Goal: Task Accomplishment & Management: Manage account settings

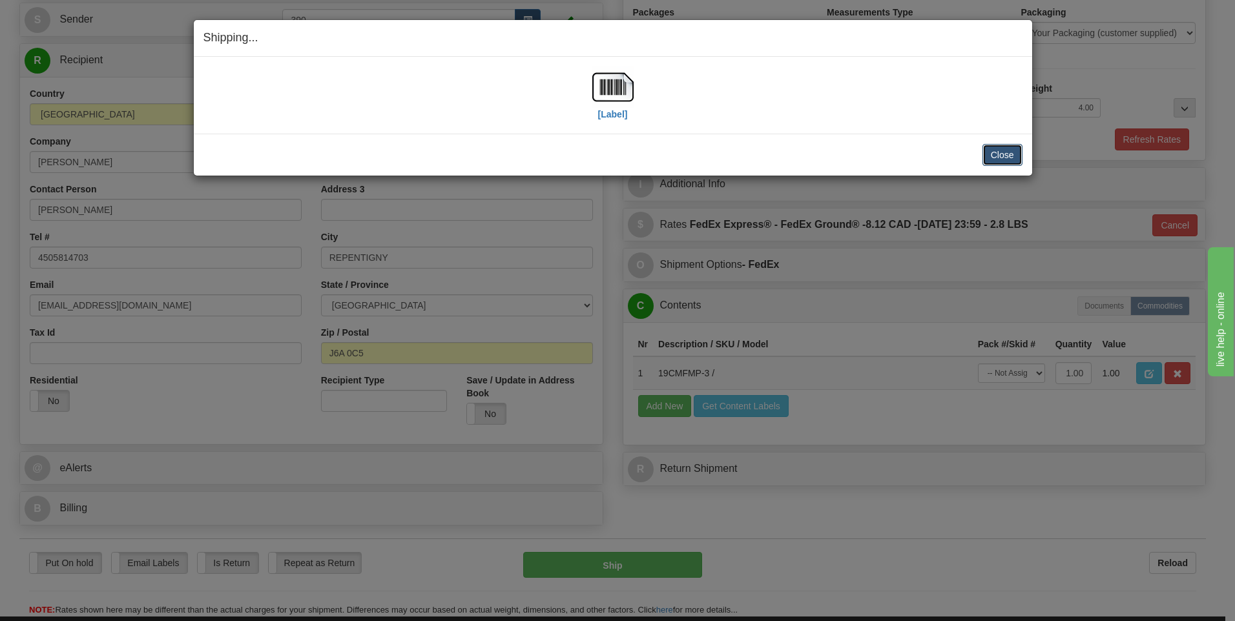
click at [995, 154] on button "Close" at bounding box center [1002, 155] width 40 height 22
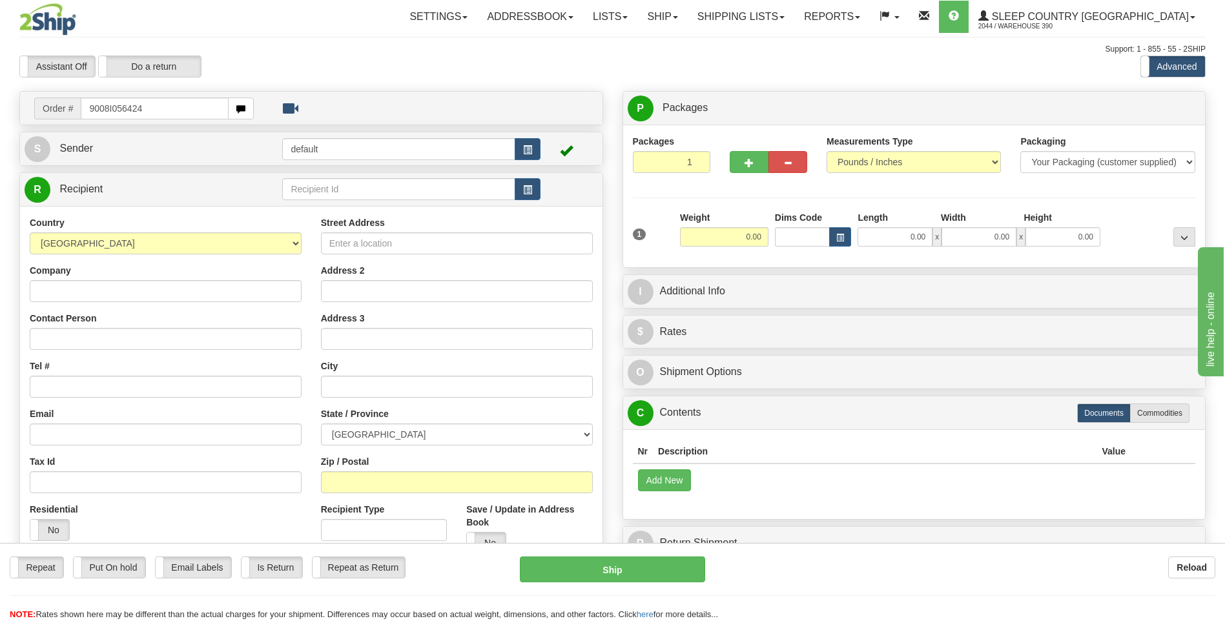
type input "9008I056424"
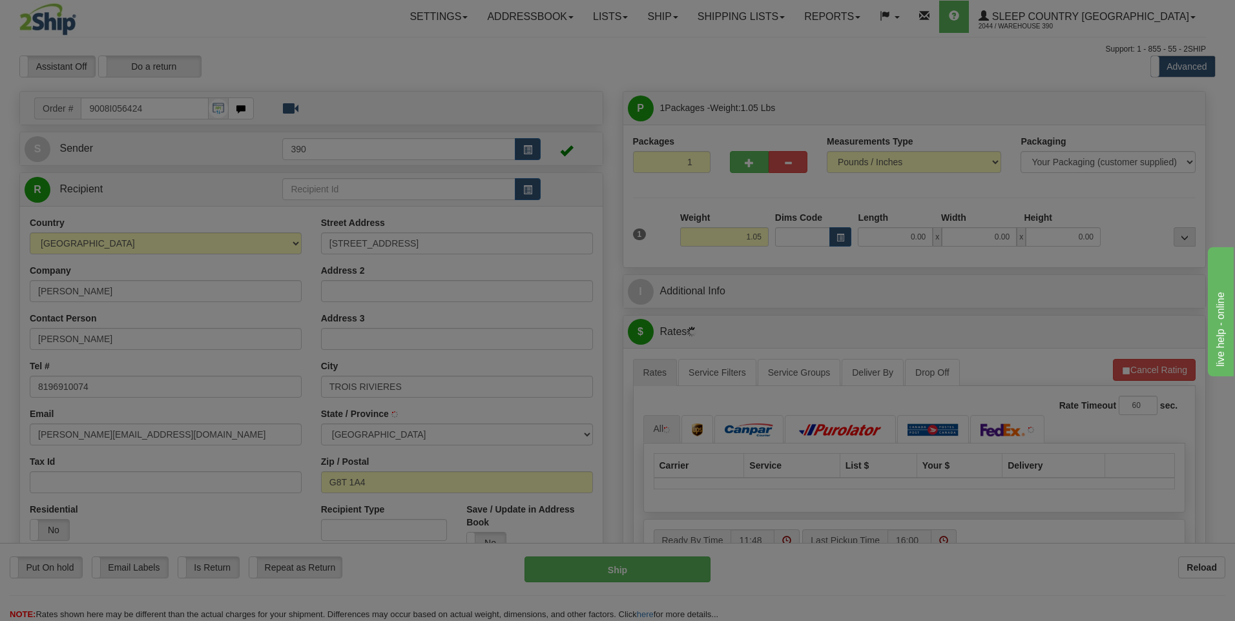
type input "TROIS-RIVIERES"
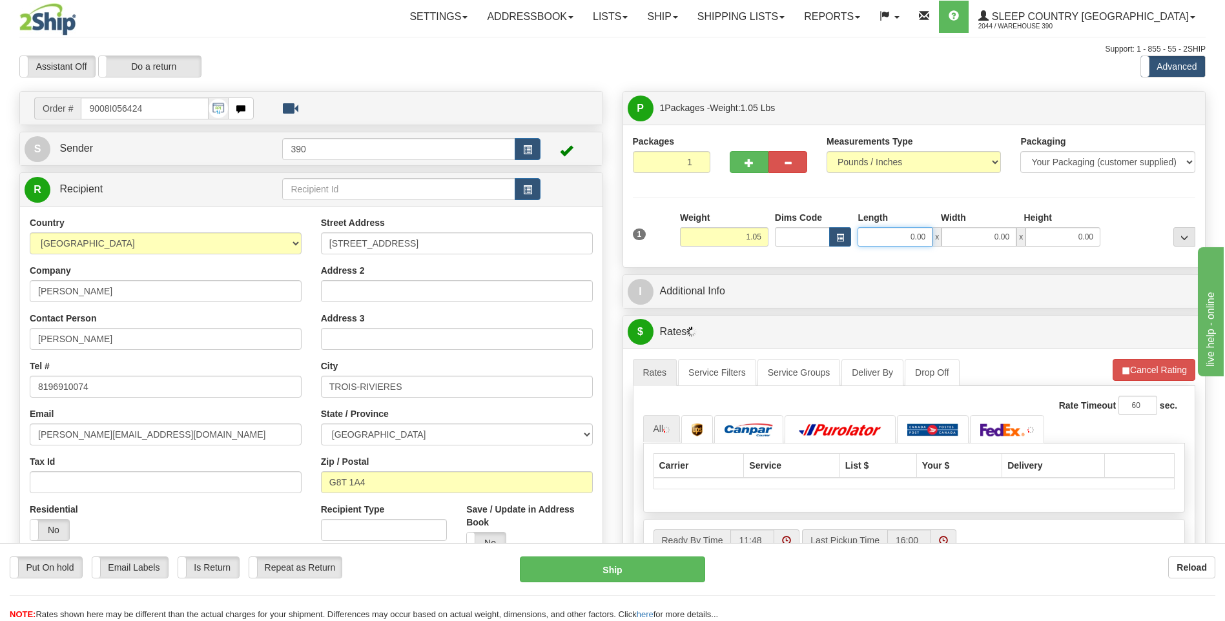
click at [882, 231] on input "0.00" at bounding box center [895, 236] width 75 height 19
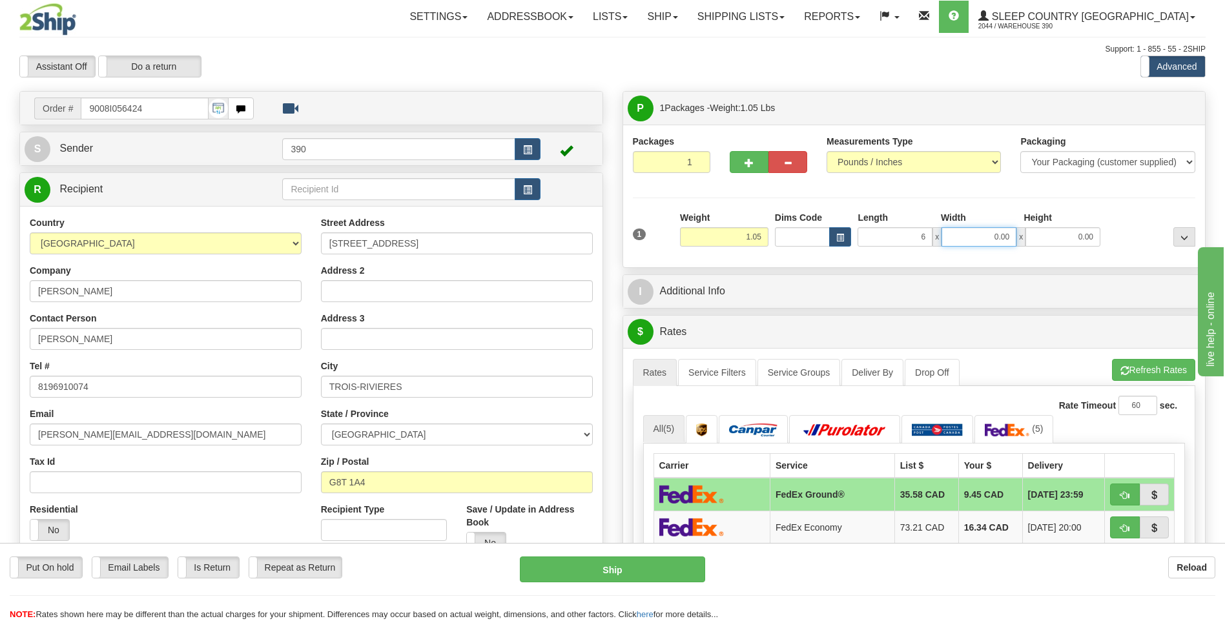
type input "6.00"
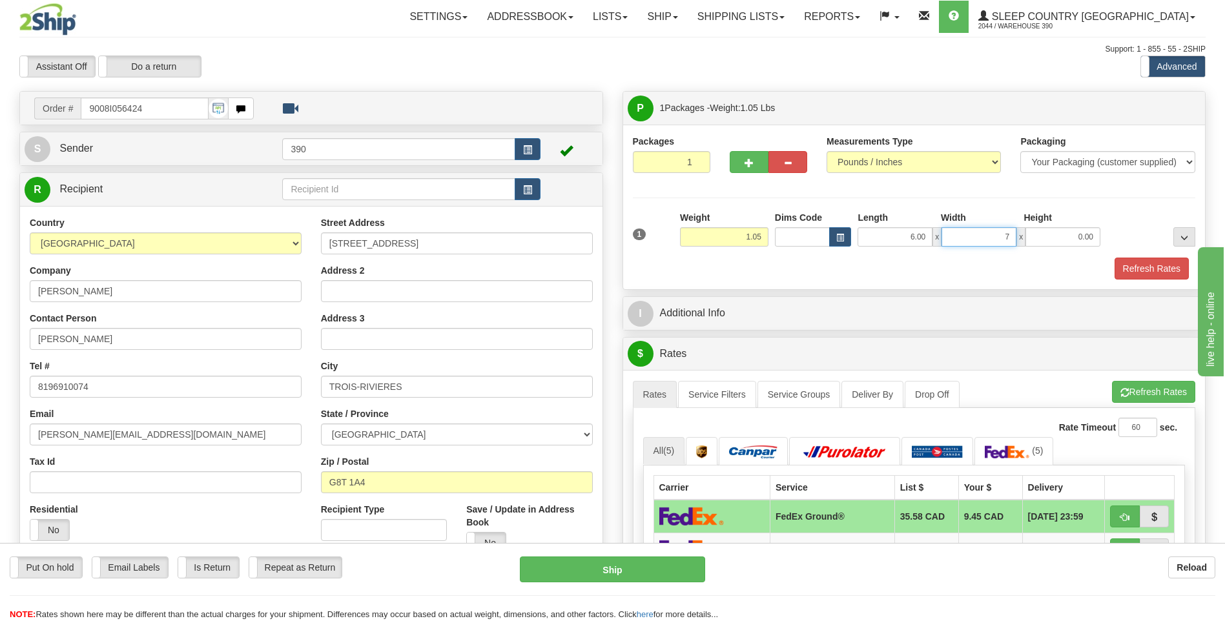
type input "7.00"
type input "5.00"
click at [1142, 391] on button "Refresh Rates" at bounding box center [1153, 392] width 83 height 22
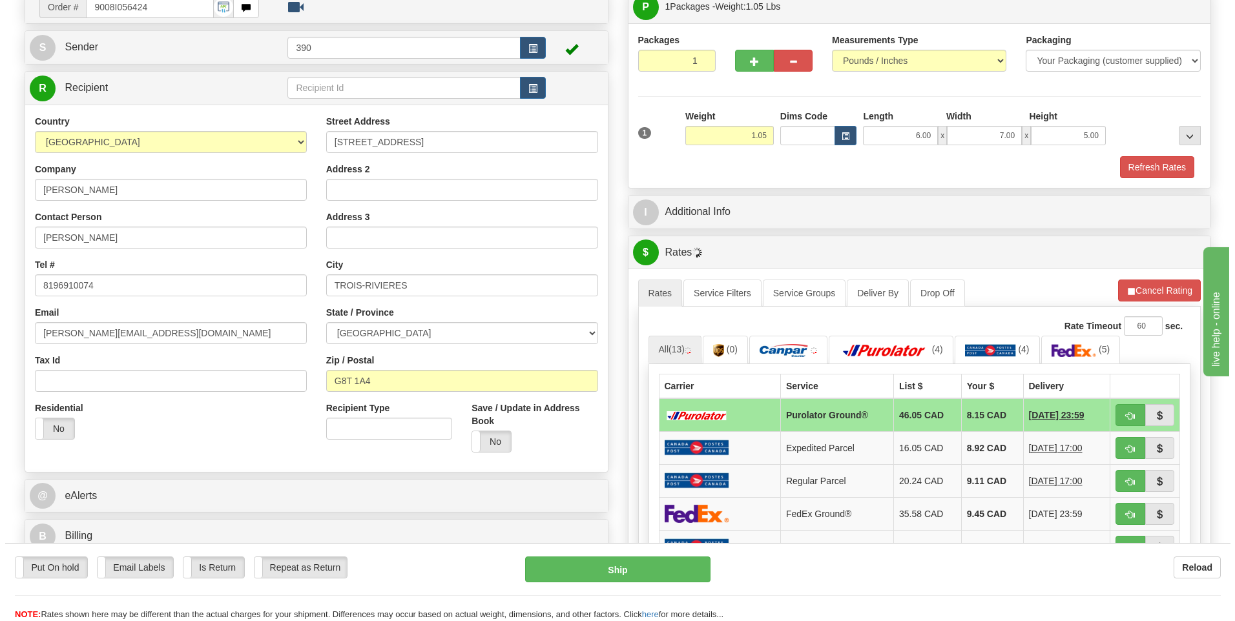
scroll to position [129, 0]
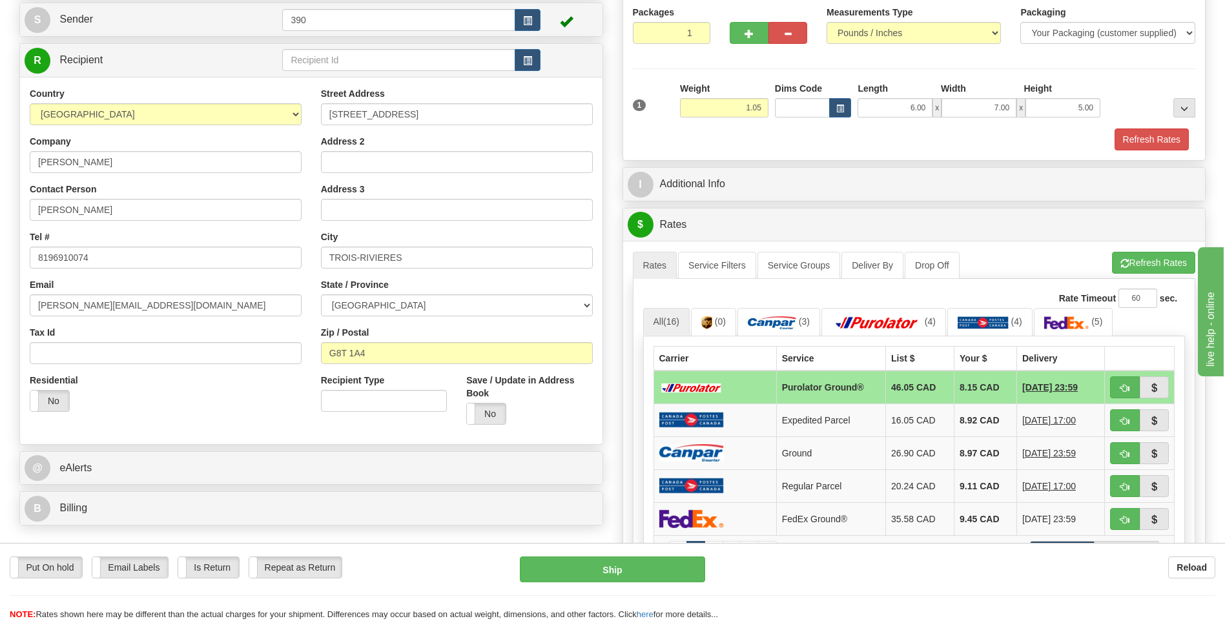
click at [959, 418] on td "8.92 CAD" at bounding box center [985, 420] width 63 height 33
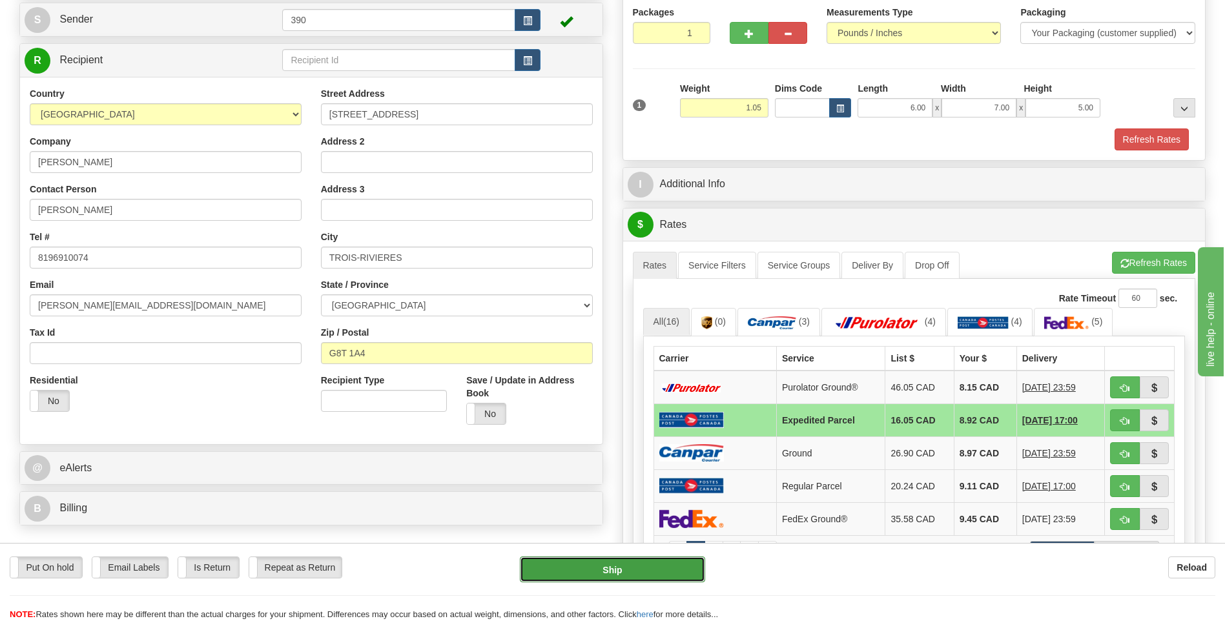
click at [675, 579] on button "Ship" at bounding box center [612, 570] width 185 height 26
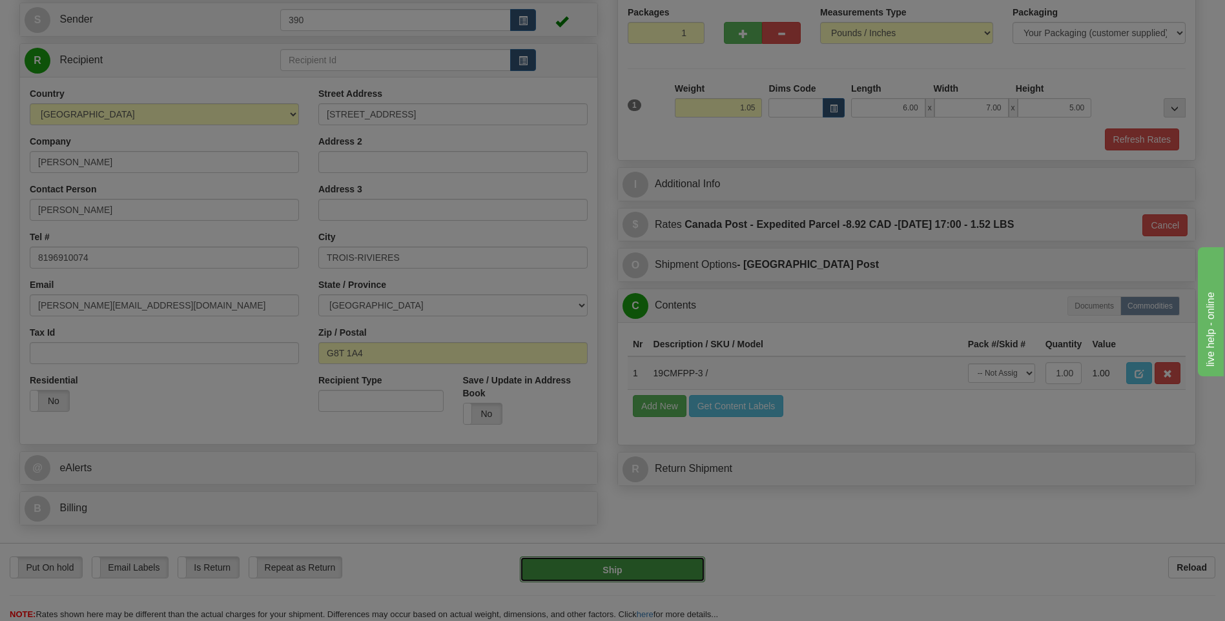
type input "DOM.EP"
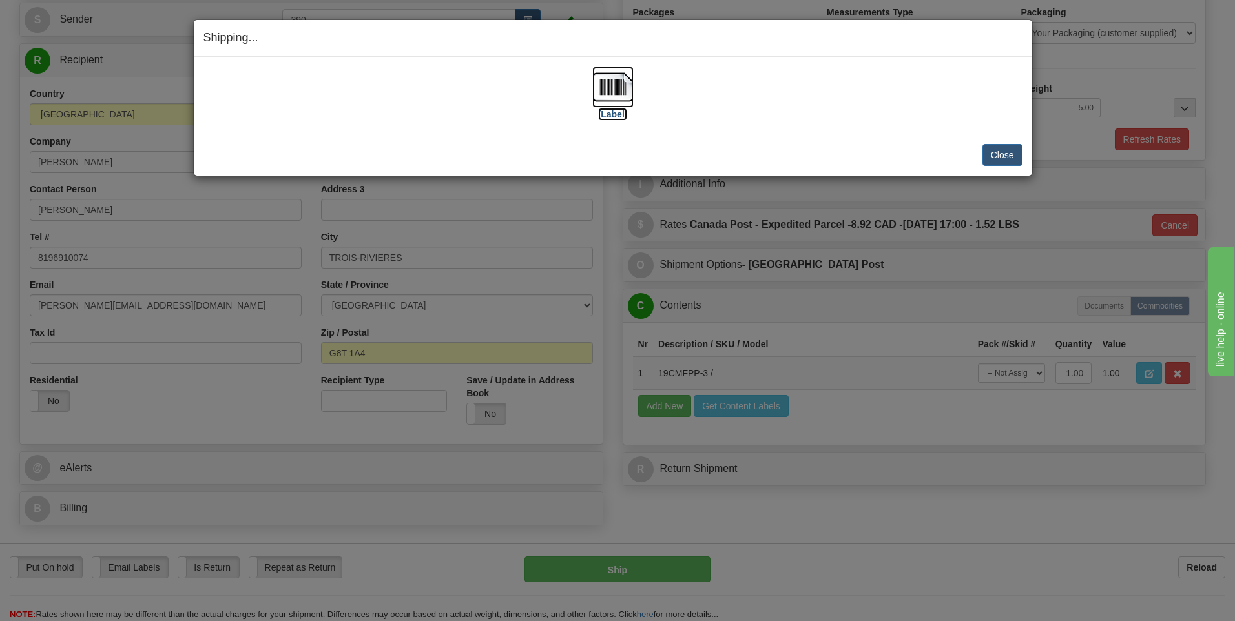
click at [610, 92] on img at bounding box center [612, 87] width 41 height 41
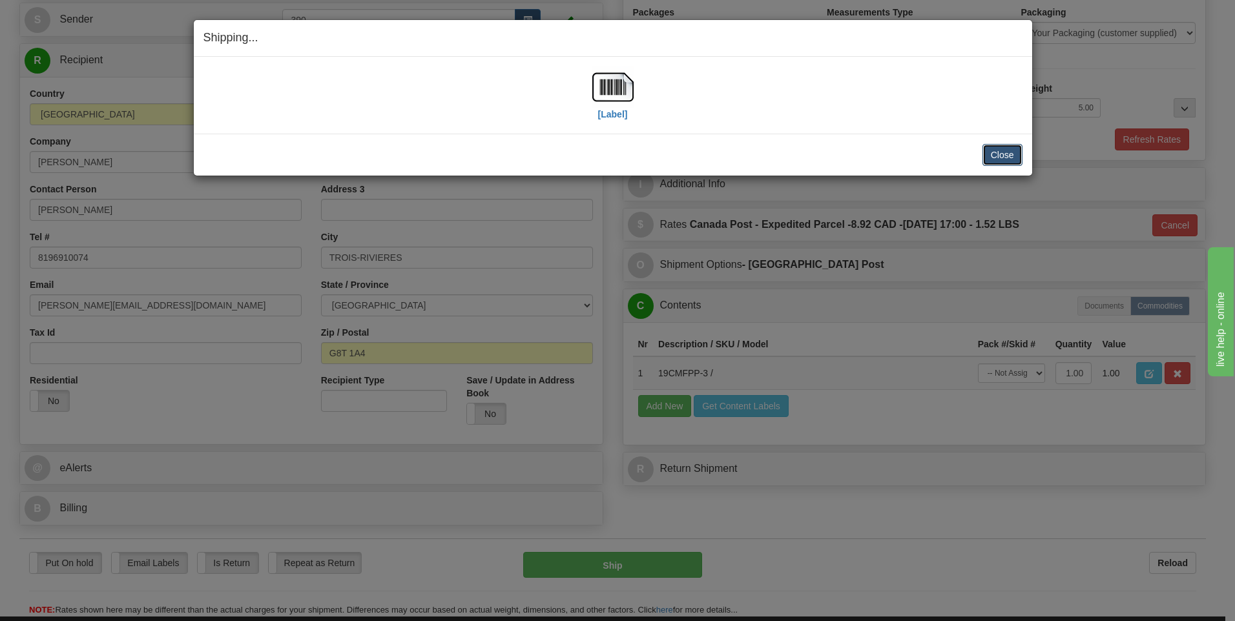
click at [996, 156] on button "Close" at bounding box center [1002, 155] width 40 height 22
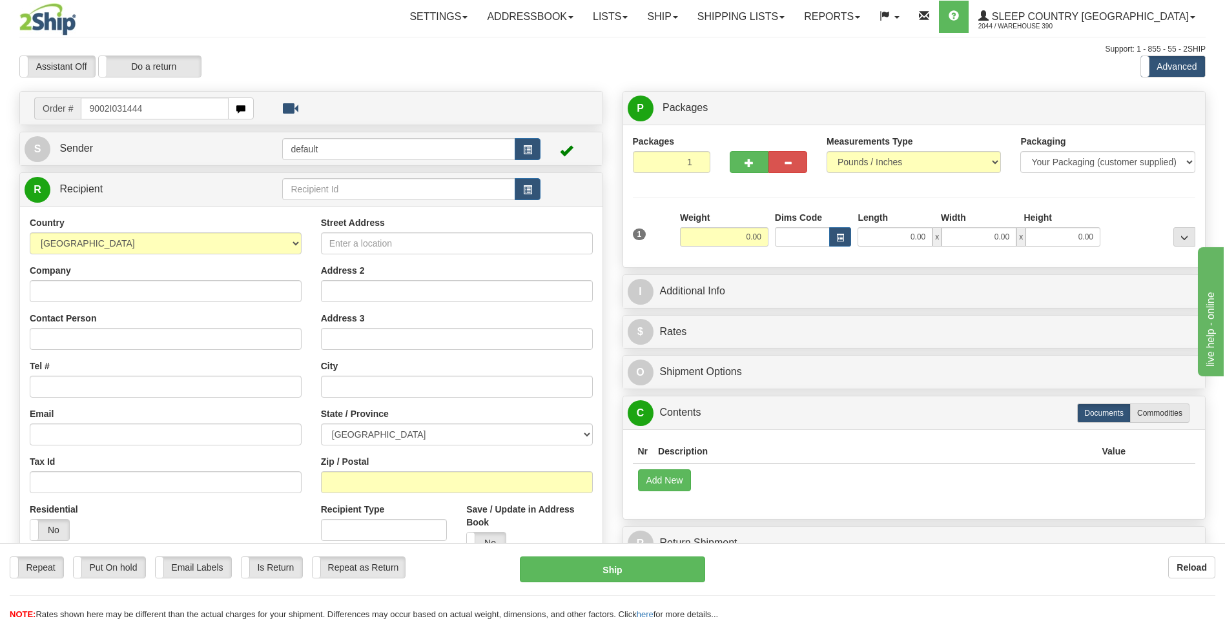
type input "9002I031444"
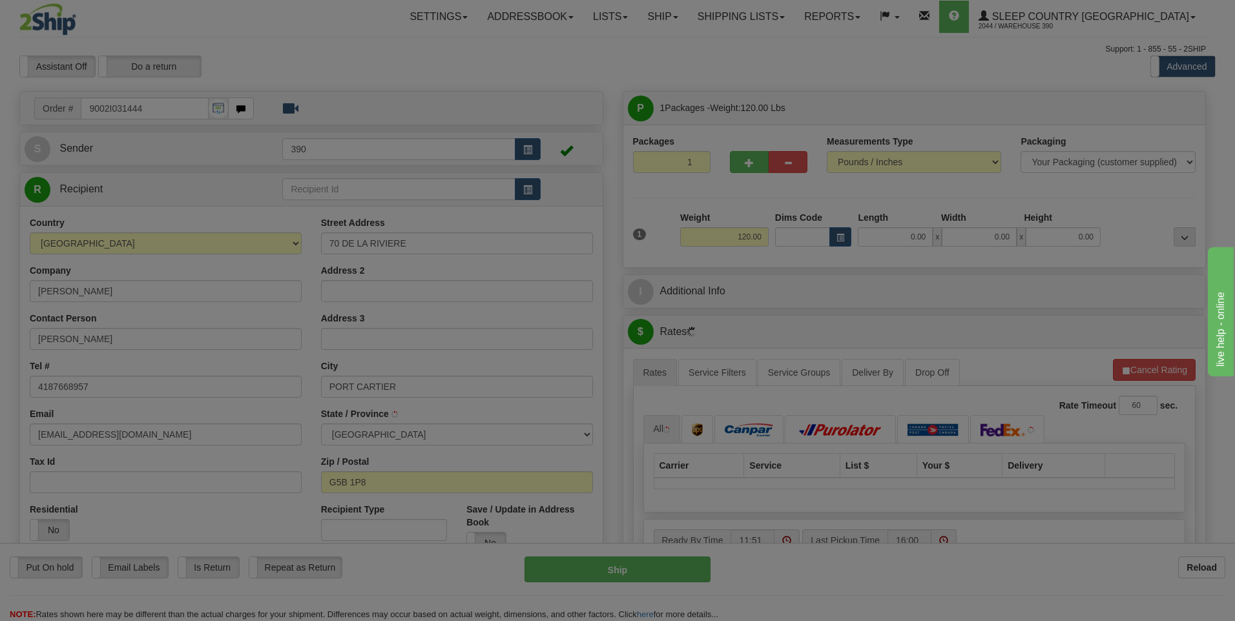
type input "PORT-CARTIER"
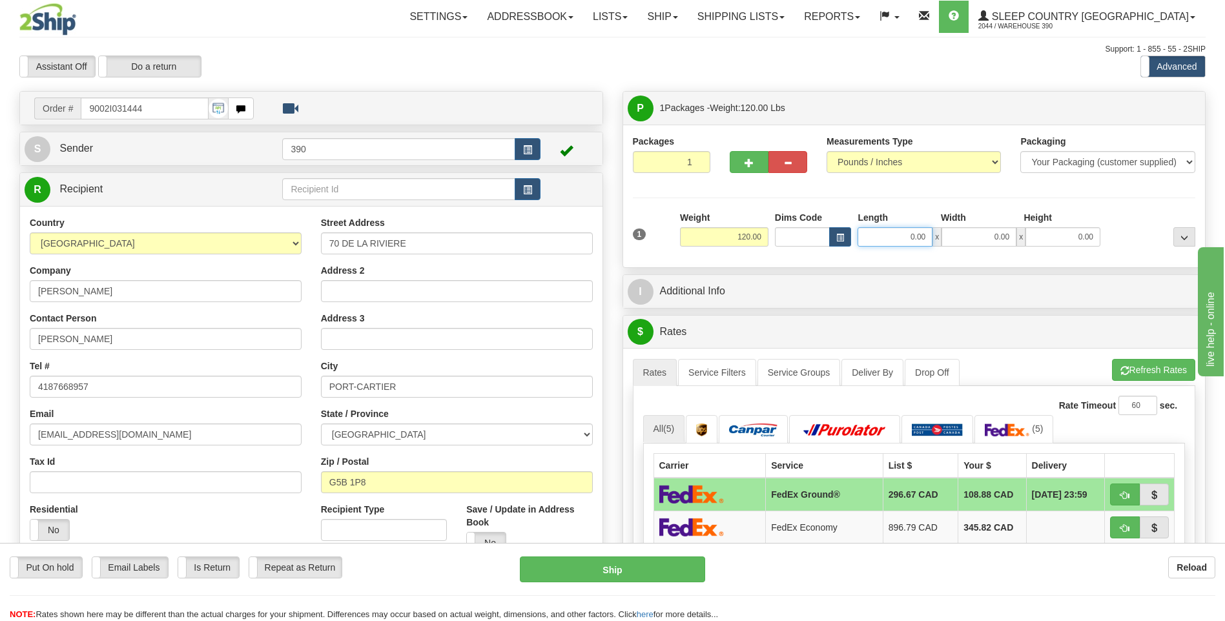
click at [887, 237] on input "0.00" at bounding box center [895, 236] width 75 height 19
type input "20.00"
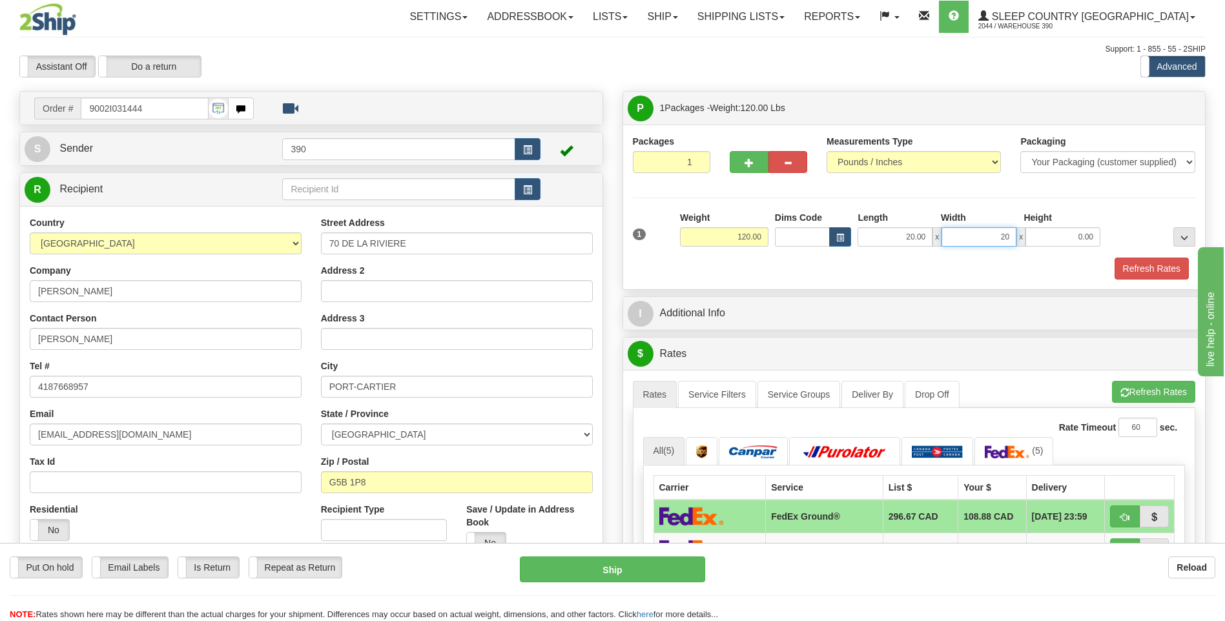
type input "20.00"
type input "40.00"
drag, startPoint x: 1135, startPoint y: 383, endPoint x: 1129, endPoint y: 379, distance: 7.0
click at [1133, 380] on div "A change has been made which could impact your rate estimate. To ensure the est…" at bounding box center [914, 591] width 563 height 422
click at [1127, 391] on button "Refresh Rates" at bounding box center [1153, 392] width 83 height 22
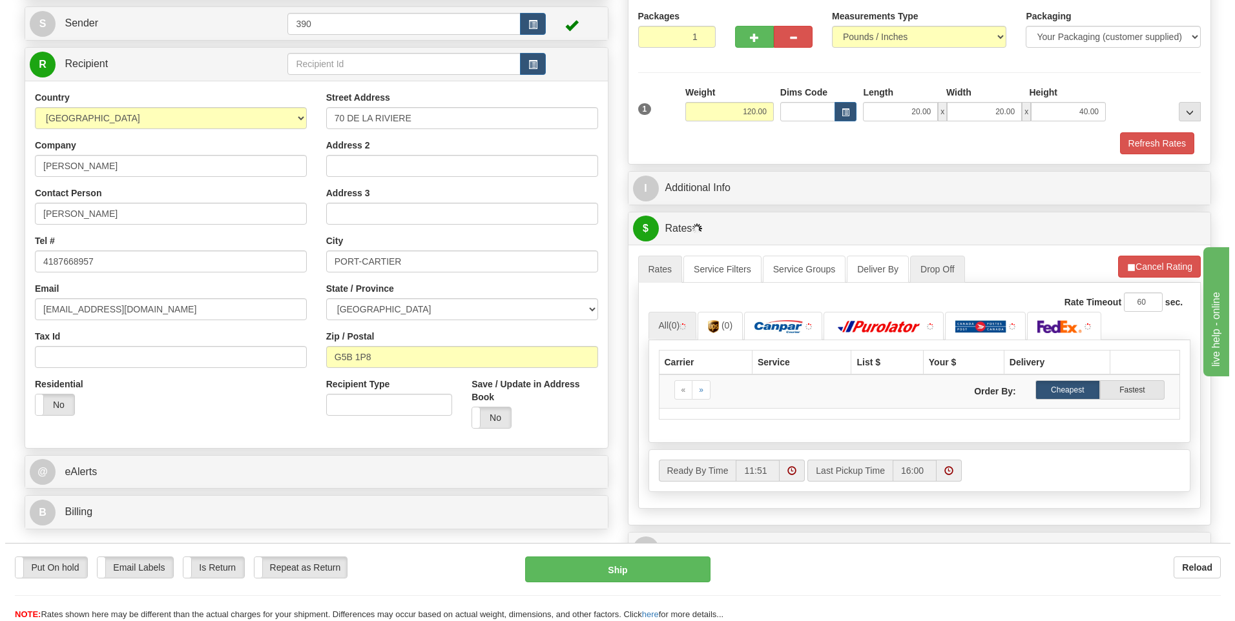
scroll to position [129, 0]
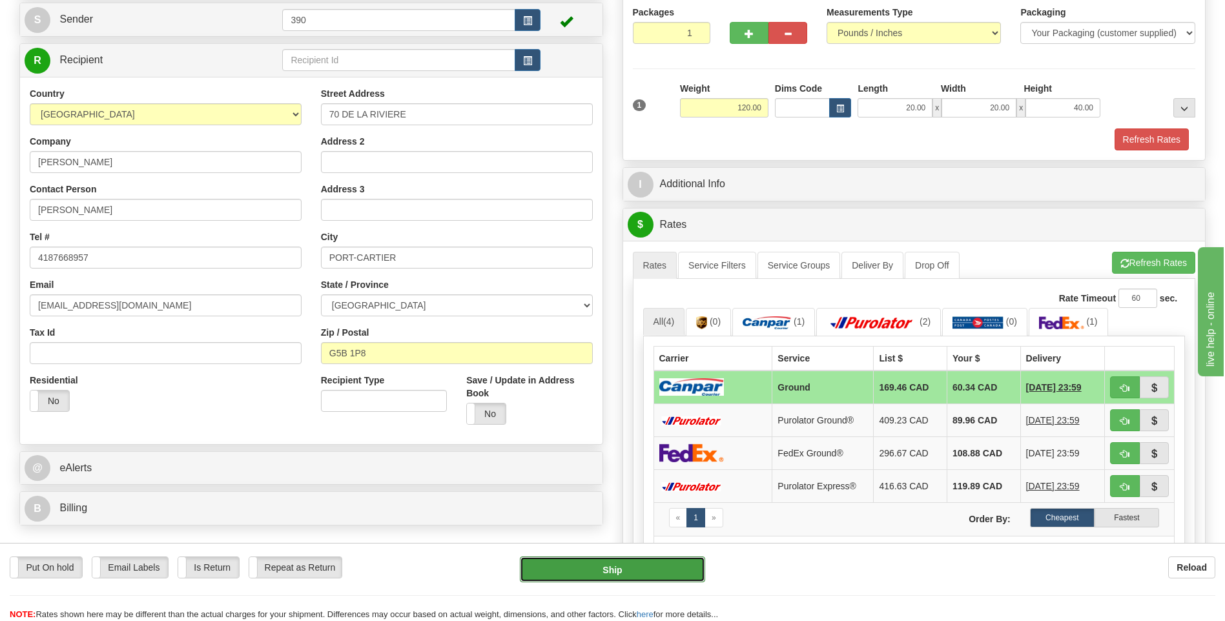
click at [653, 566] on button "Ship" at bounding box center [612, 570] width 185 height 26
type input "1"
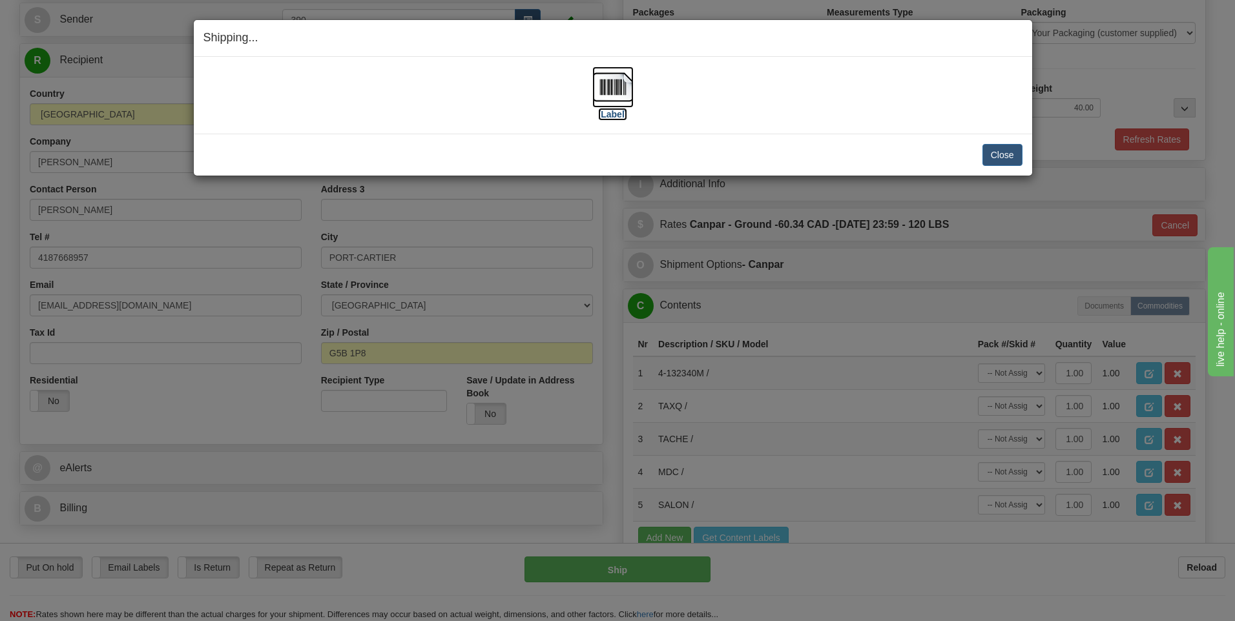
click at [609, 87] on img at bounding box center [612, 87] width 41 height 41
click at [993, 154] on button "Close" at bounding box center [1002, 155] width 40 height 22
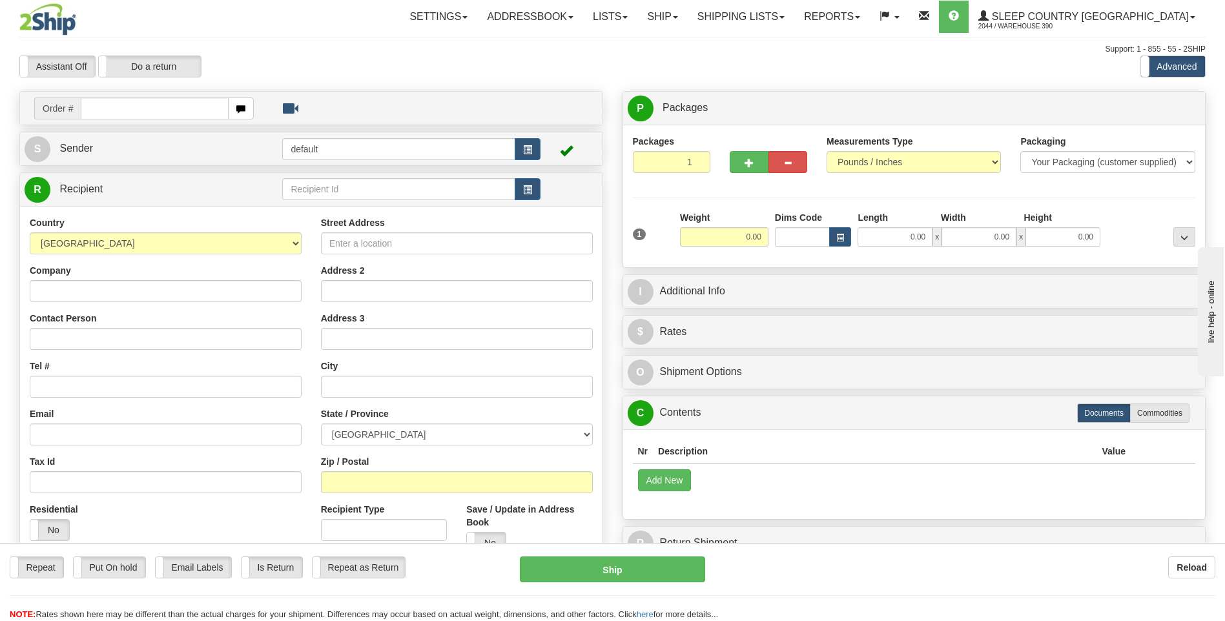
click at [140, 110] on input "text" at bounding box center [154, 109] width 147 height 22
type input "9000I045112"
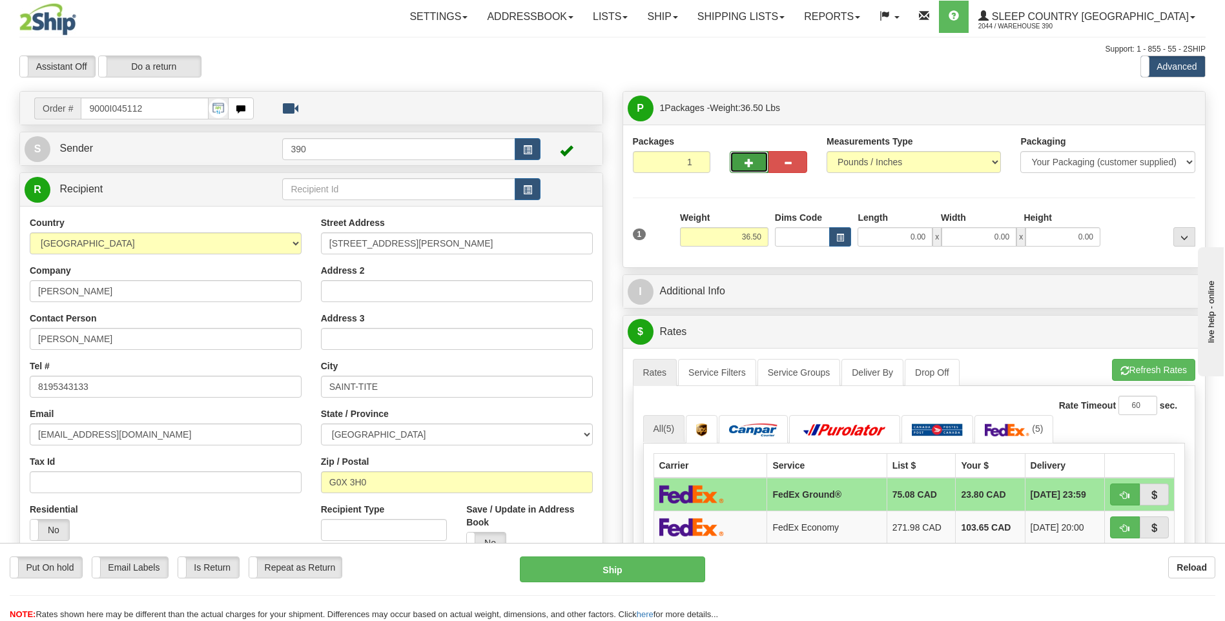
click at [748, 163] on span "button" at bounding box center [749, 163] width 9 height 8
radio input "true"
type input "2"
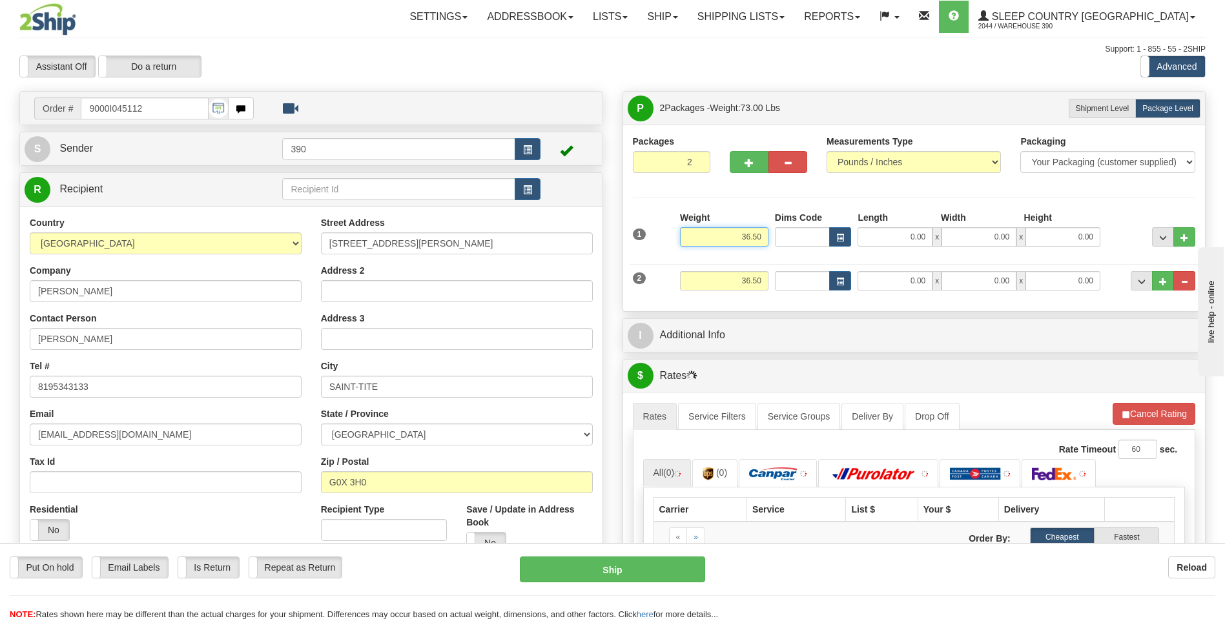
click at [746, 234] on input "36.50" at bounding box center [724, 236] width 88 height 19
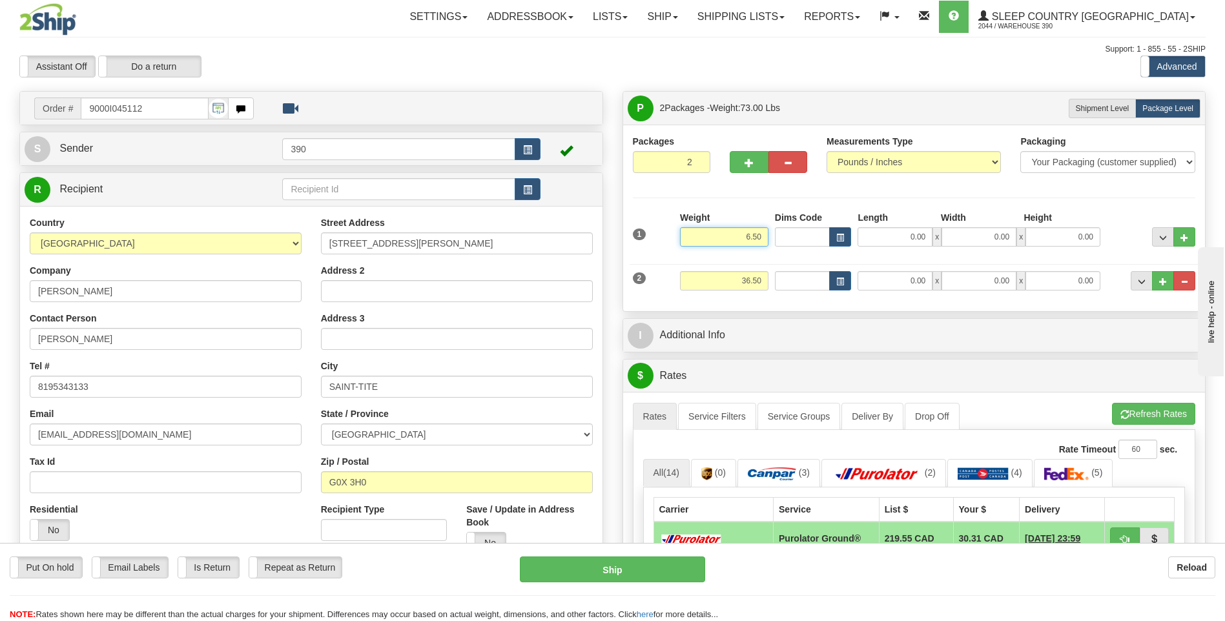
type input "6.50"
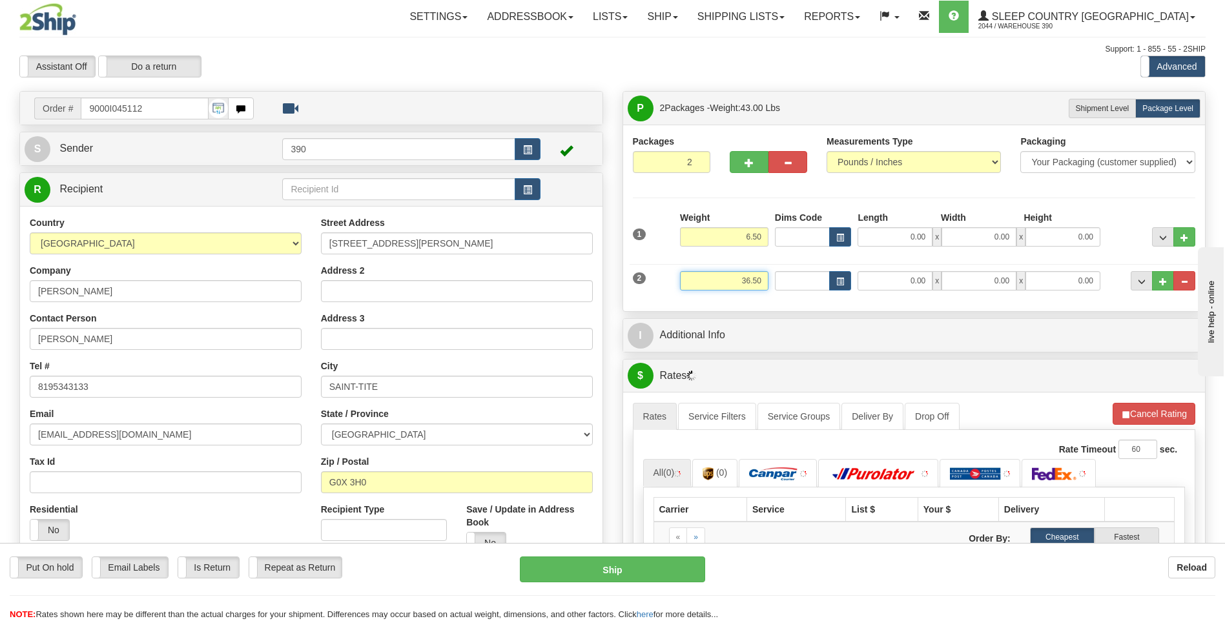
drag, startPoint x: 741, startPoint y: 282, endPoint x: 769, endPoint y: 280, distance: 28.4
click at [769, 280] on div "Weight 36.50" at bounding box center [724, 285] width 95 height 29
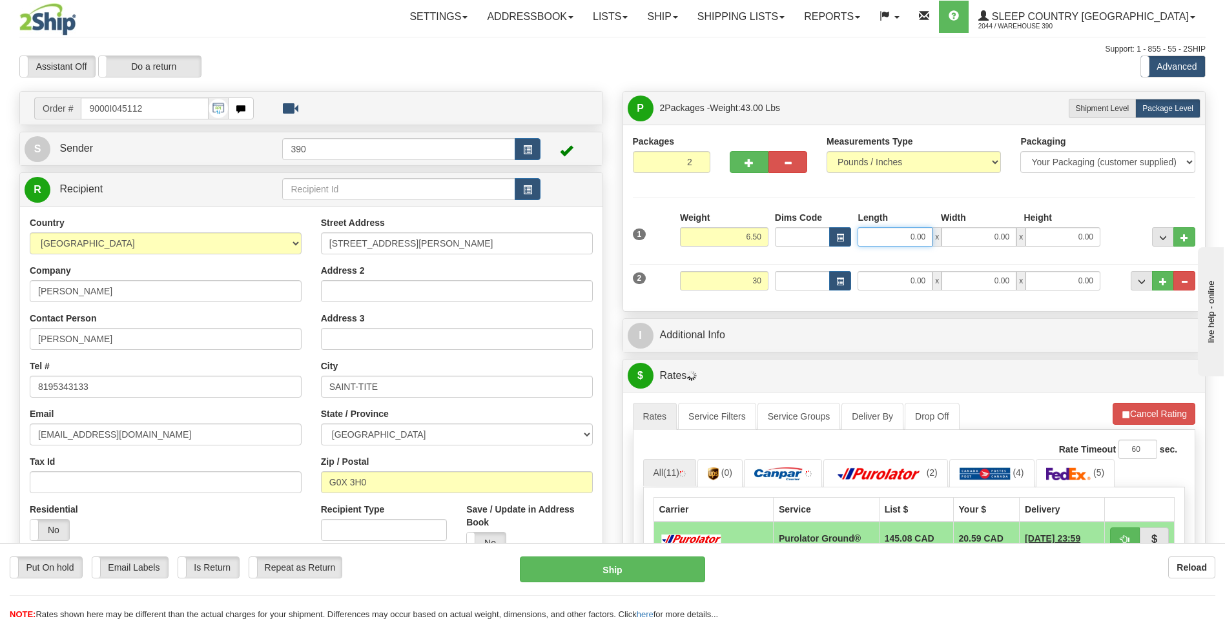
type input "30.00"
click at [888, 236] on input "0.00" at bounding box center [895, 236] width 75 height 19
type input "7.00"
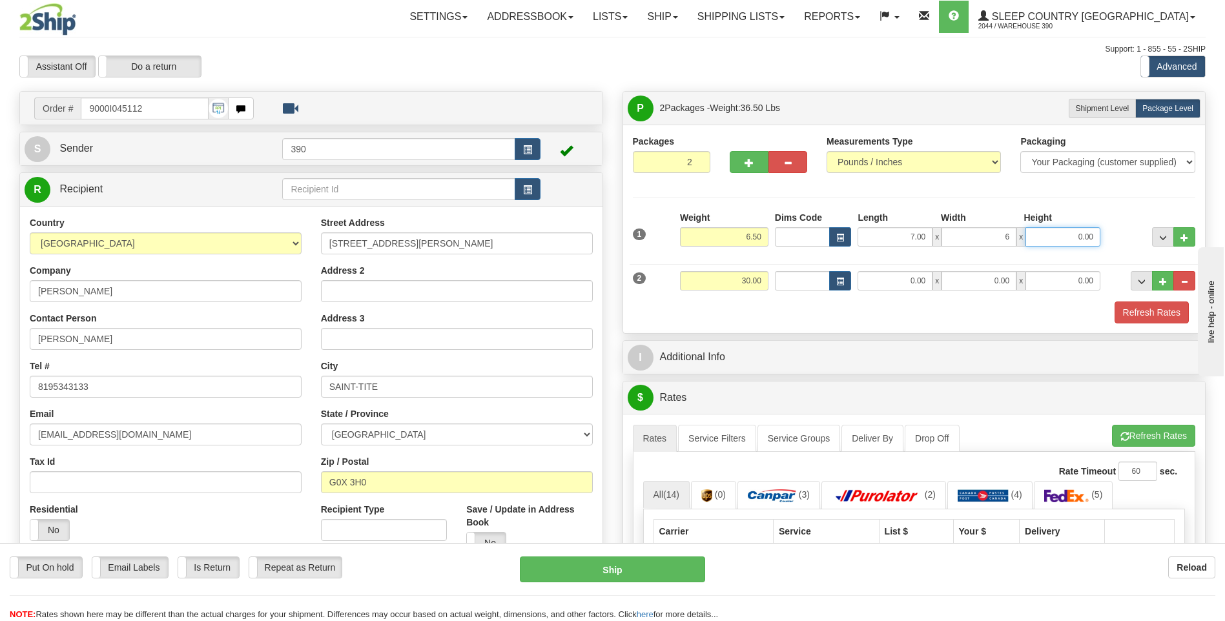
type input "6.00"
type input "7.00"
click at [836, 317] on div "Refresh Rates" at bounding box center [915, 313] width 570 height 22
click at [887, 281] on input "0.00" at bounding box center [895, 280] width 75 height 19
type input "17.00"
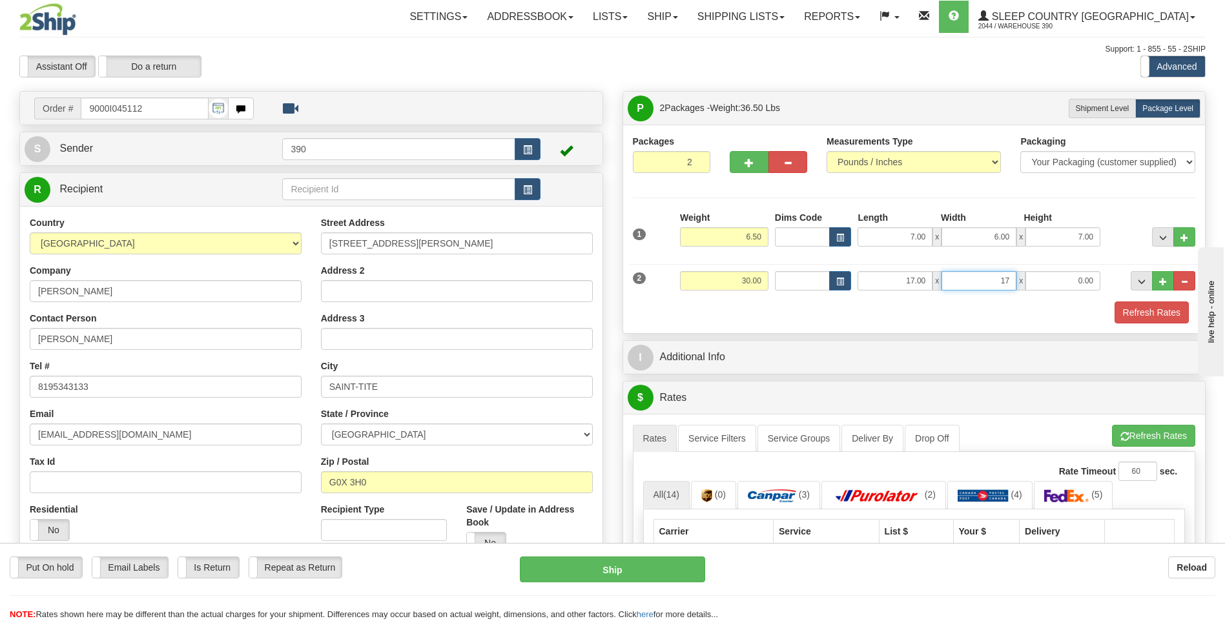
type input "17.00"
type input "36.00"
click at [1127, 428] on button "Refresh Rates" at bounding box center [1153, 436] width 83 height 22
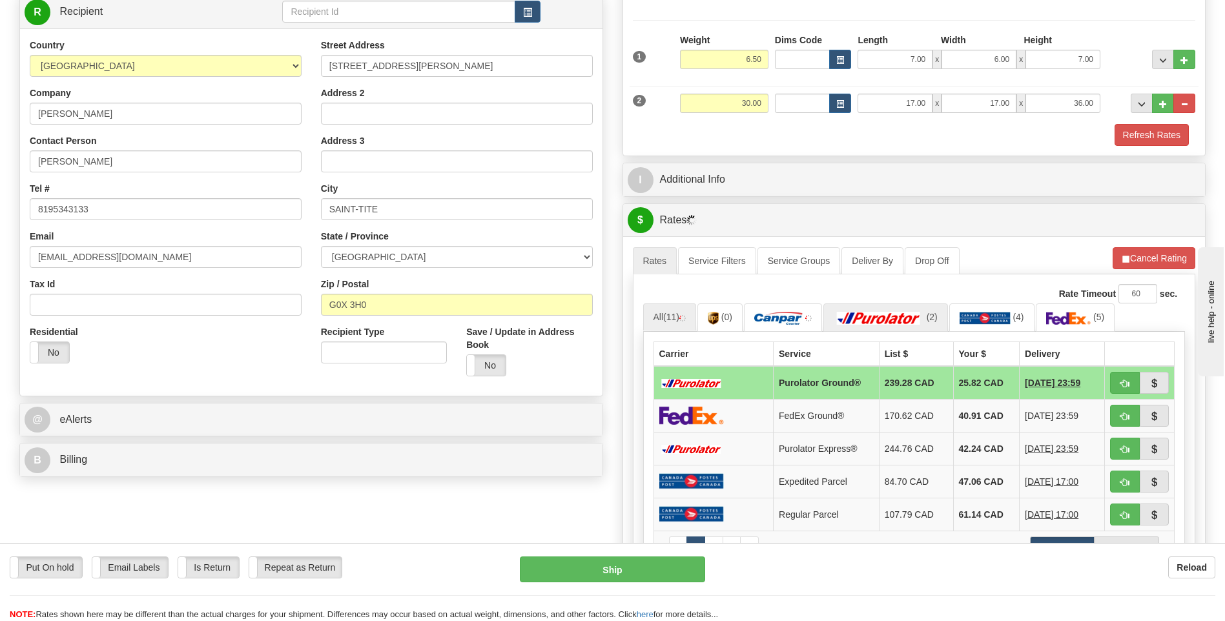
scroll to position [258, 0]
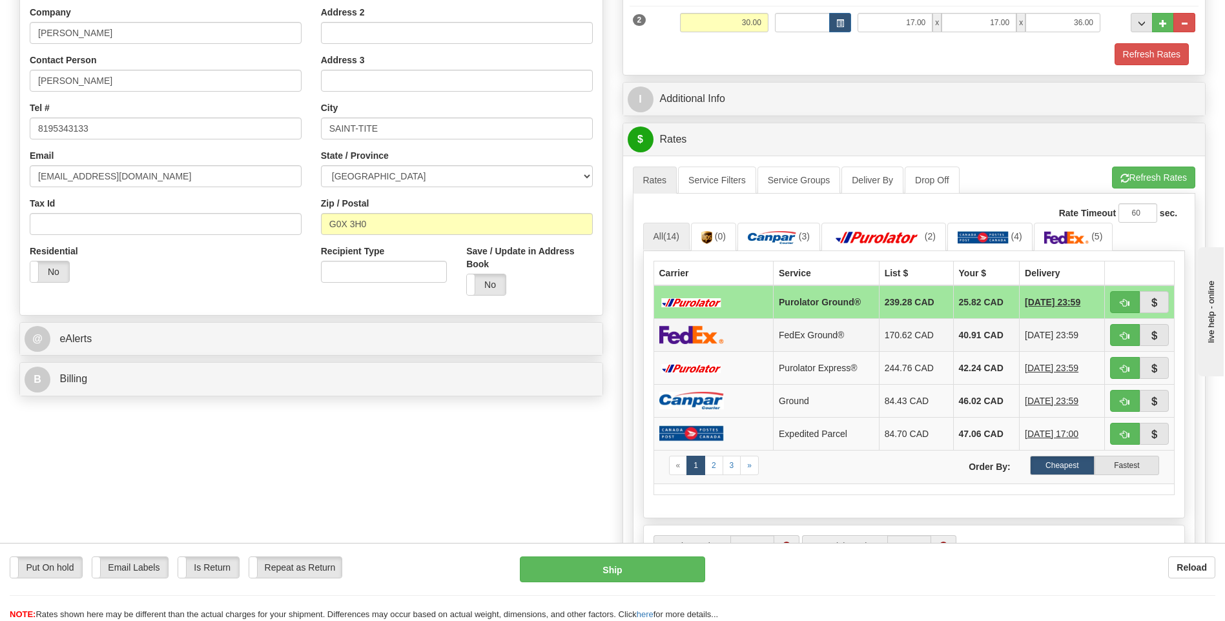
click at [963, 330] on td "40.91 CAD" at bounding box center [986, 334] width 67 height 33
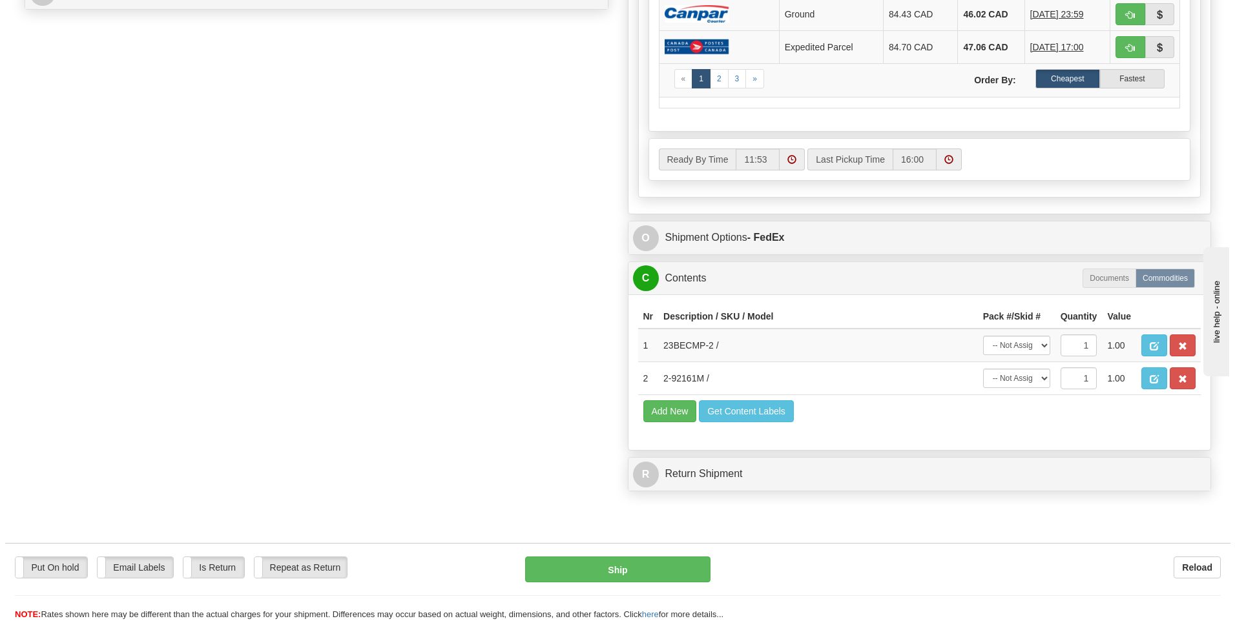
scroll to position [646, 0]
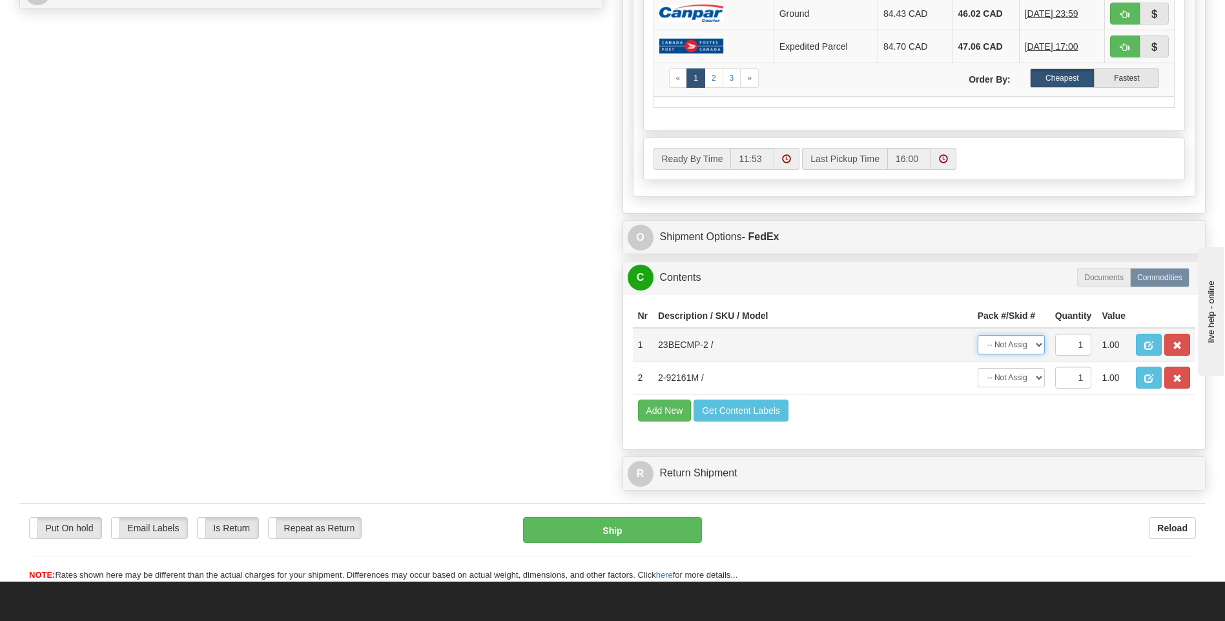
click at [1038, 344] on select "-- Not Assigned -- Package 1 Package 2" at bounding box center [1011, 344] width 67 height 19
select select "0"
click at [978, 335] on select "-- Not Assigned -- Package 1 Package 2" at bounding box center [1011, 344] width 67 height 19
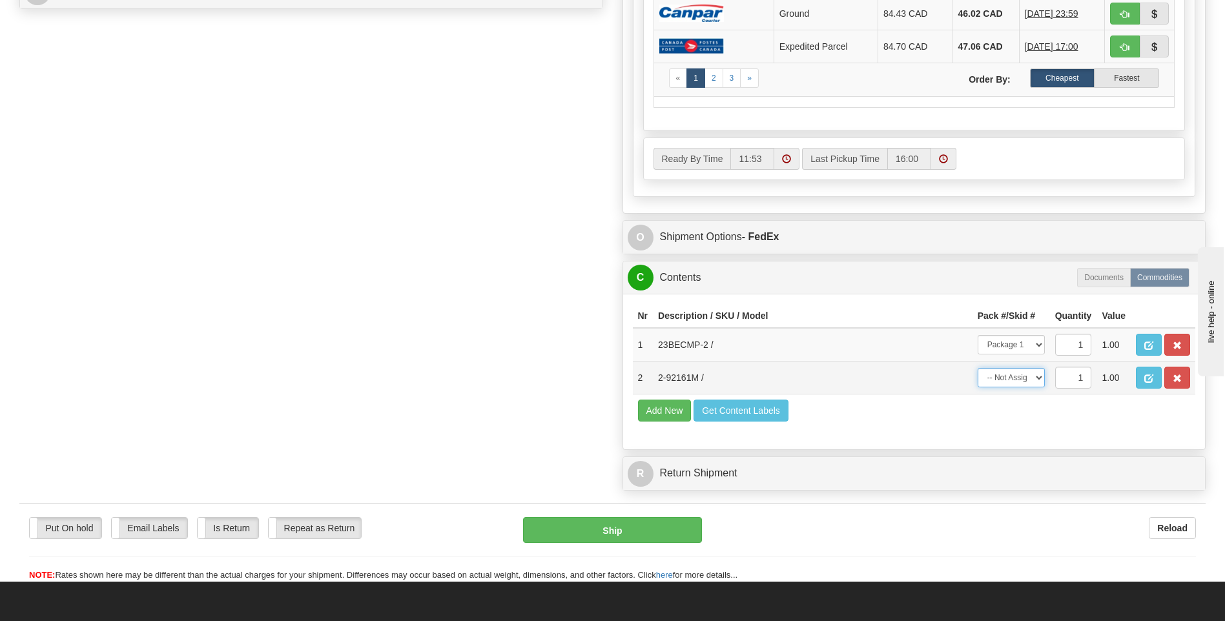
click at [1036, 378] on select "-- Not Assigned -- Package 1 Package 2" at bounding box center [1011, 377] width 67 height 19
select select "1"
click at [978, 368] on select "-- Not Assigned -- Package 1 Package 2" at bounding box center [1011, 377] width 67 height 19
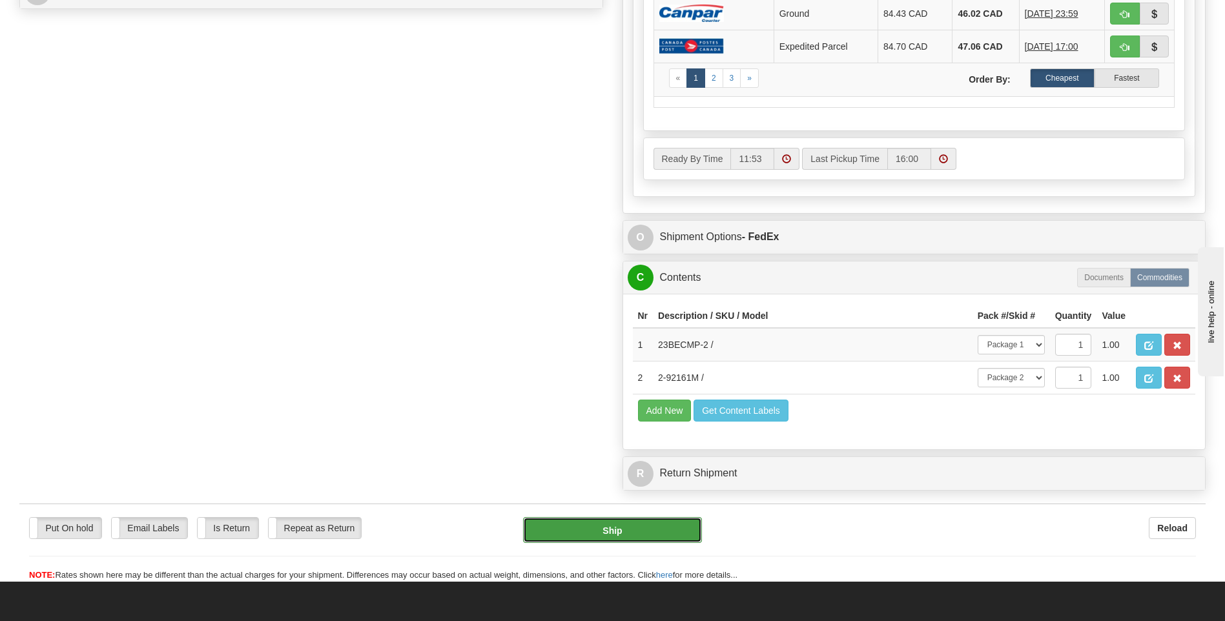
click at [627, 538] on button "Ship" at bounding box center [612, 530] width 178 height 26
type input "92"
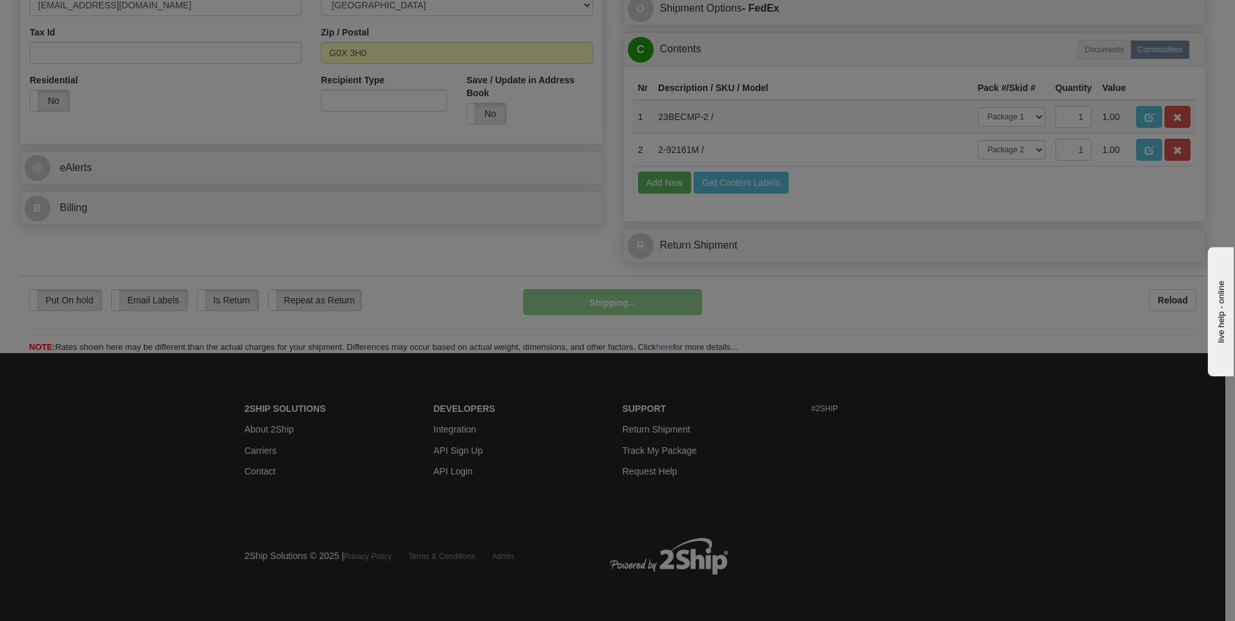
scroll to position [429, 0]
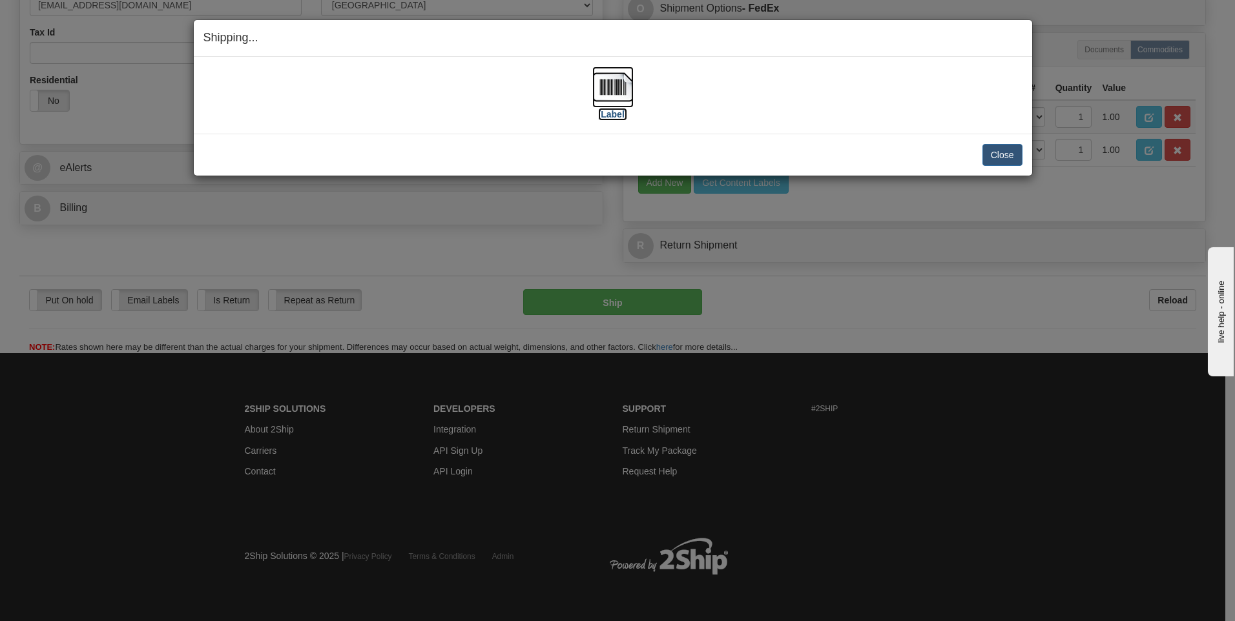
click at [615, 84] on img at bounding box center [612, 87] width 41 height 41
click at [1003, 155] on button "Close" at bounding box center [1002, 155] width 40 height 22
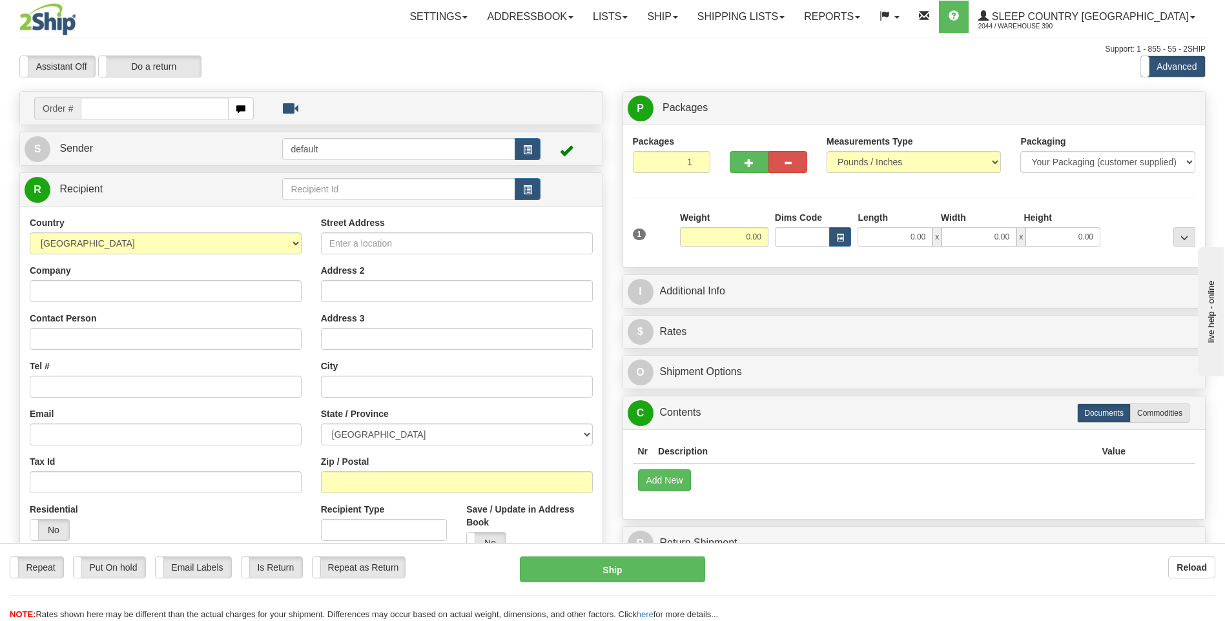
click at [167, 106] on input "text" at bounding box center [154, 109] width 147 height 22
type input "9000I054980"
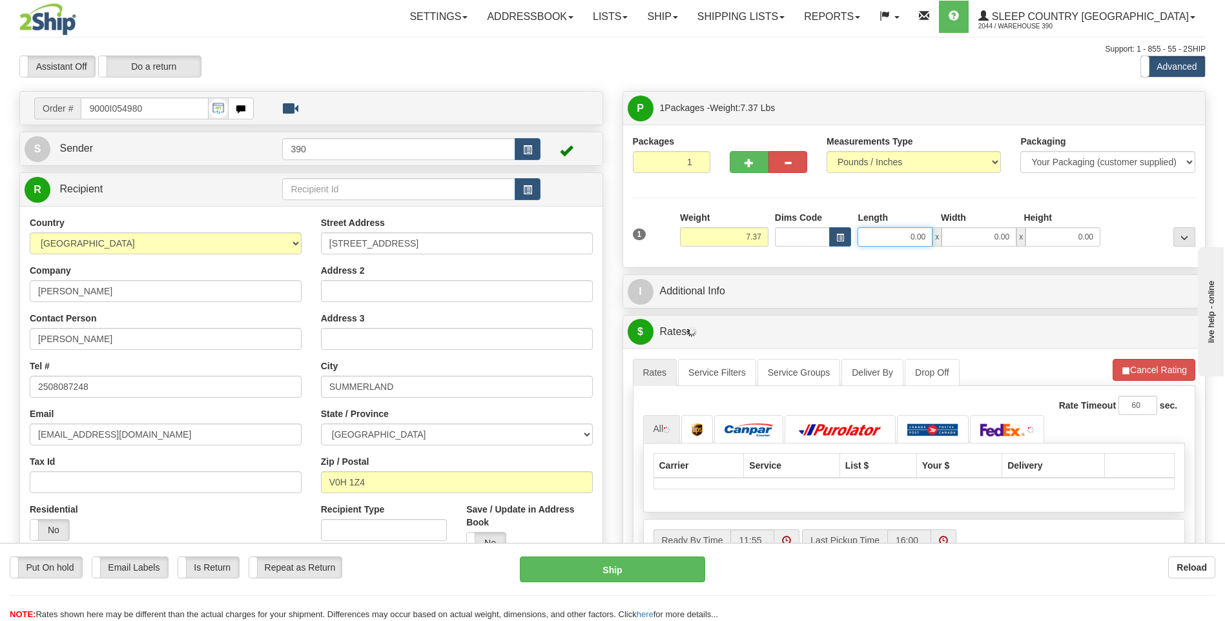
click at [892, 241] on input "0.00" at bounding box center [895, 236] width 75 height 19
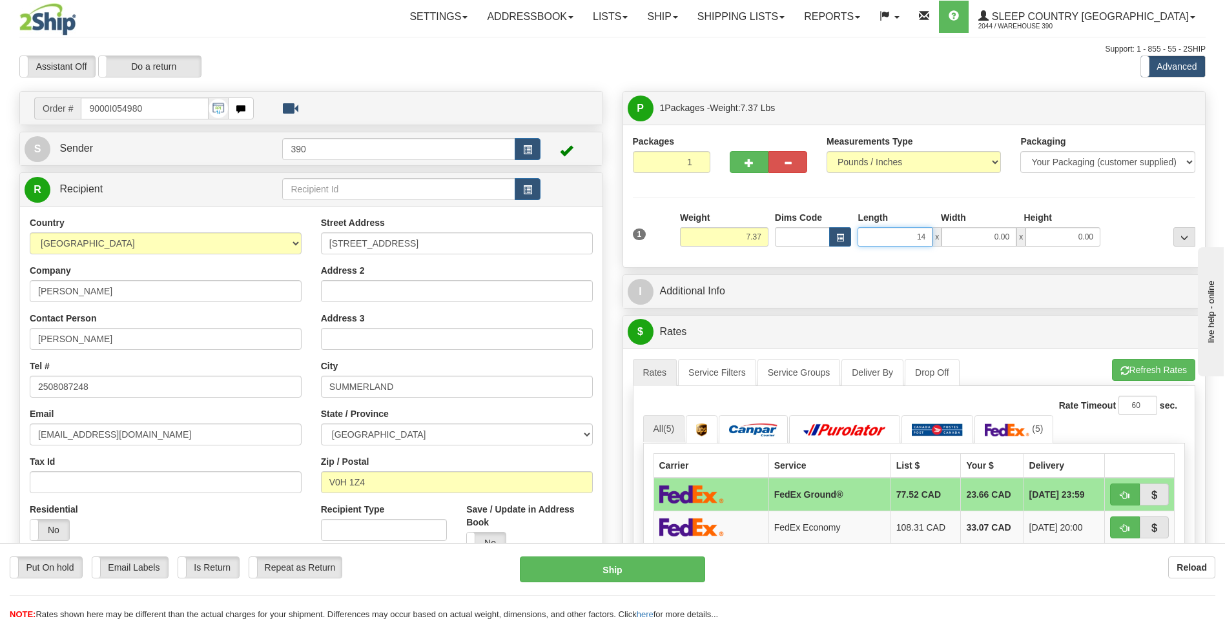
type input "14.00"
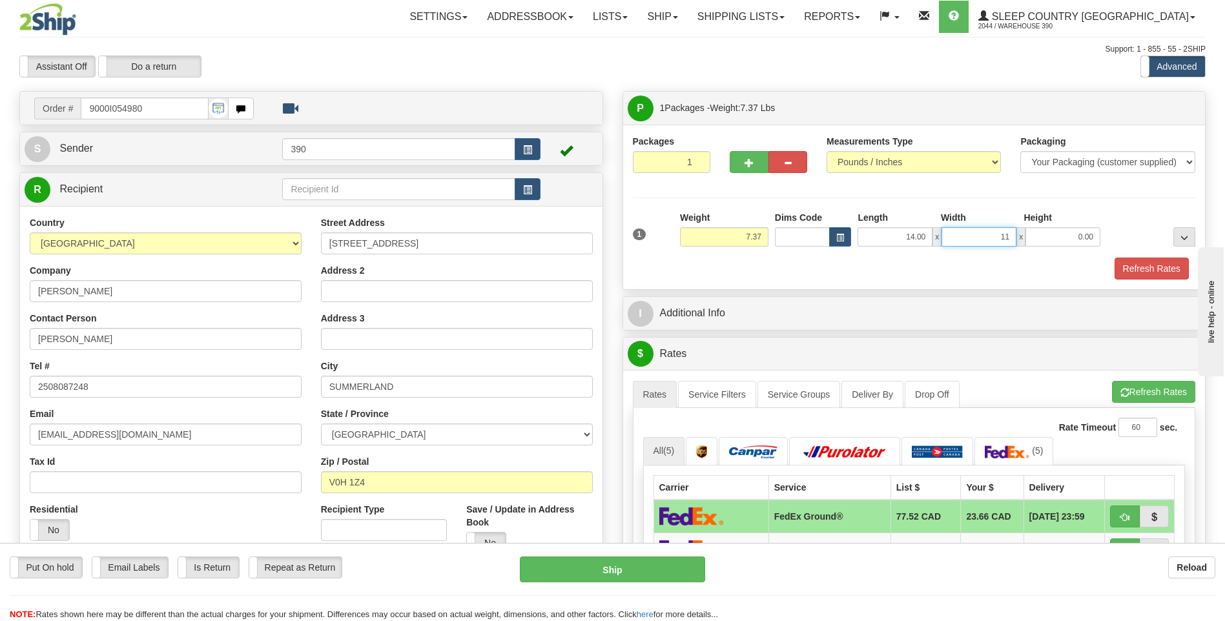
type input "11.00"
type input "9.00"
click at [1124, 389] on span "button" at bounding box center [1124, 393] width 9 height 8
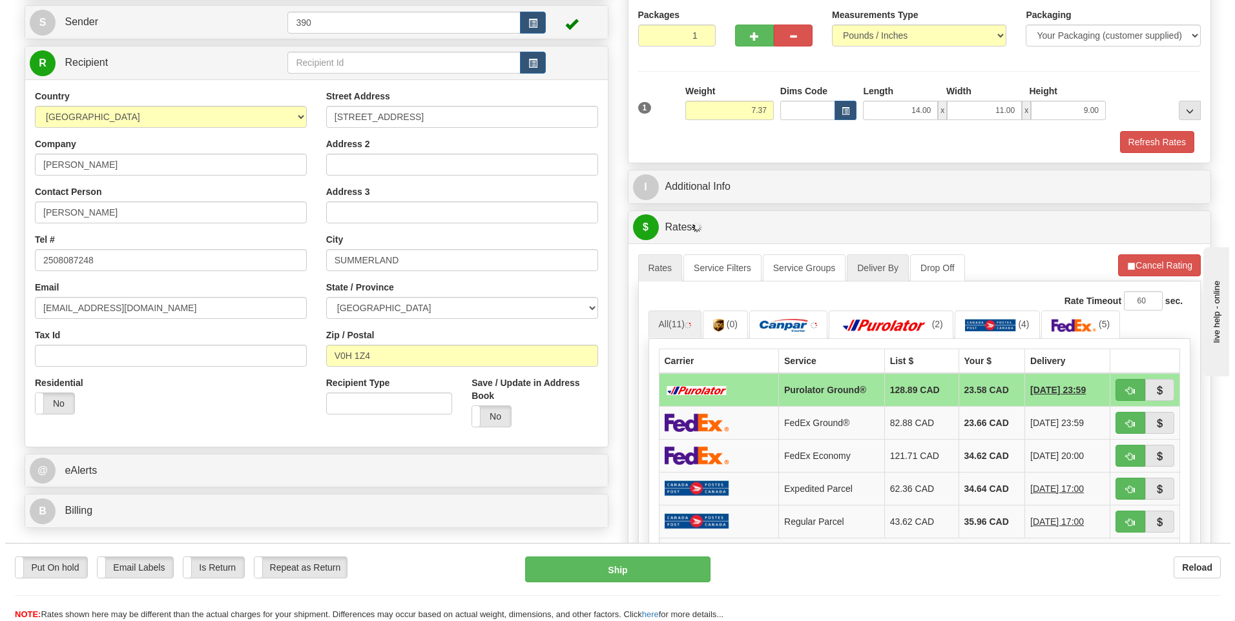
scroll to position [129, 0]
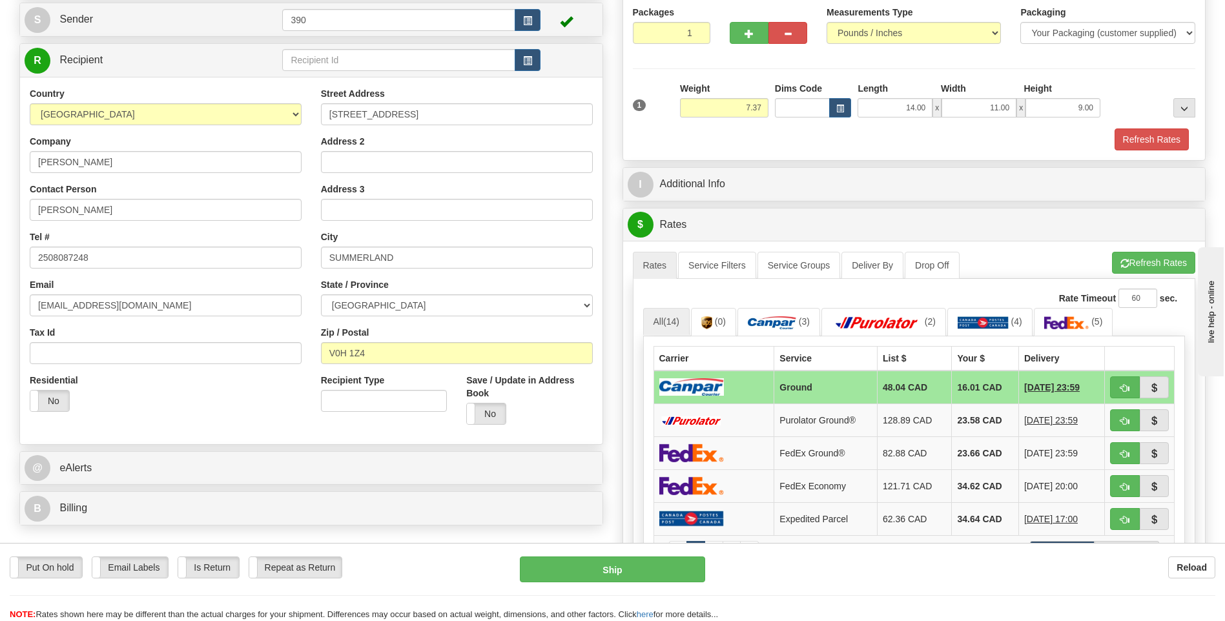
click at [959, 414] on td "23.58 CAD" at bounding box center [985, 420] width 67 height 33
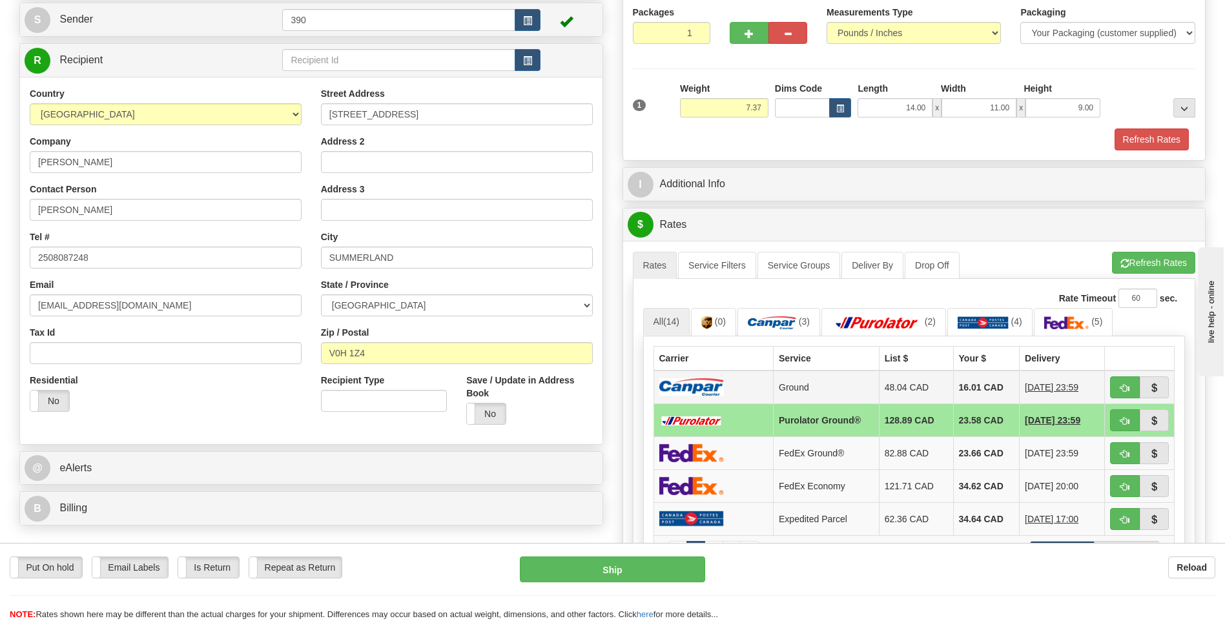
click at [957, 389] on td "16.01 CAD" at bounding box center [986, 388] width 67 height 34
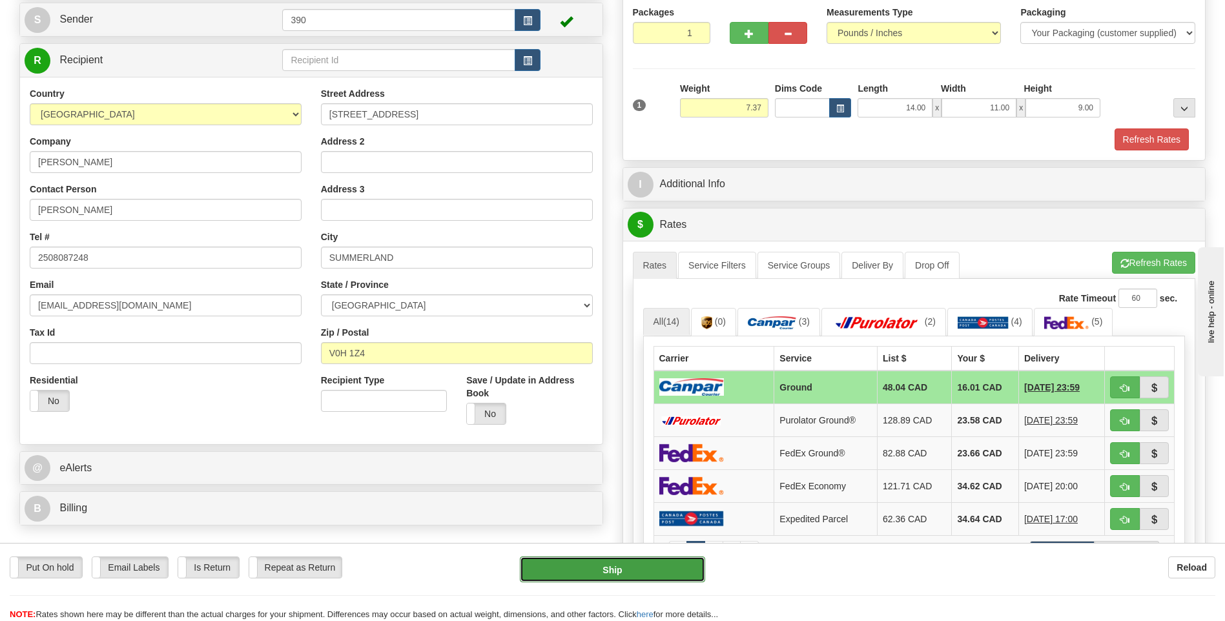
click at [613, 563] on button "Ship" at bounding box center [612, 570] width 185 height 26
type input "1"
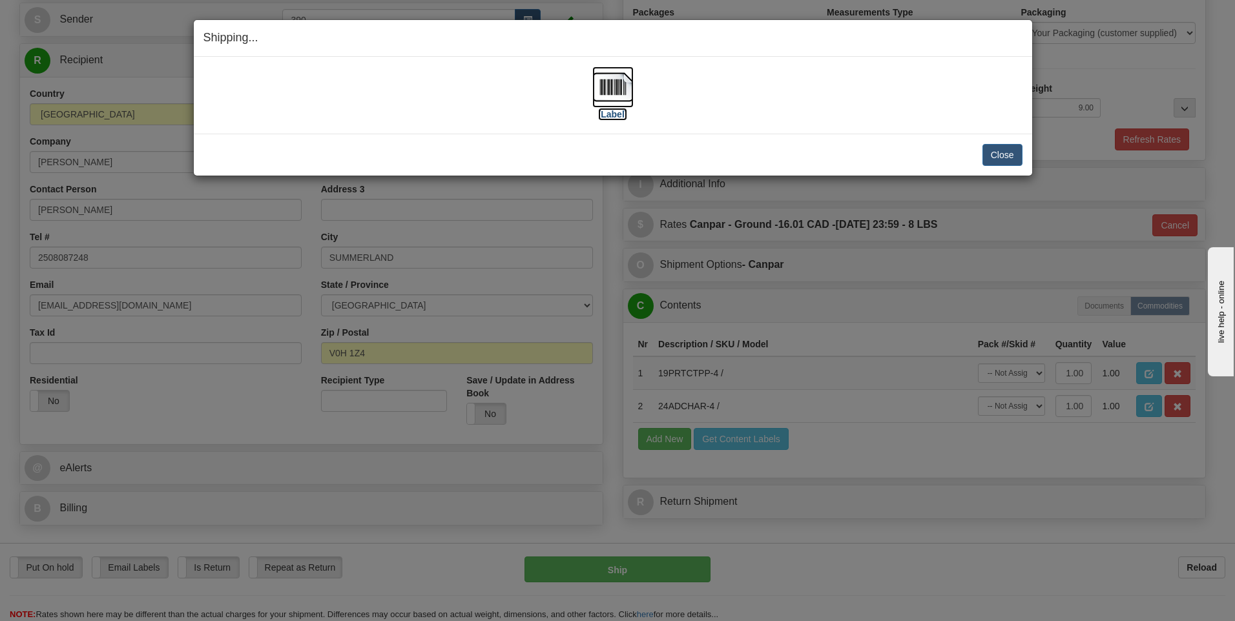
click at [619, 88] on img at bounding box center [612, 87] width 41 height 41
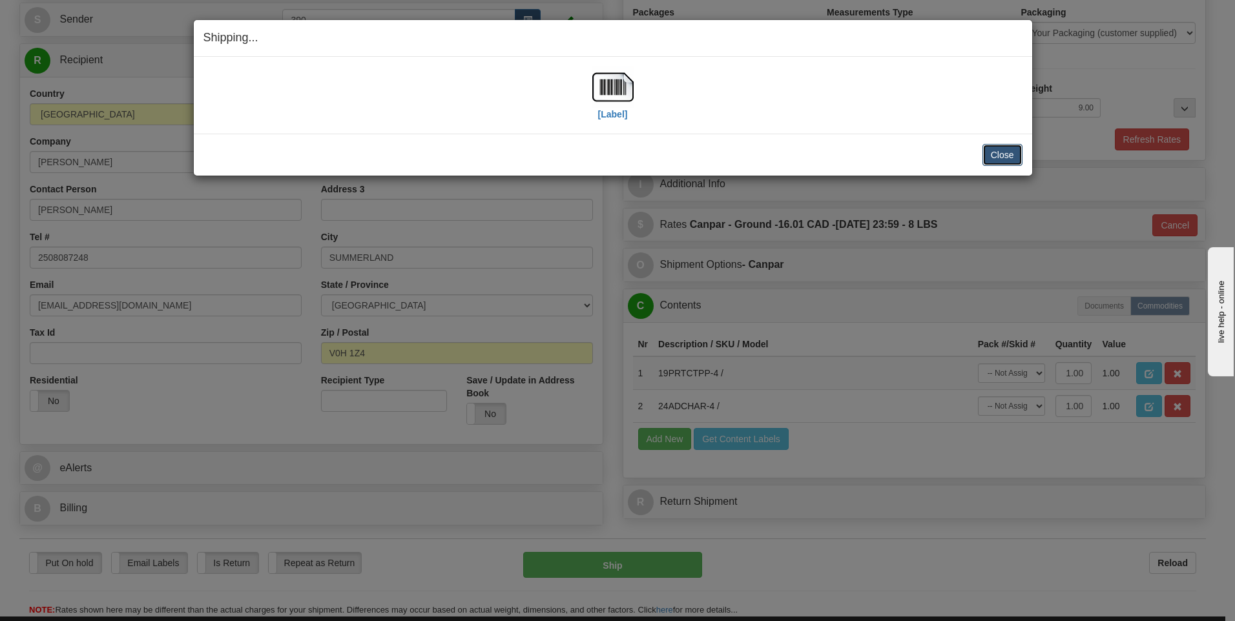
click at [995, 155] on button "Close" at bounding box center [1002, 155] width 40 height 22
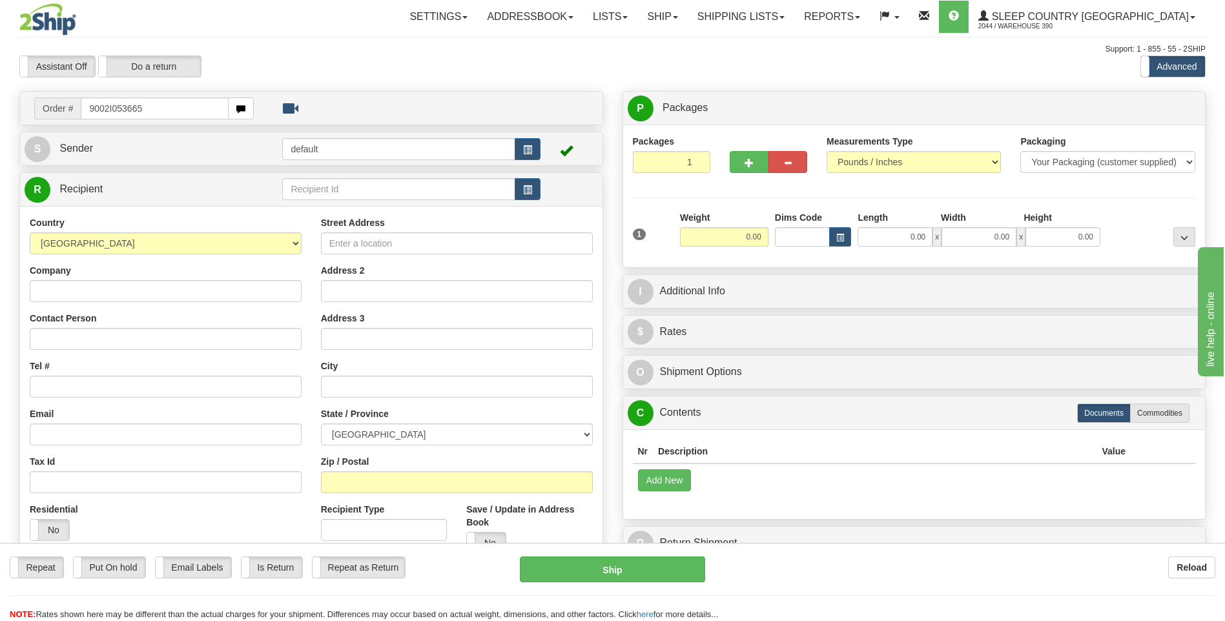
type input "9002I053665"
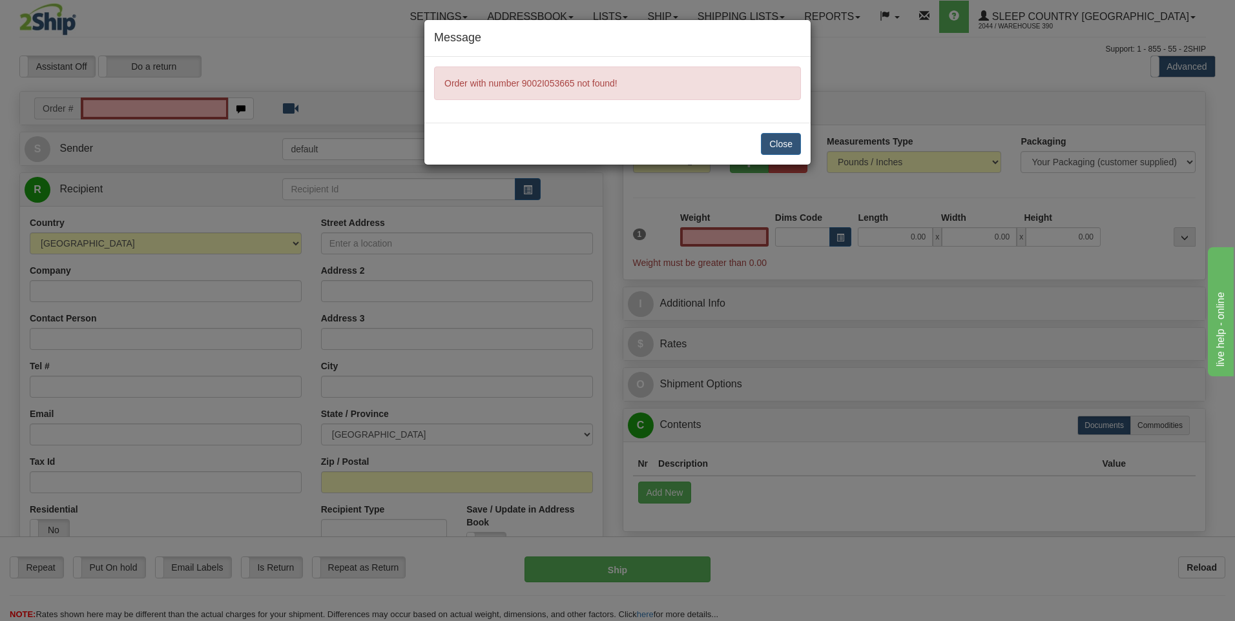
type input "0.00"
click at [775, 145] on button "Close" at bounding box center [781, 144] width 40 height 22
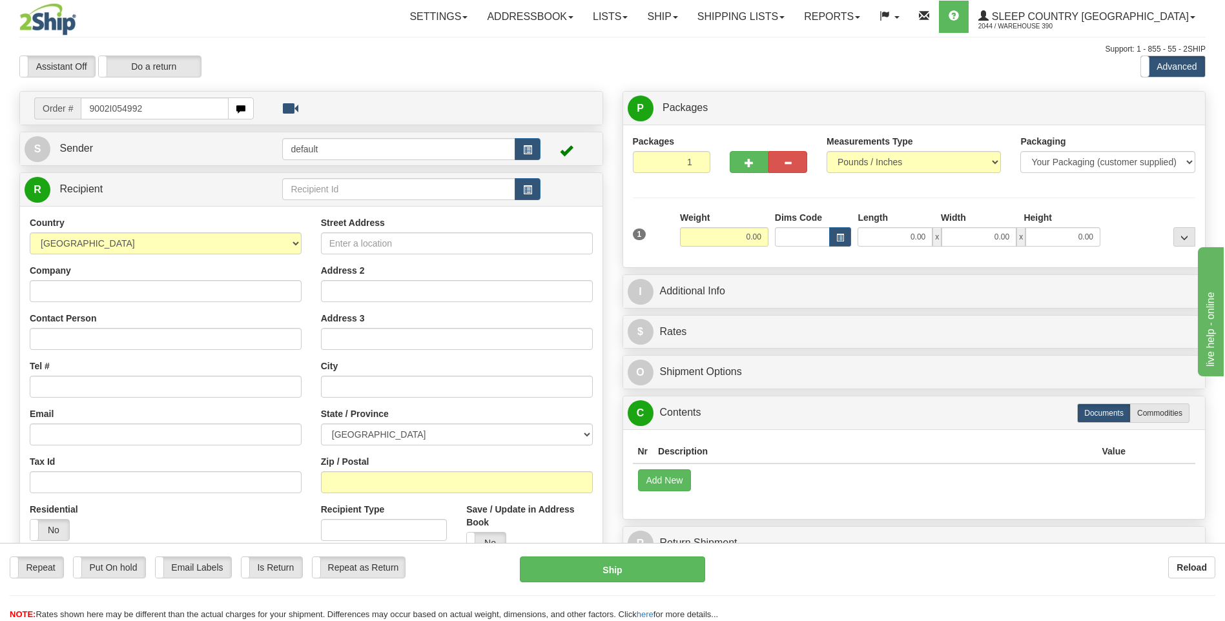
type input "9002I054992"
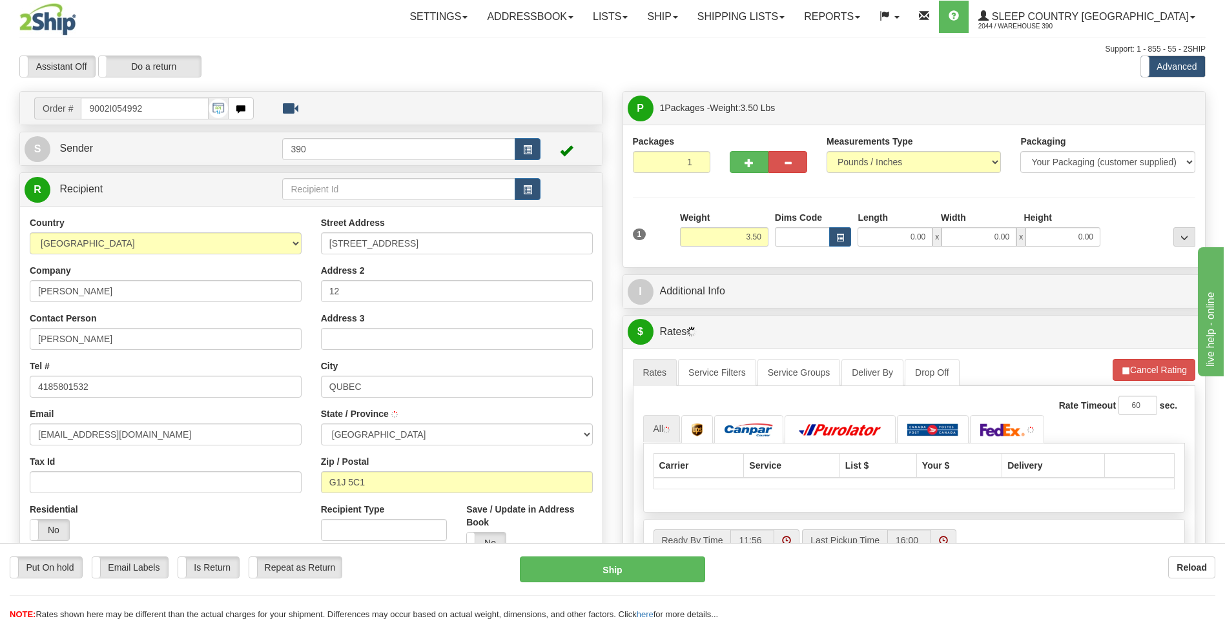
type input "[GEOGRAPHIC_DATA]"
click at [888, 238] on input "0.00" at bounding box center [895, 236] width 75 height 19
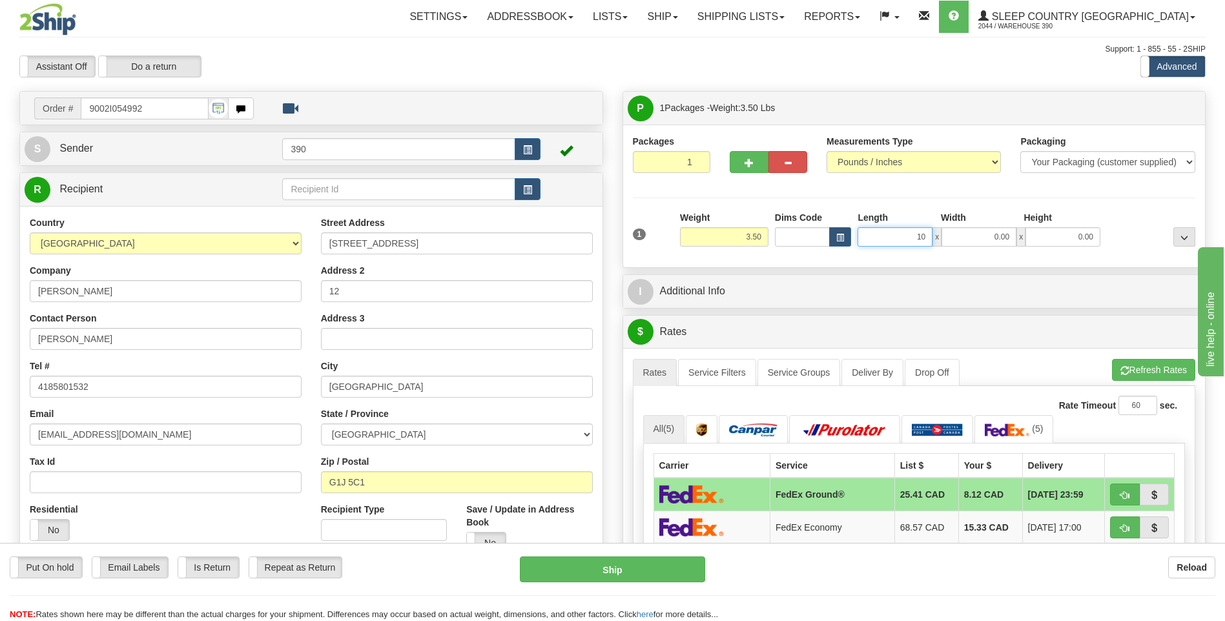
type input "10.00"
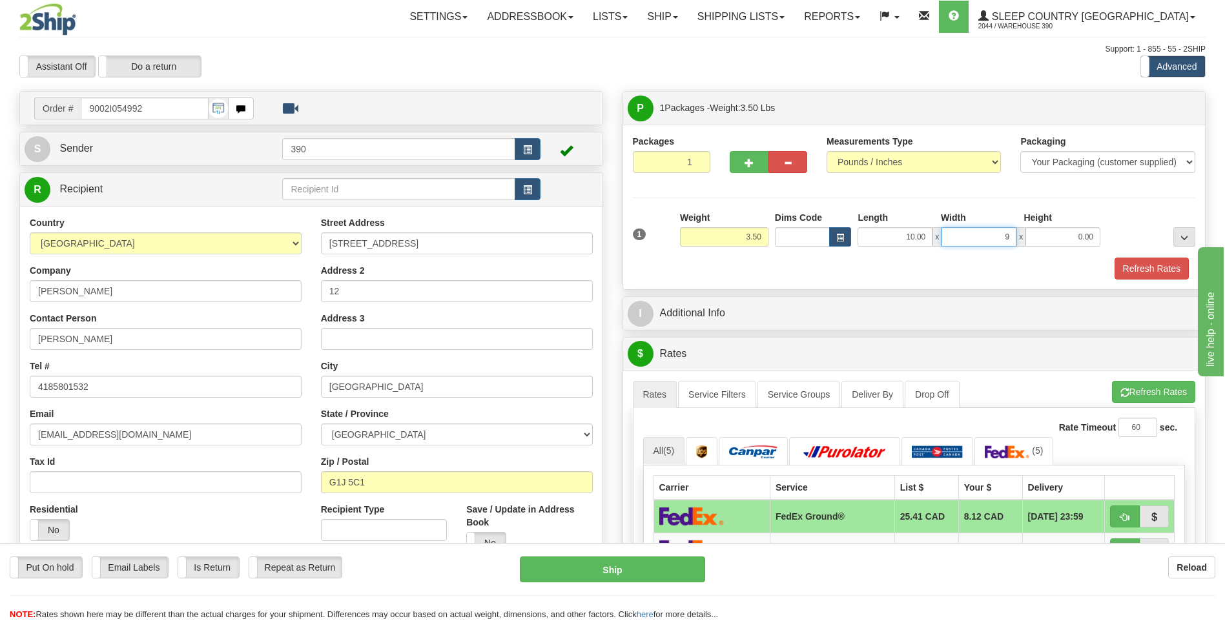
type input "9.00"
type input "7.00"
click at [928, 336] on div "P Packages 1 Packages - Weight: 3.50 Lbs Shipment Level Shipm. Package Level Pa…" at bounding box center [914, 580] width 603 height 979
click at [1127, 389] on button "Refresh Rates" at bounding box center [1153, 392] width 83 height 22
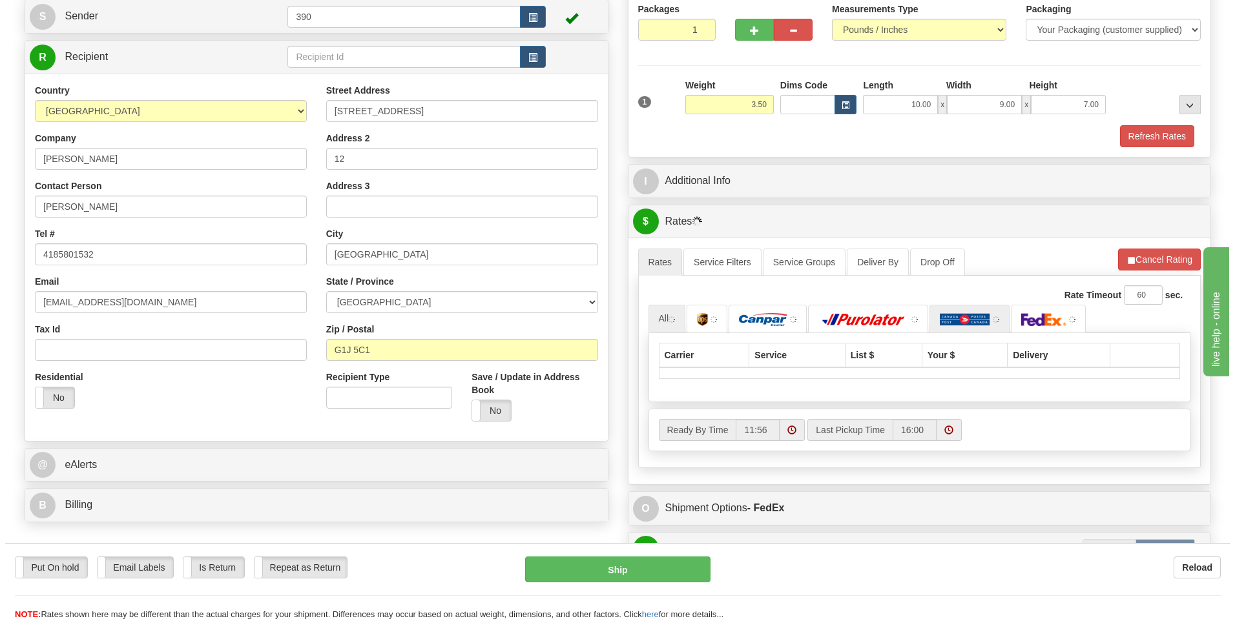
scroll to position [194, 0]
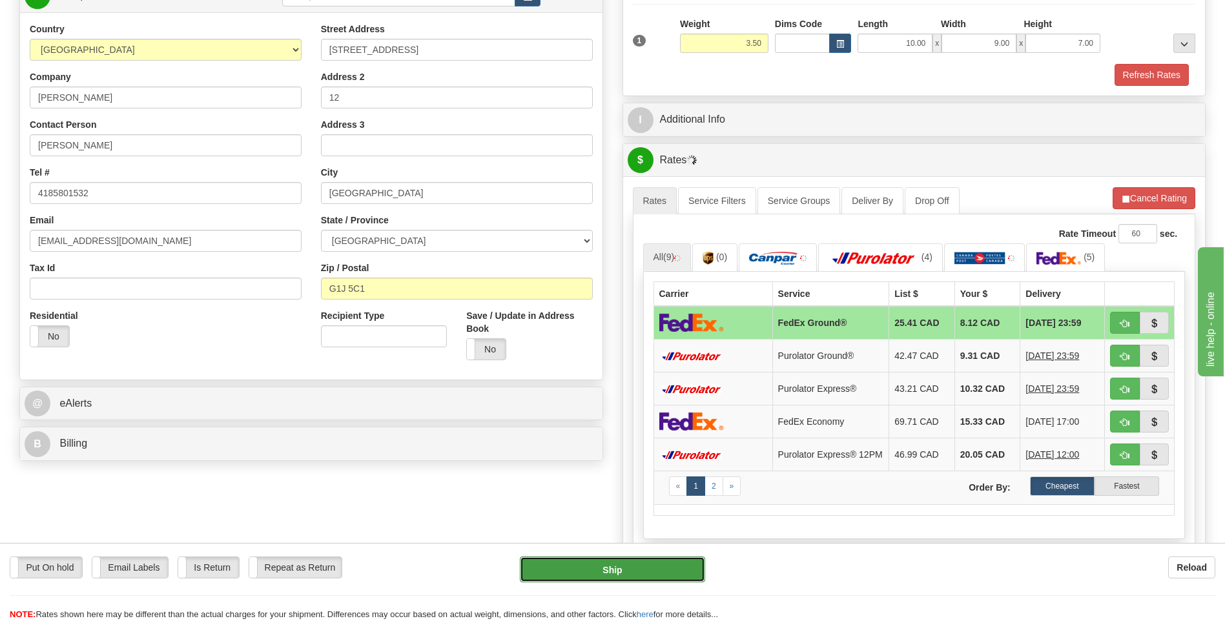
click at [656, 569] on button "Ship" at bounding box center [612, 570] width 185 height 26
type input "92"
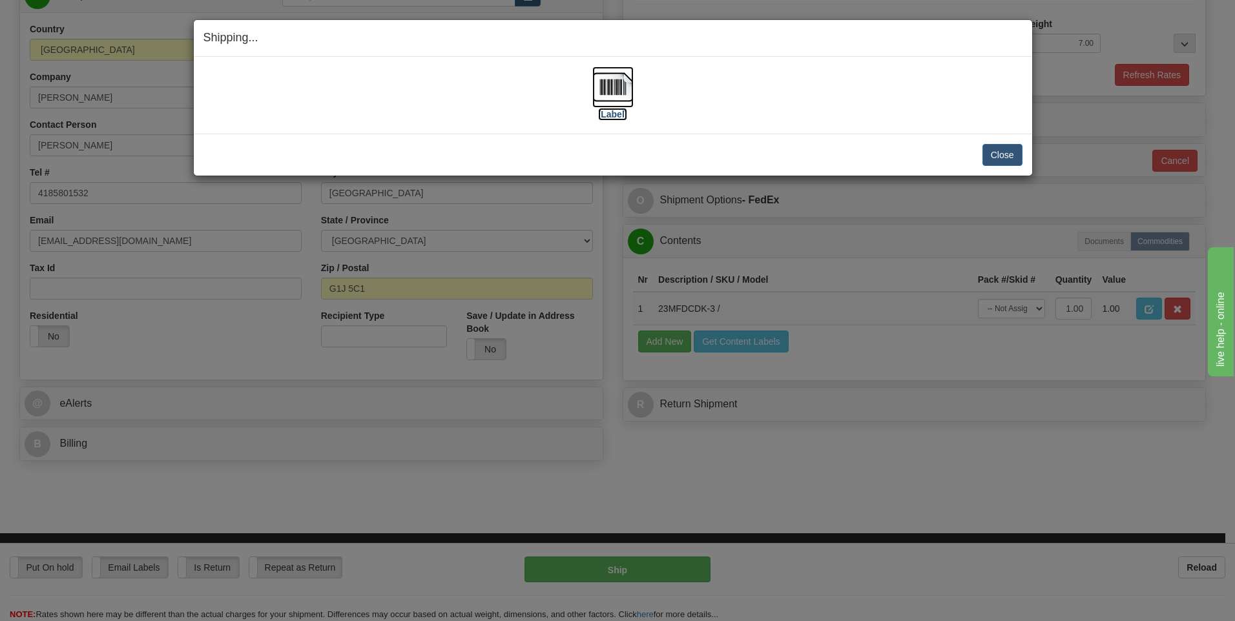
click at [607, 96] on img at bounding box center [612, 87] width 41 height 41
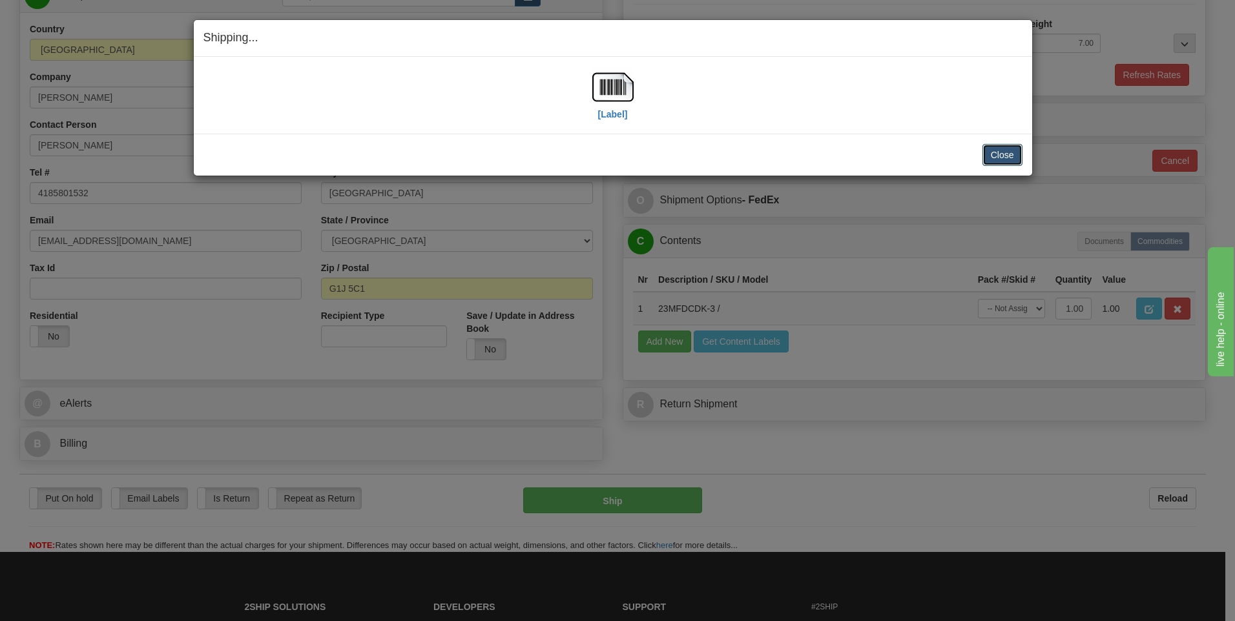
click at [994, 149] on button "Close" at bounding box center [1002, 155] width 40 height 22
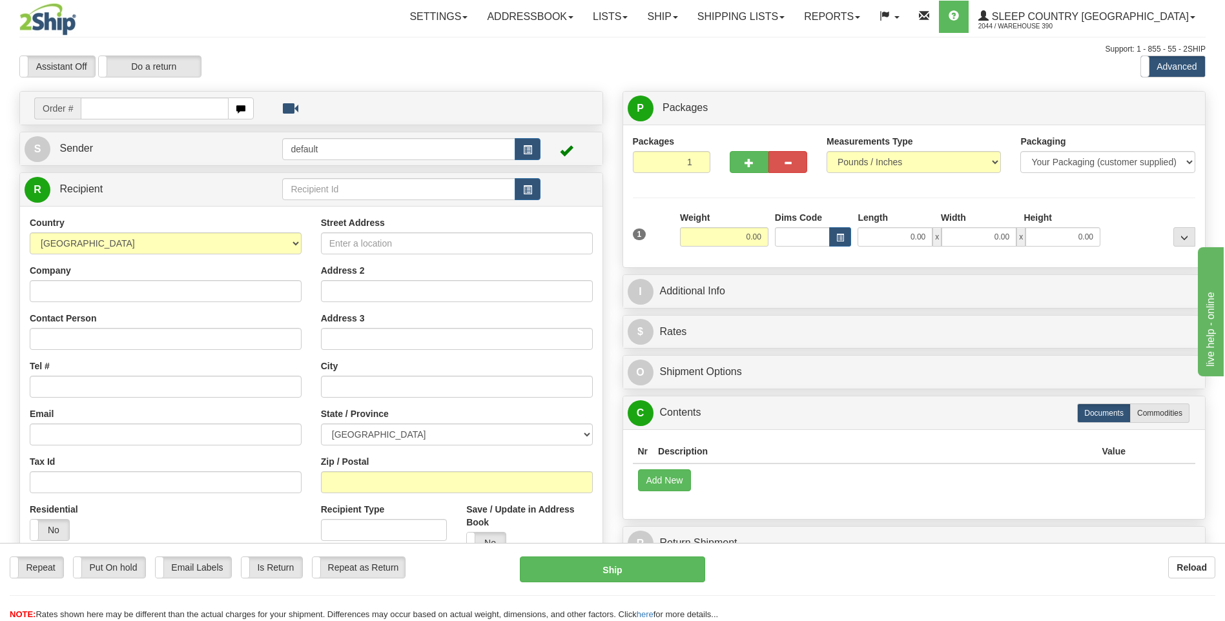
click at [174, 106] on input "text" at bounding box center [154, 109] width 147 height 22
type input "9002I055165"
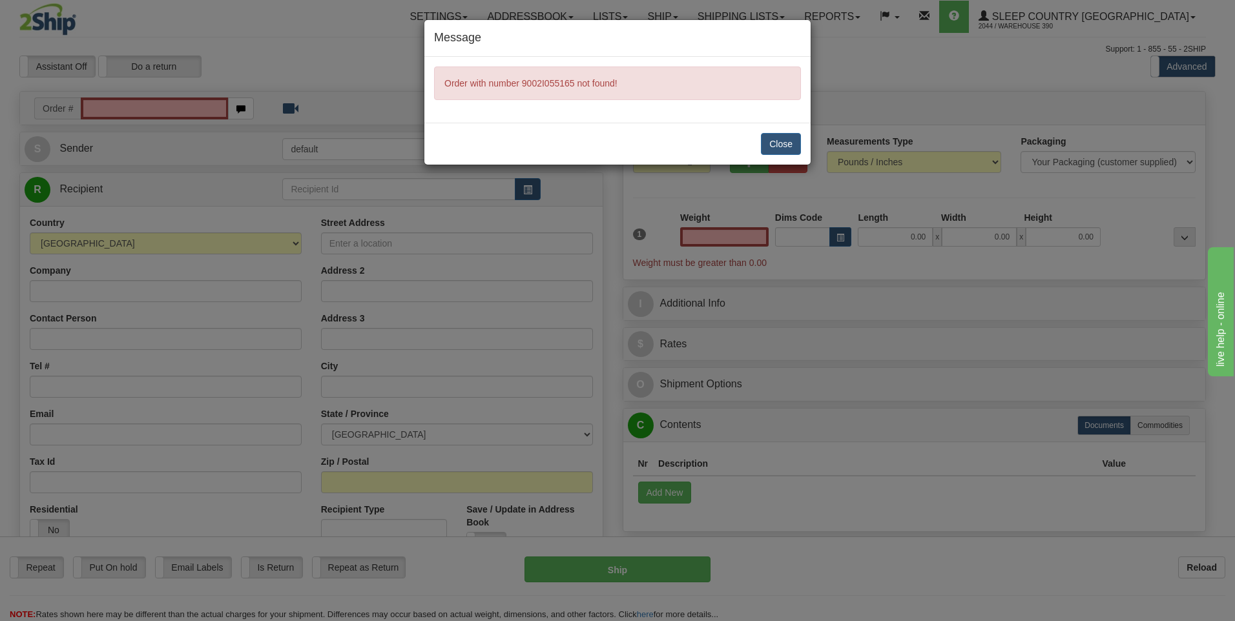
type input "0.00"
click at [771, 144] on button "Close" at bounding box center [781, 144] width 40 height 22
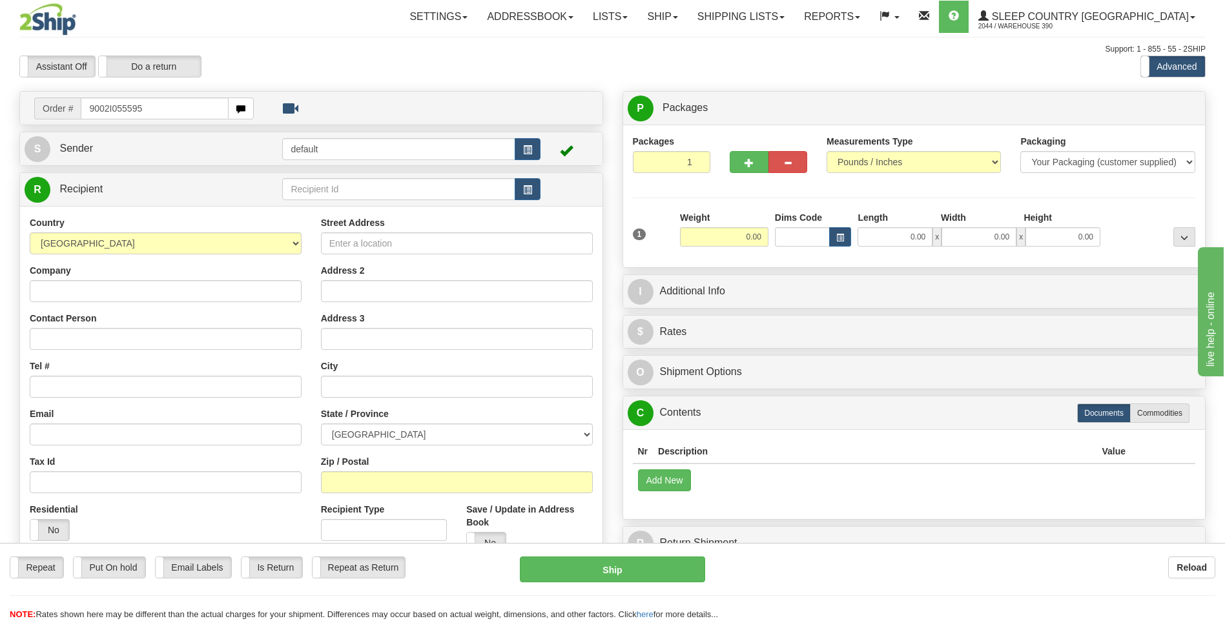
type input "9002I055595"
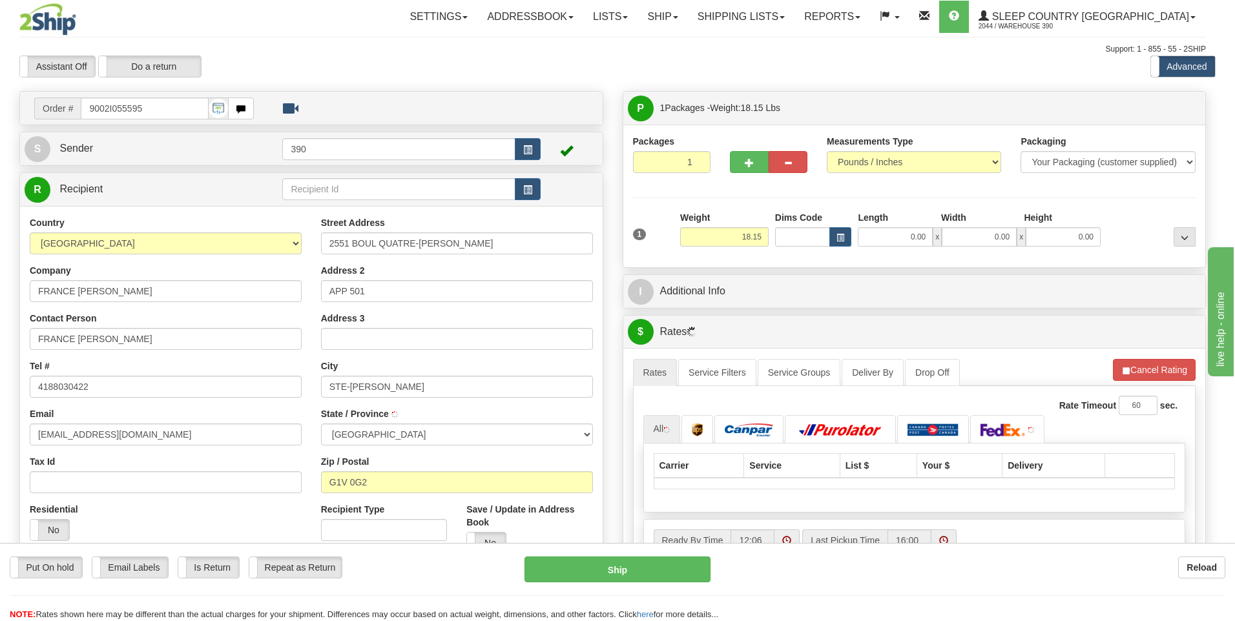
type input "[GEOGRAPHIC_DATA]"
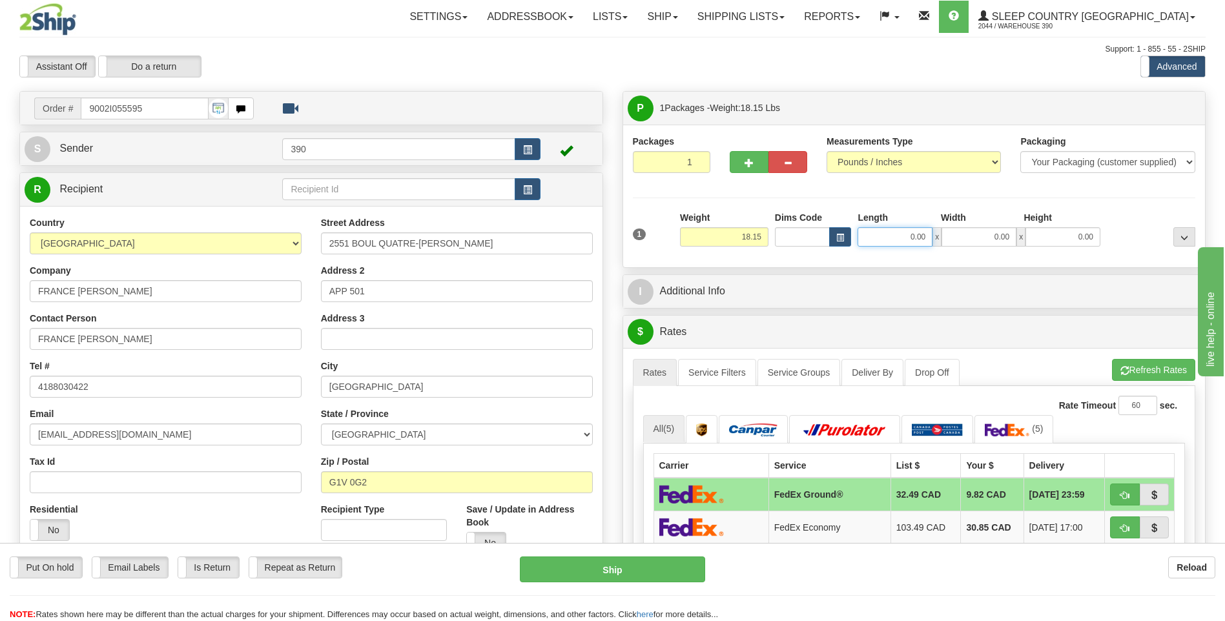
click at [876, 240] on input "0.00" at bounding box center [895, 236] width 75 height 19
type input "14.00"
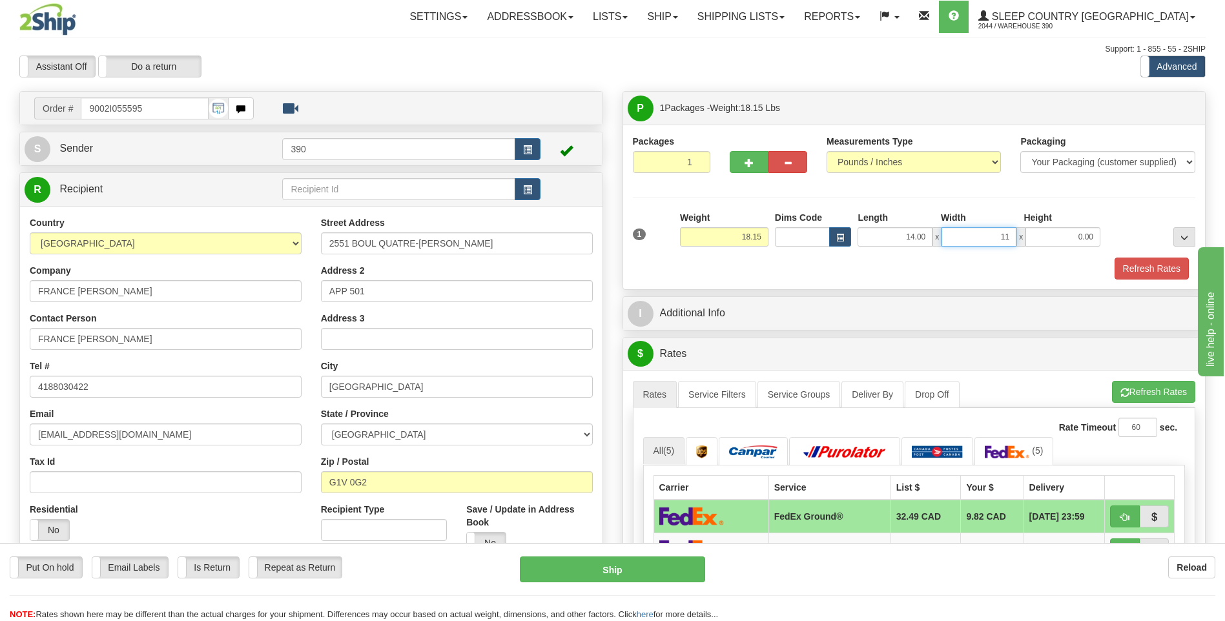
type input "11.00"
type input "10.00"
click at [1129, 391] on button "Refresh Rates" at bounding box center [1153, 392] width 83 height 22
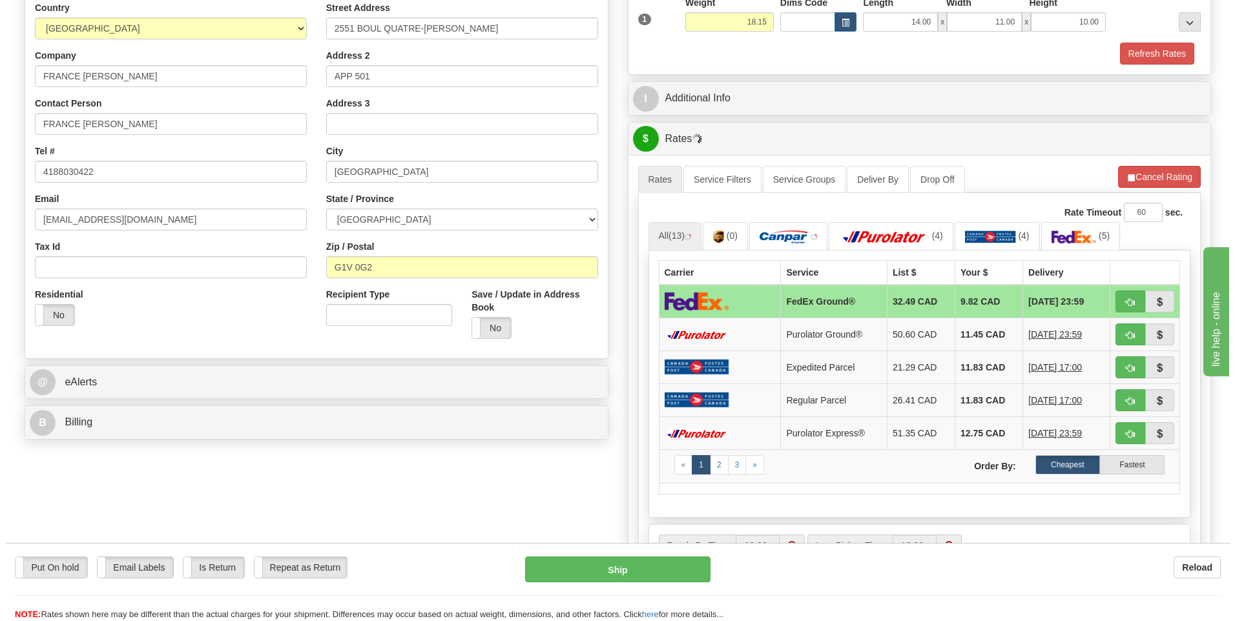
scroll to position [258, 0]
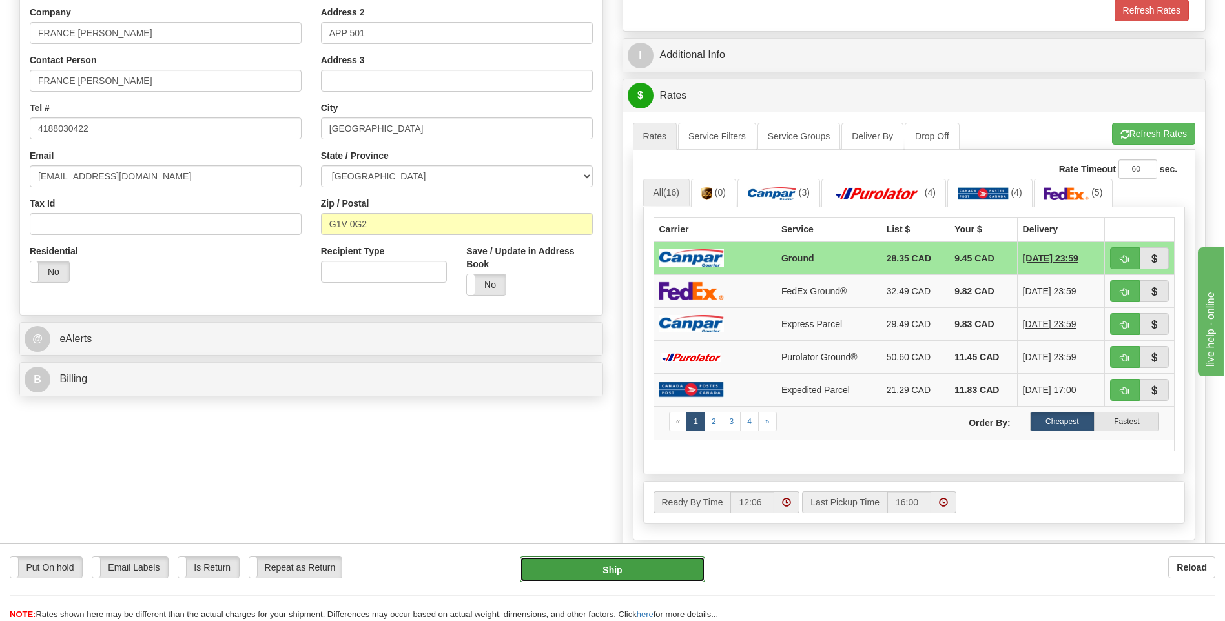
click at [628, 567] on button "Ship" at bounding box center [612, 570] width 185 height 26
type input "1"
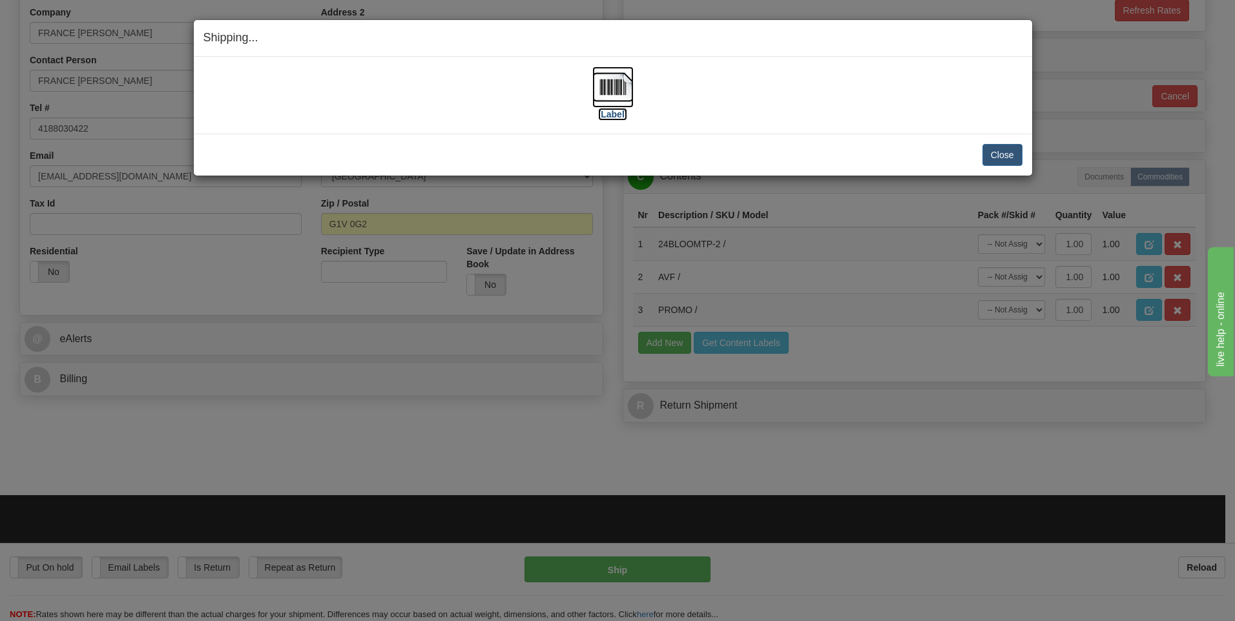
click at [615, 82] on img at bounding box center [612, 87] width 41 height 41
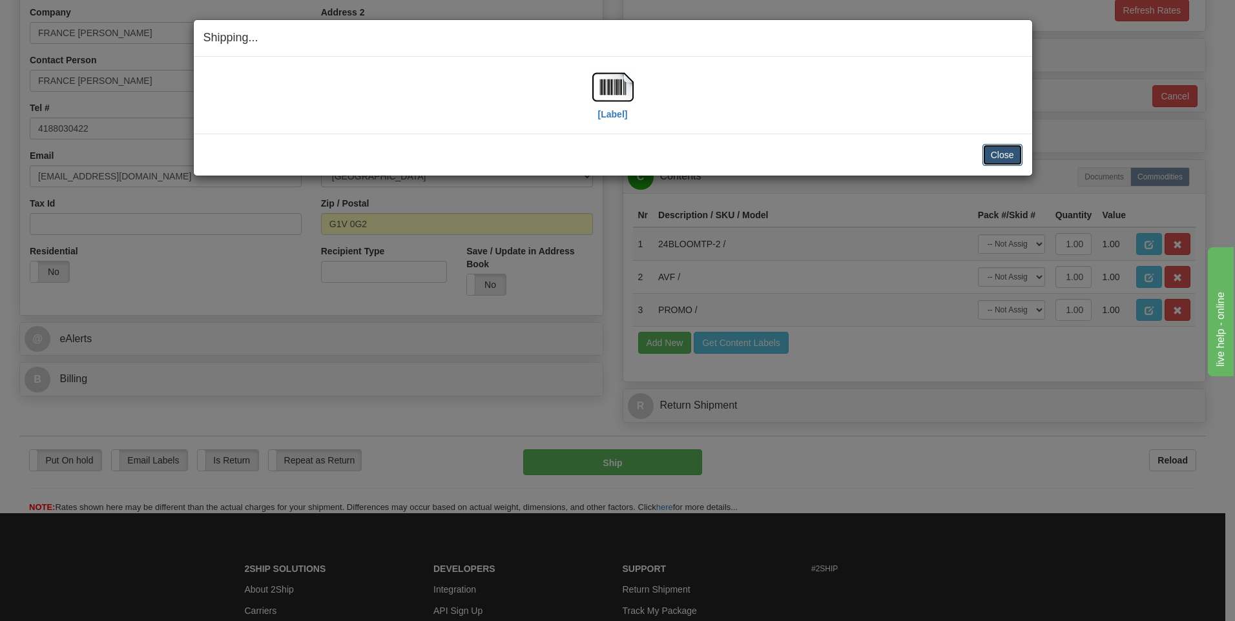
click at [996, 152] on button "Close" at bounding box center [1002, 155] width 40 height 22
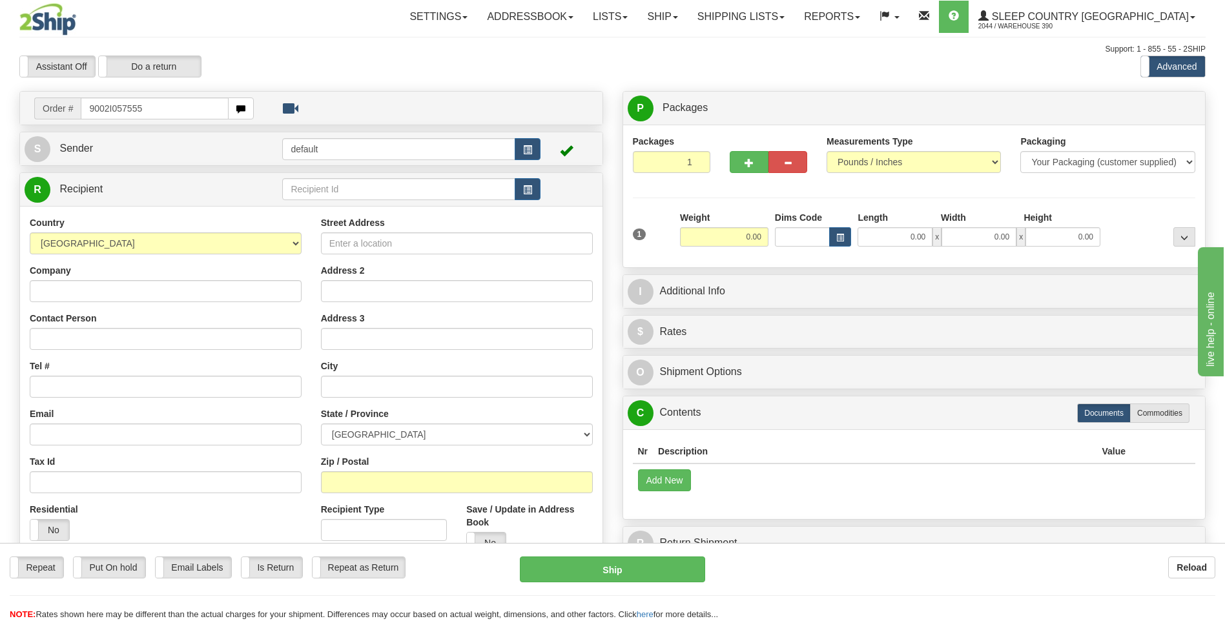
type input "9002I057555"
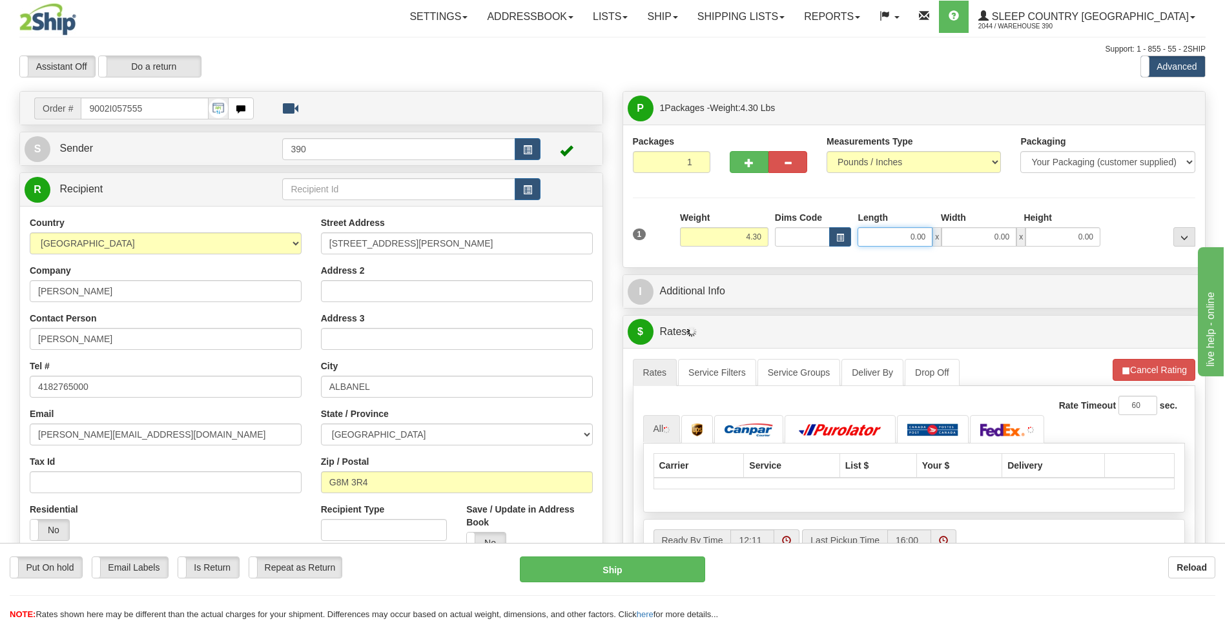
click at [884, 233] on input "0.00" at bounding box center [895, 236] width 75 height 19
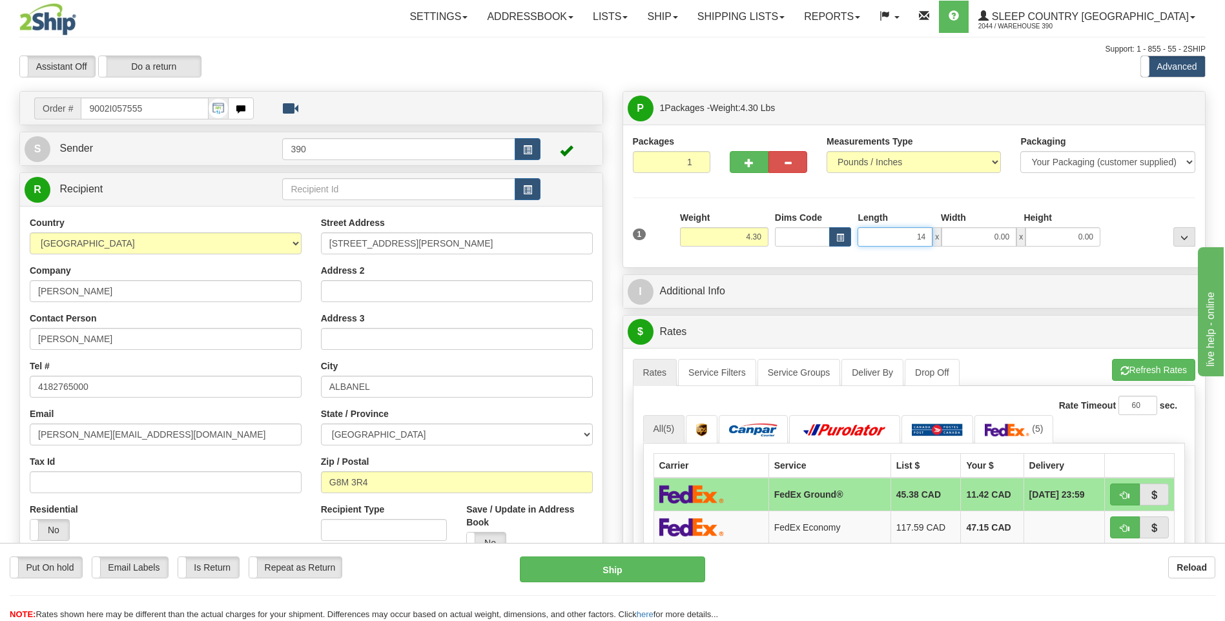
type input "14.00"
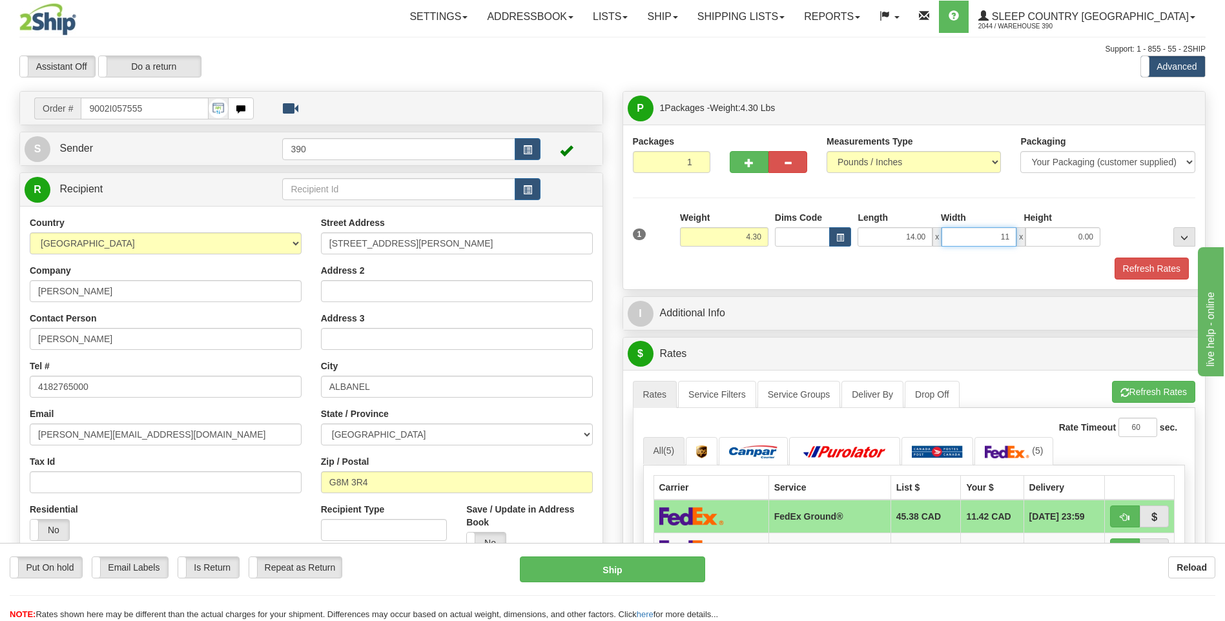
type input "11.00"
type input "10.00"
click at [1131, 392] on button "Refresh Rates" at bounding box center [1153, 392] width 83 height 22
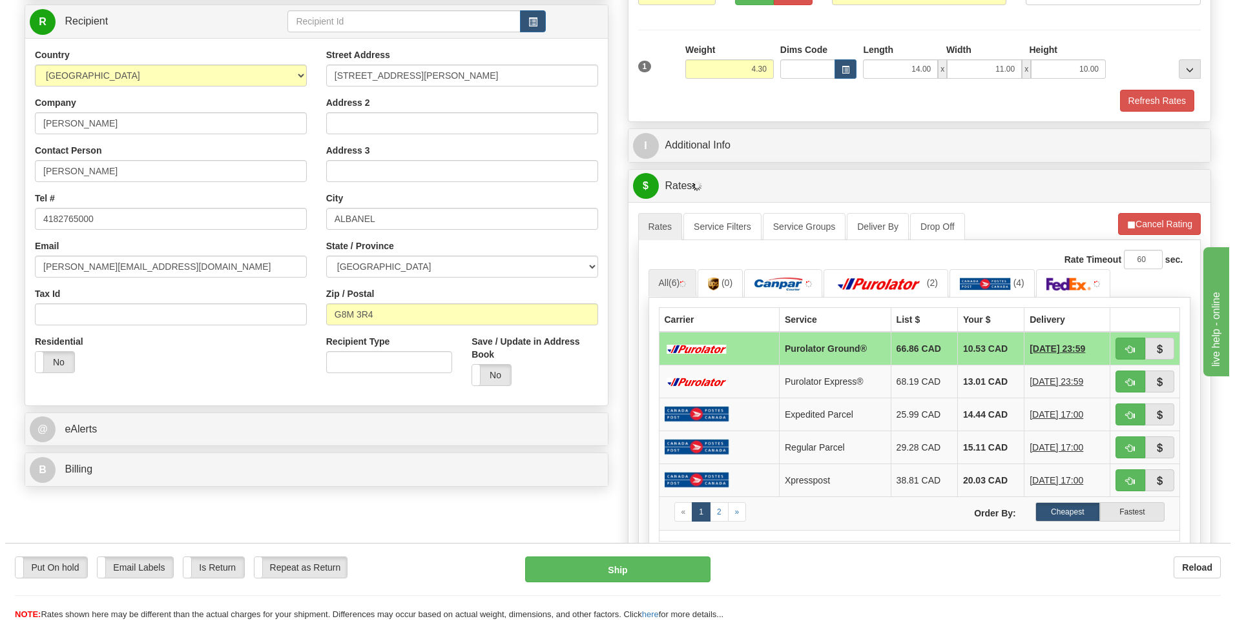
scroll to position [194, 0]
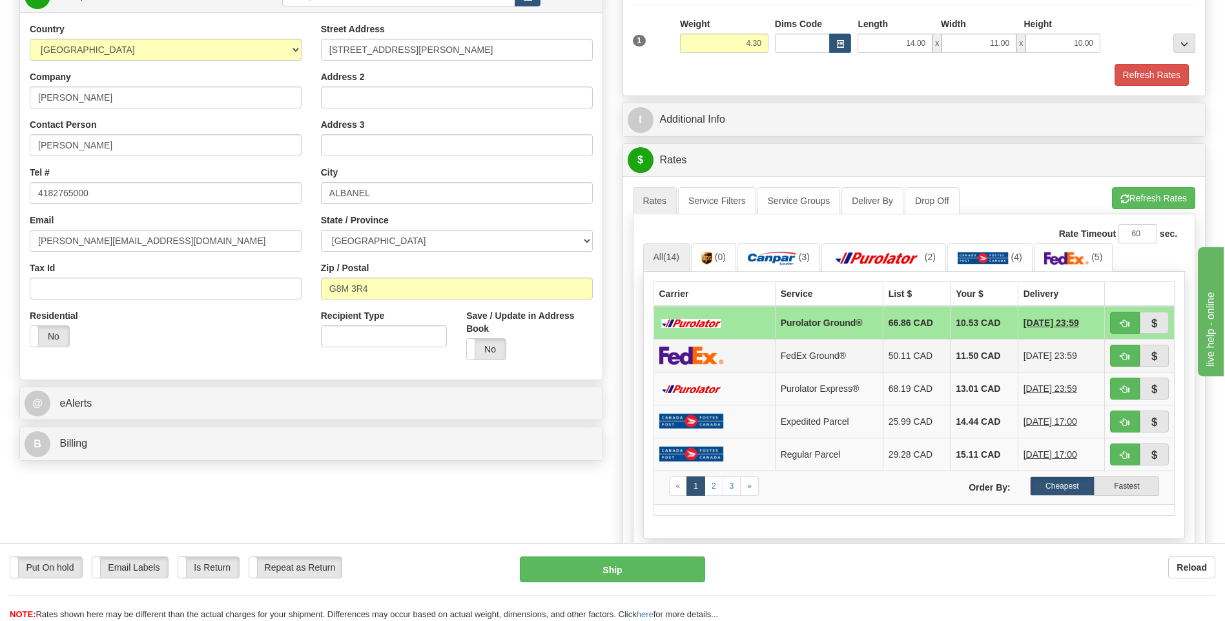
click at [953, 351] on td "11.50 CAD" at bounding box center [985, 355] width 68 height 33
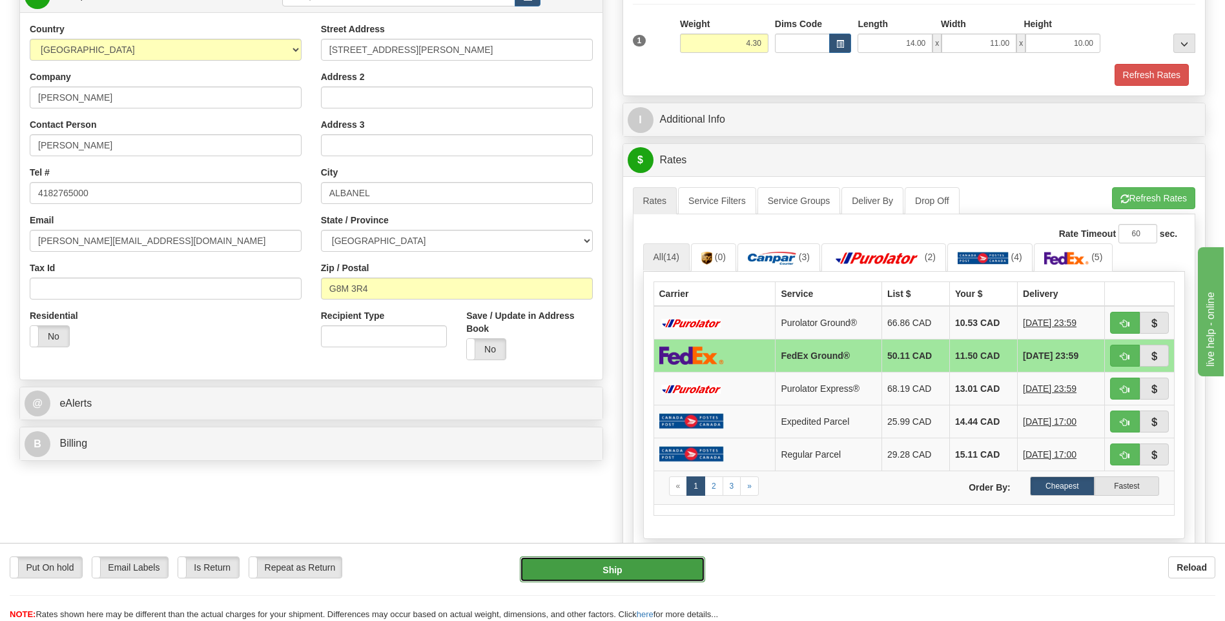
click at [657, 567] on button "Ship" at bounding box center [612, 570] width 185 height 26
type input "92"
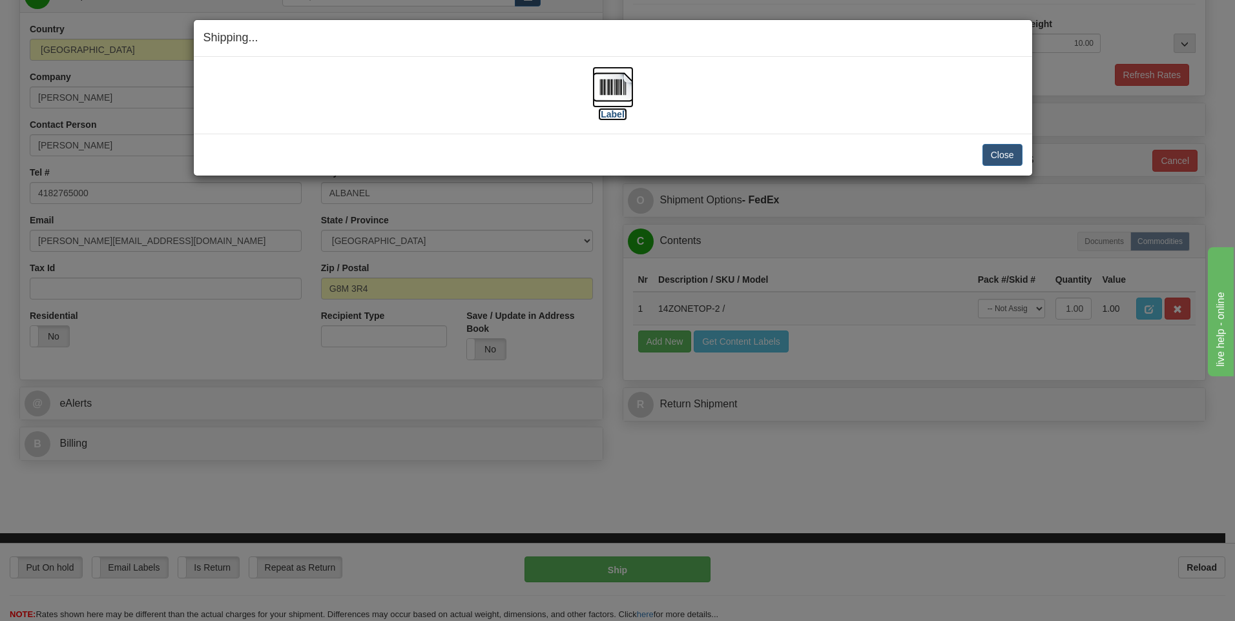
click at [607, 84] on img at bounding box center [612, 87] width 41 height 41
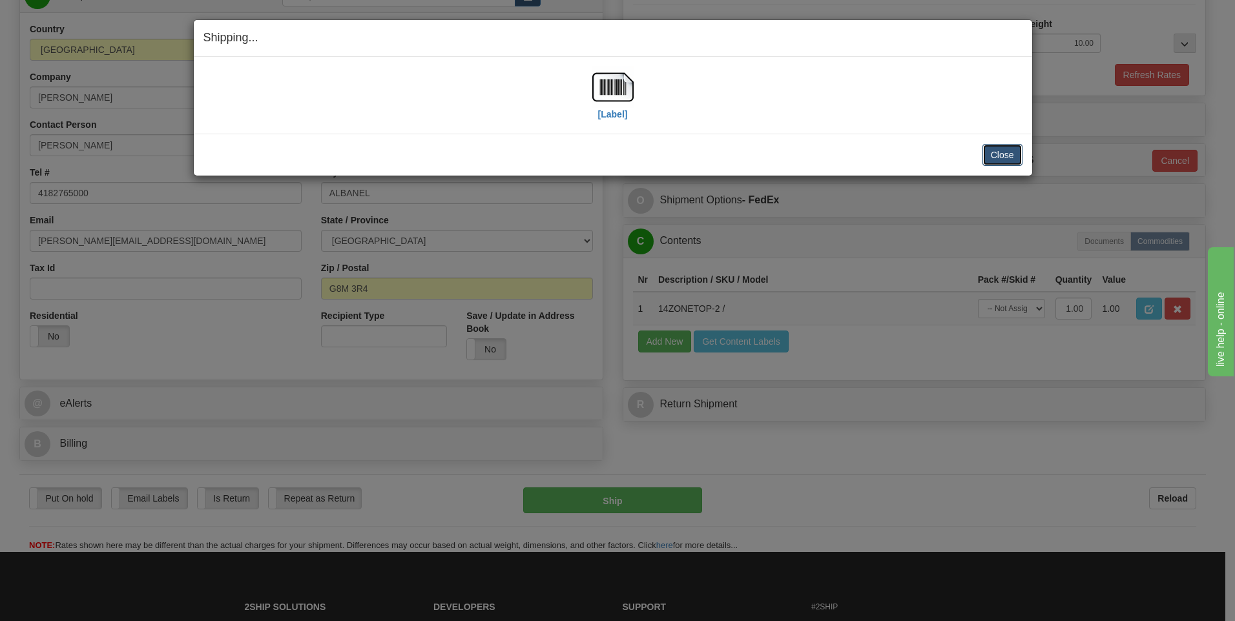
click at [989, 157] on button "Close" at bounding box center [1002, 155] width 40 height 22
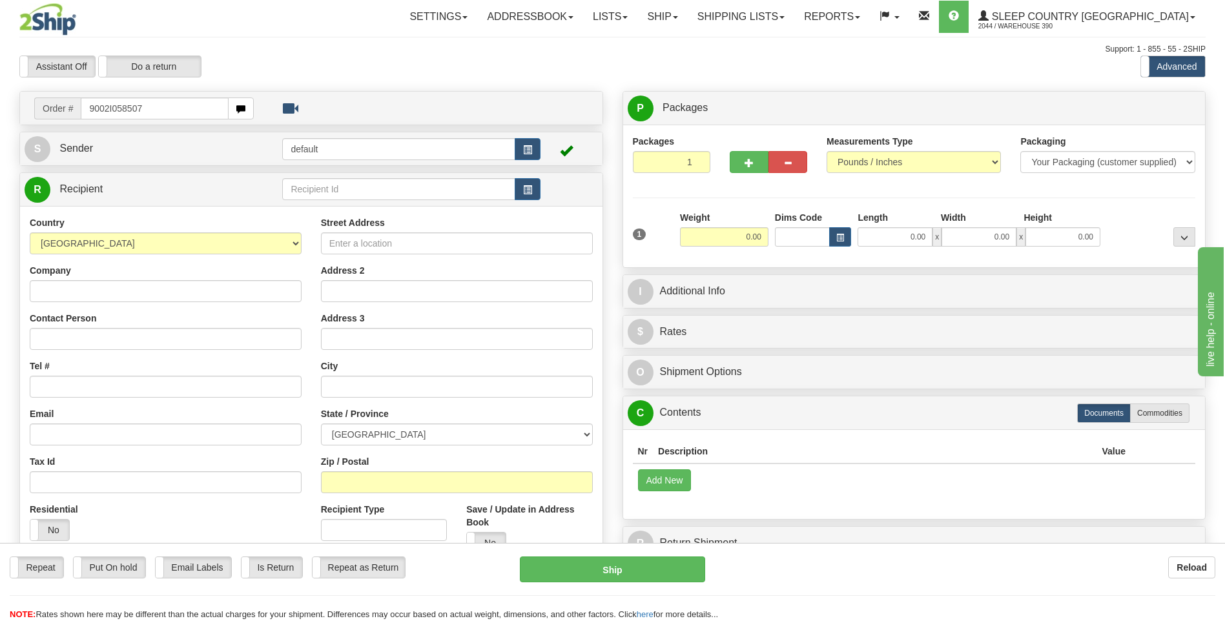
type input "9002I058507"
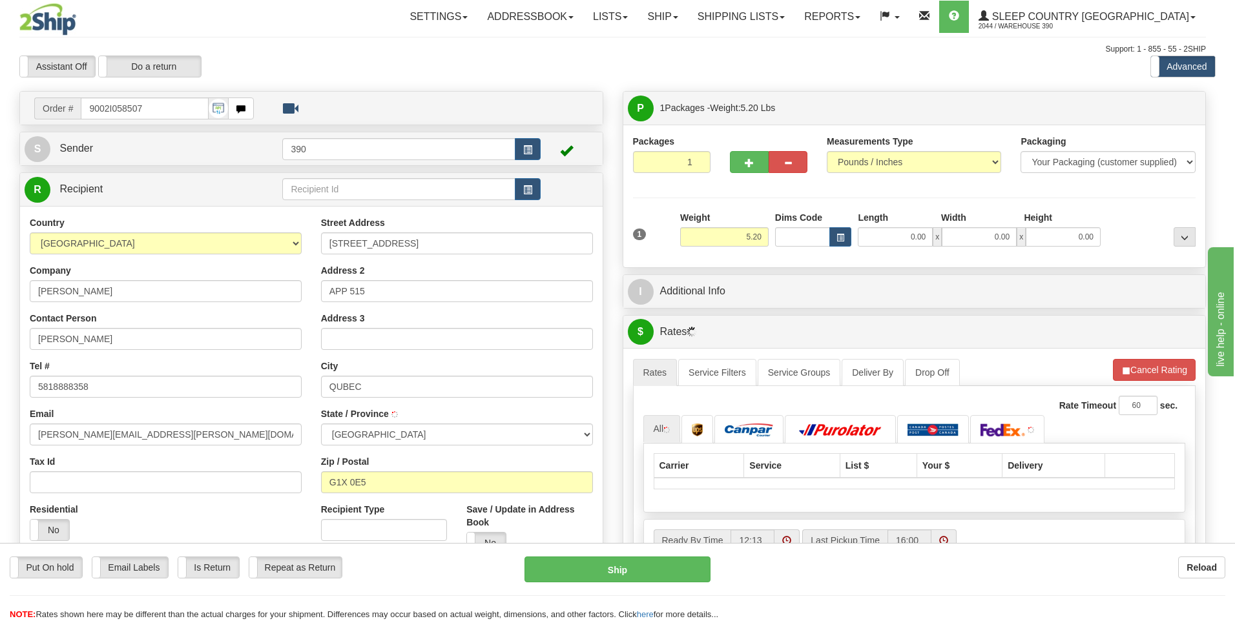
type input "[GEOGRAPHIC_DATA]"
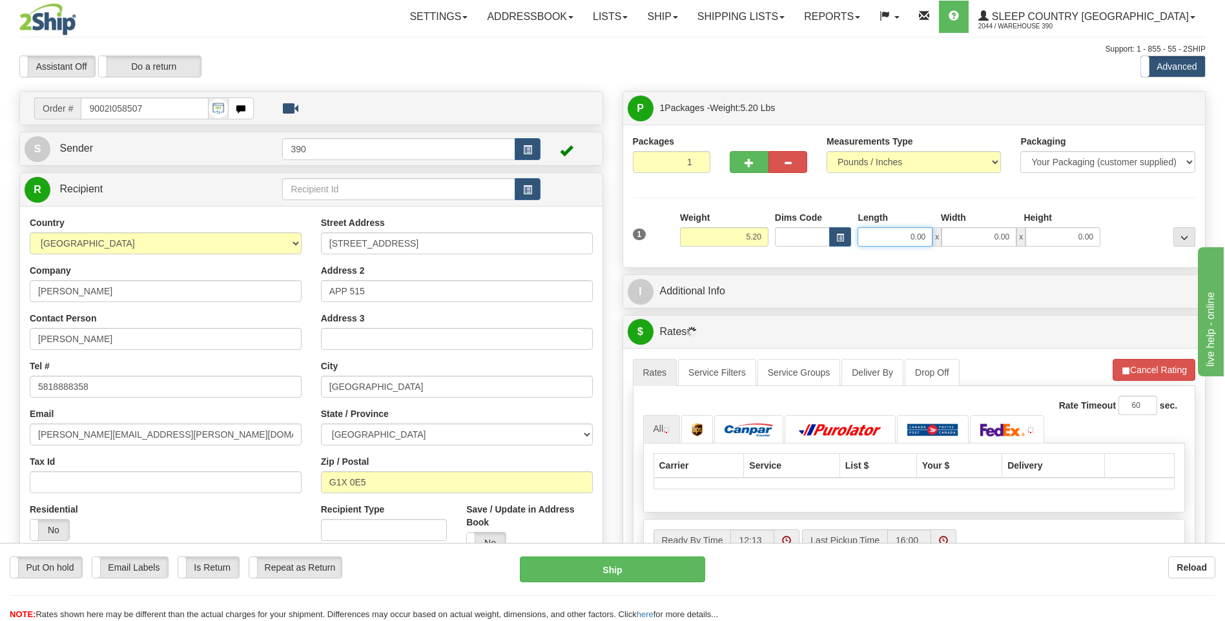
click at [896, 237] on input "0.00" at bounding box center [895, 236] width 75 height 19
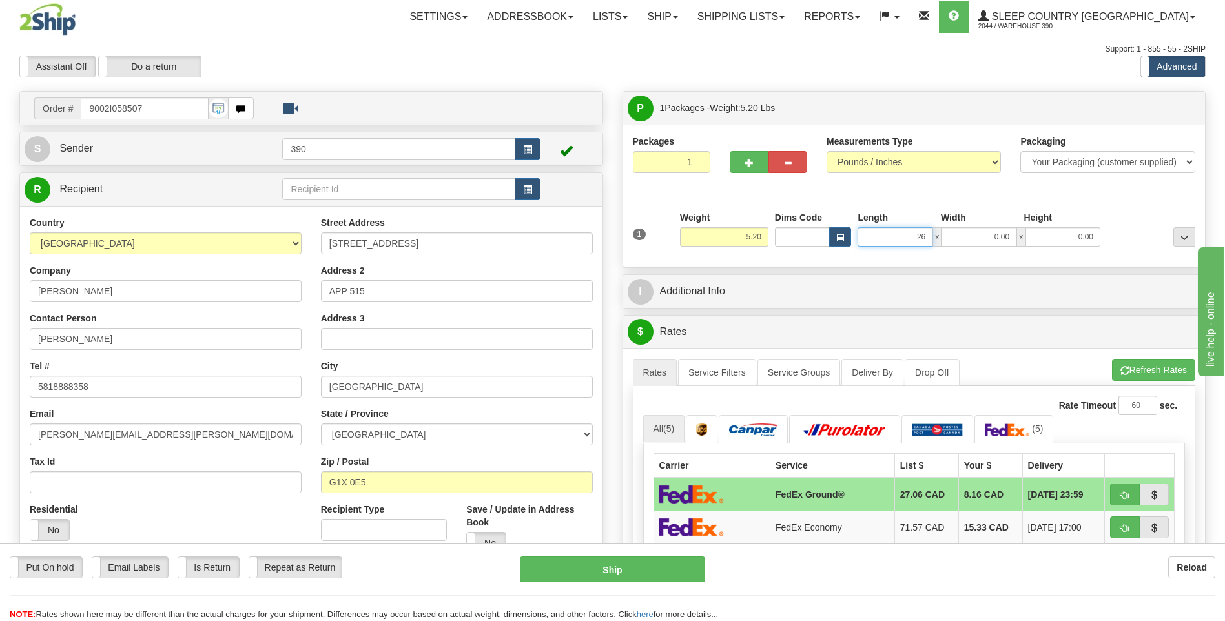
type input "26.00"
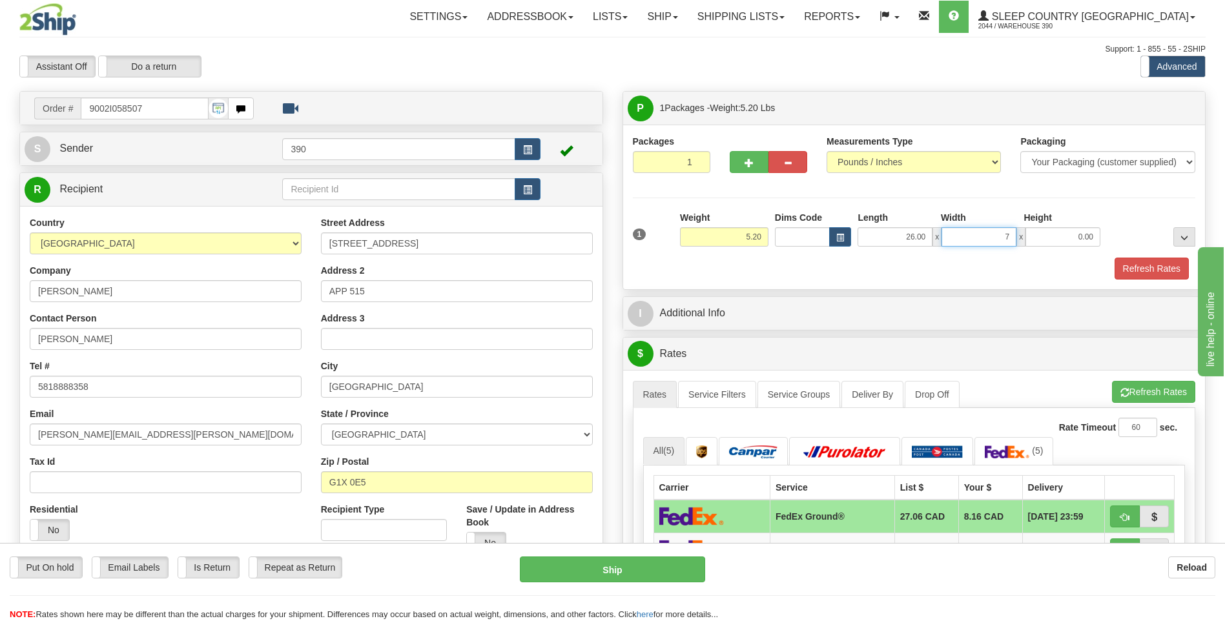
type input "7.00"
type input "16.00"
click at [1125, 391] on span "button" at bounding box center [1124, 393] width 9 height 8
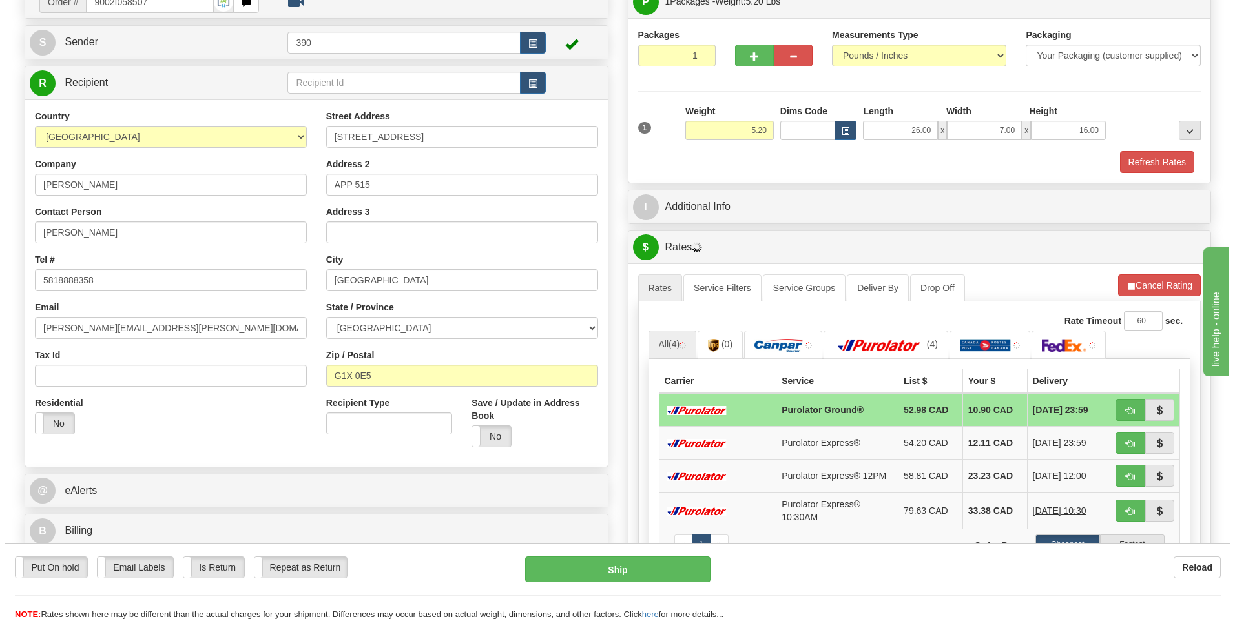
scroll to position [129, 0]
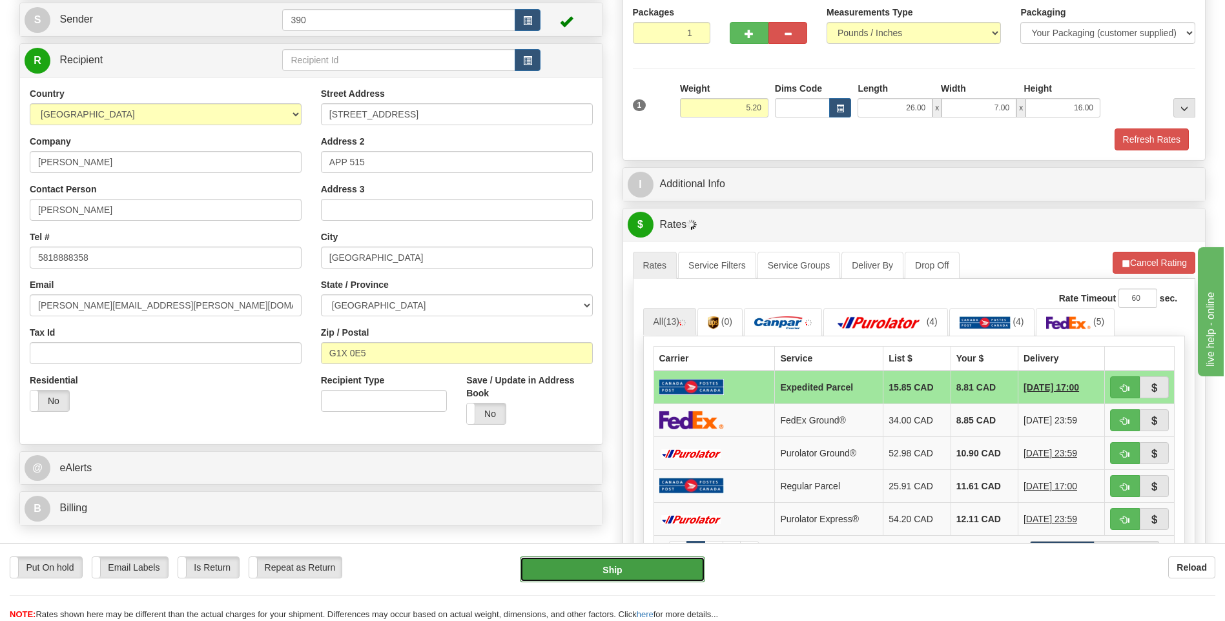
click at [646, 565] on button "Ship" at bounding box center [612, 570] width 185 height 26
type input "DOM.EP"
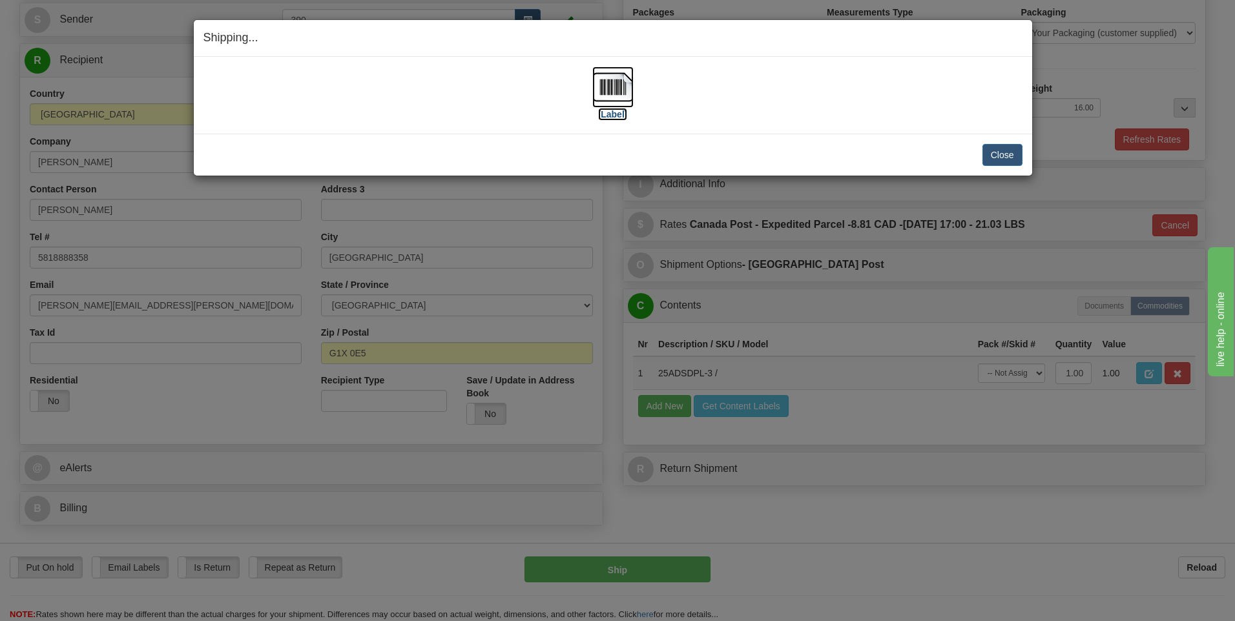
click at [621, 91] on img at bounding box center [612, 87] width 41 height 41
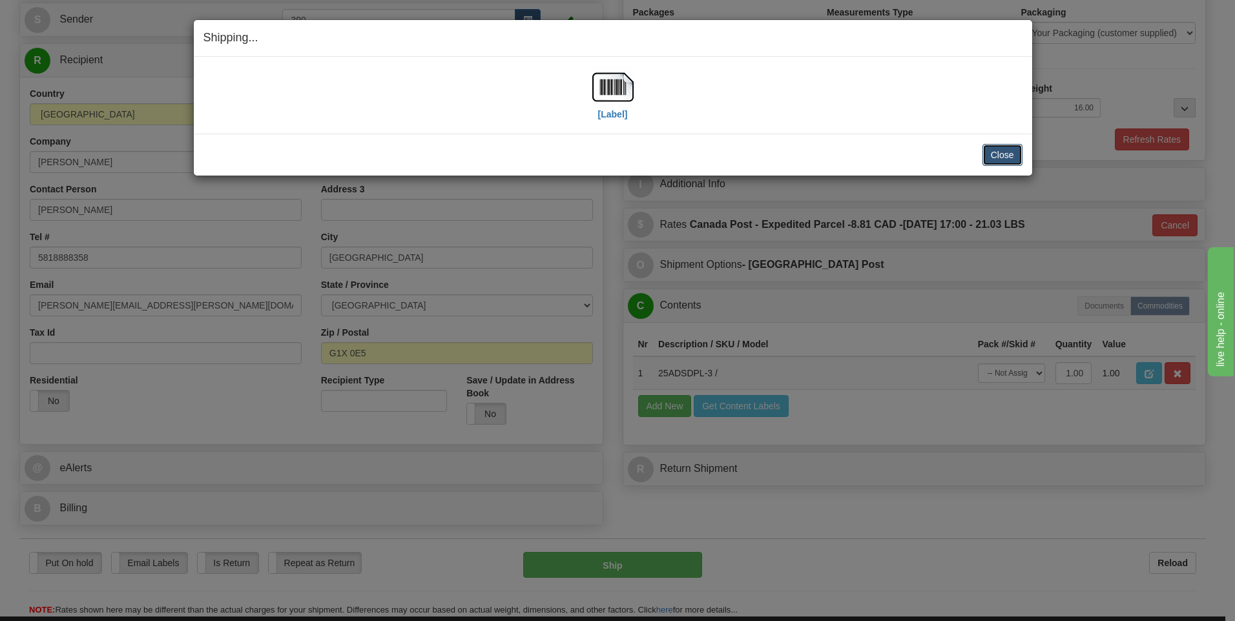
click at [999, 149] on button "Close" at bounding box center [1002, 155] width 40 height 22
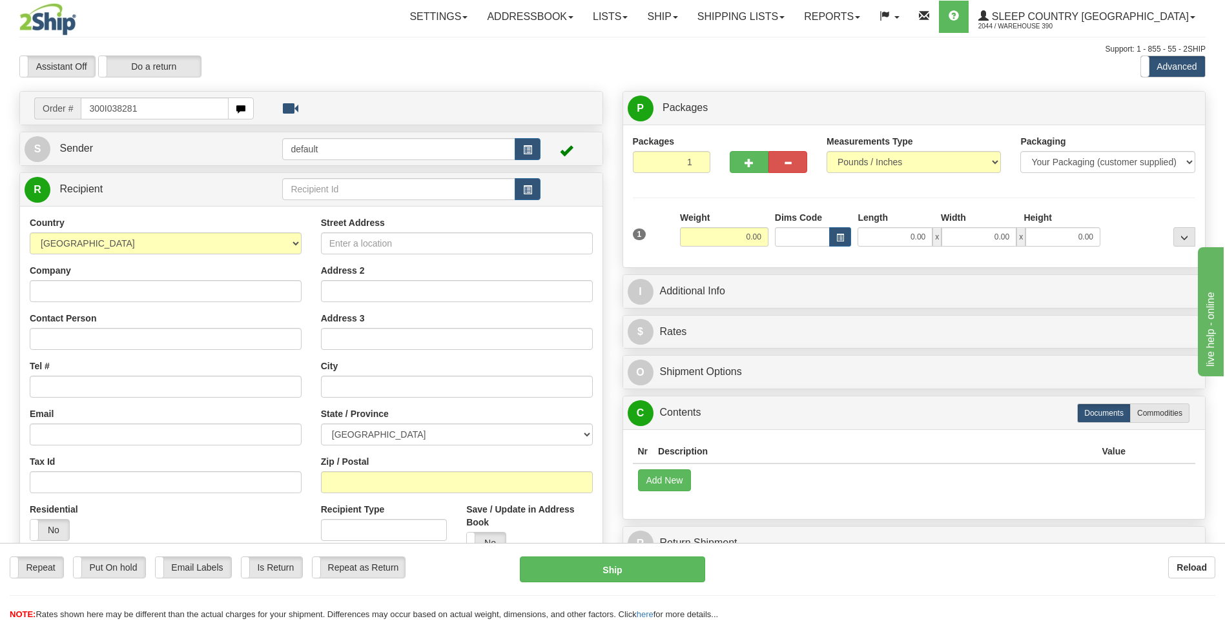
type input "300I038281"
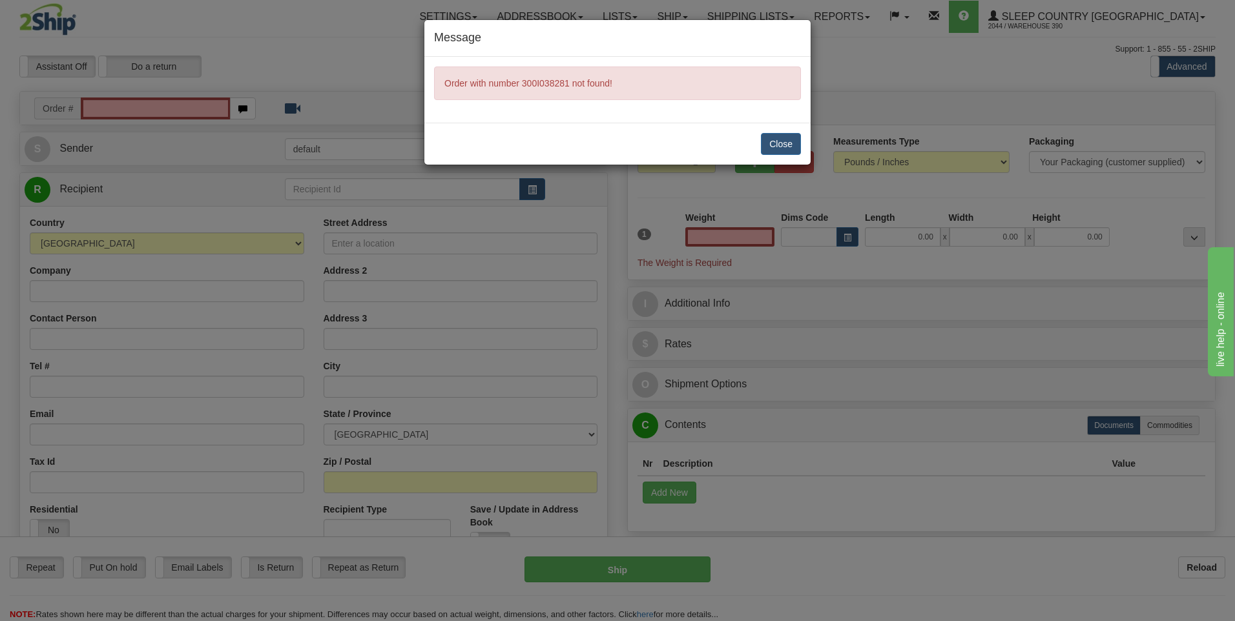
type input "0.00"
click at [774, 142] on button "Close" at bounding box center [781, 144] width 40 height 22
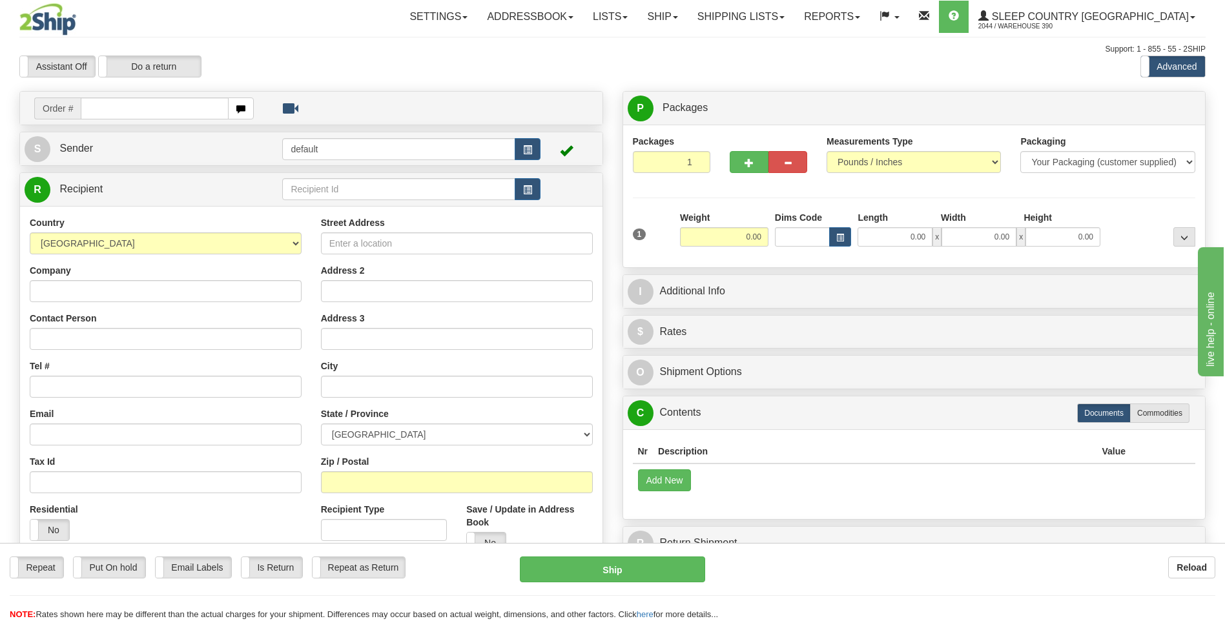
click at [194, 111] on input "text" at bounding box center [154, 109] width 147 height 22
type input "3000I038281"
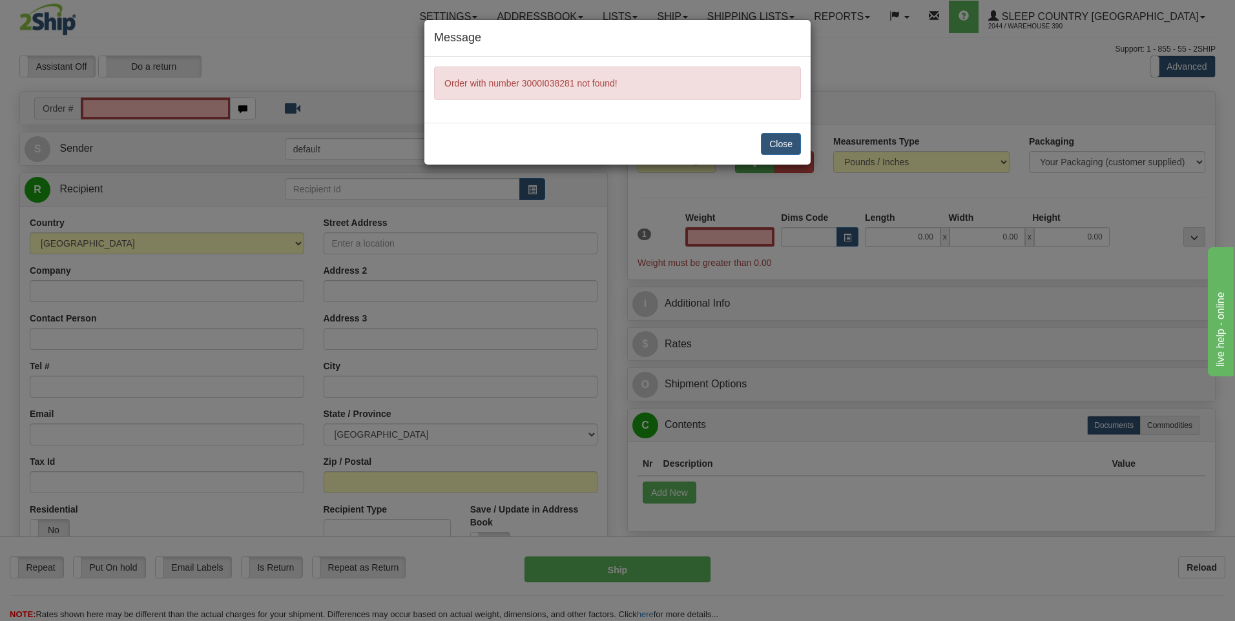
type input "0.00"
click at [783, 147] on button "Close" at bounding box center [781, 144] width 40 height 22
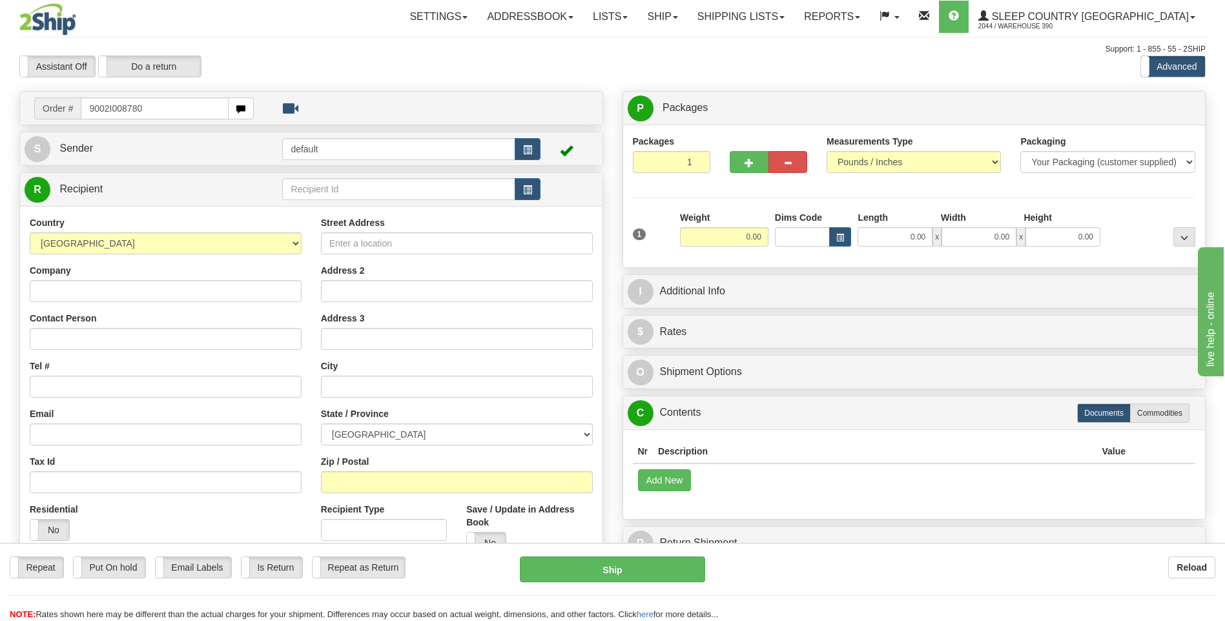
type input "9002I008780"
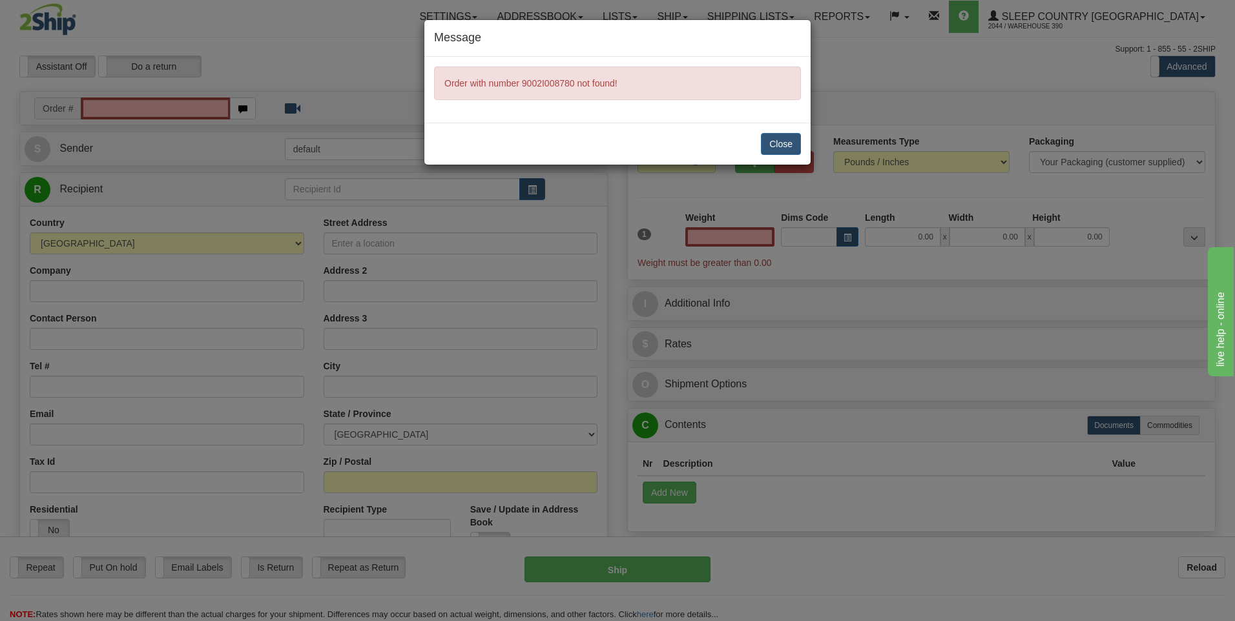
type input "0.00"
click at [772, 145] on button "Close" at bounding box center [781, 144] width 40 height 22
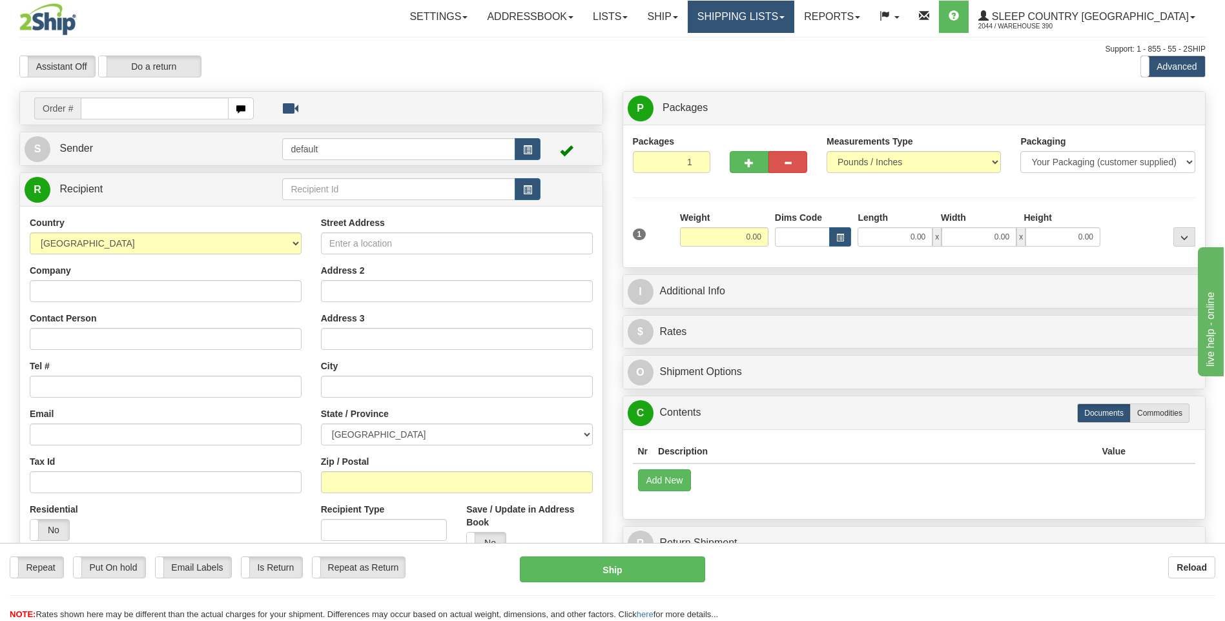
click at [783, 20] on link "Shipping lists" at bounding box center [741, 17] width 107 height 32
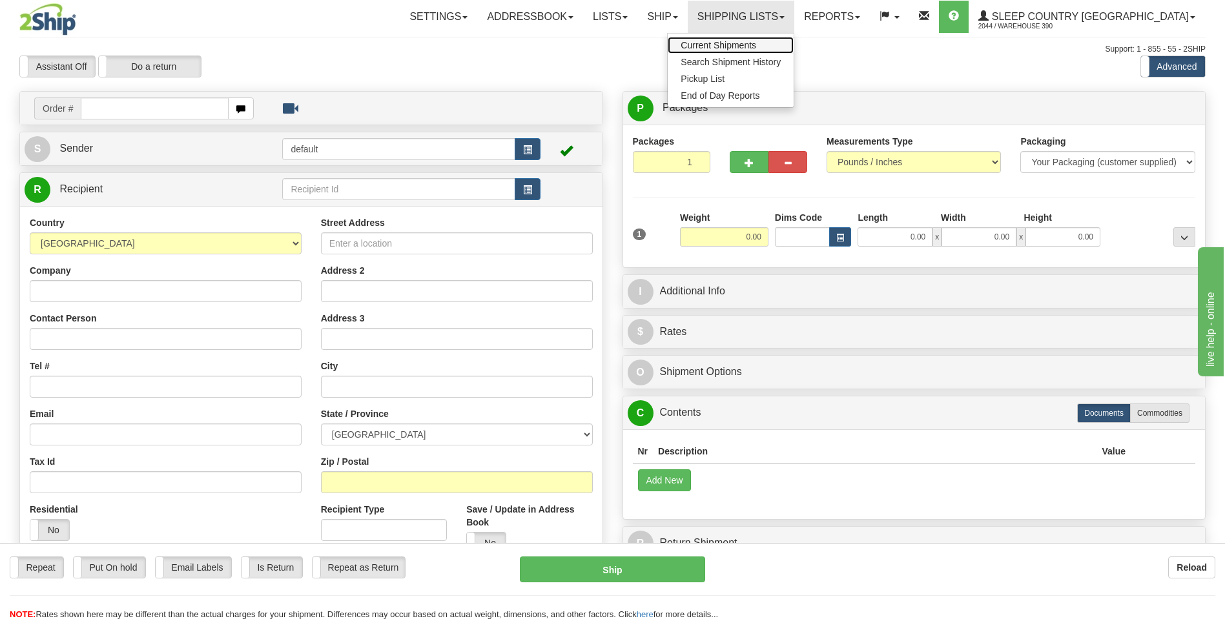
click at [756, 42] on span "Current Shipments" at bounding box center [719, 45] width 76 height 10
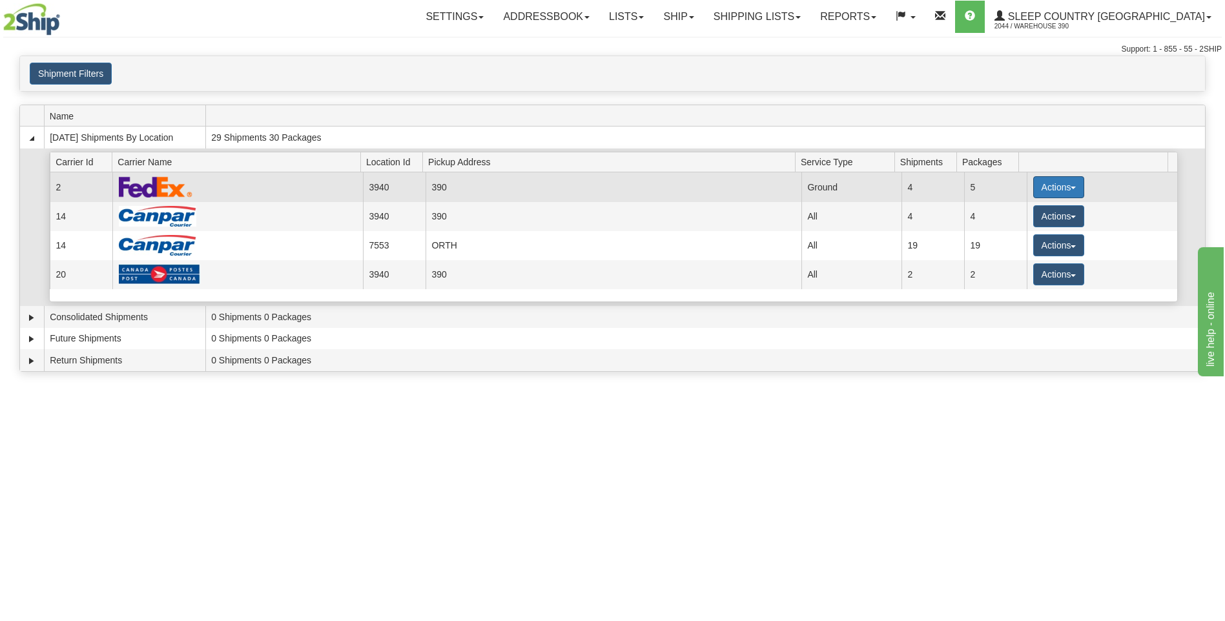
click at [1049, 188] on button "Actions" at bounding box center [1059, 187] width 52 height 22
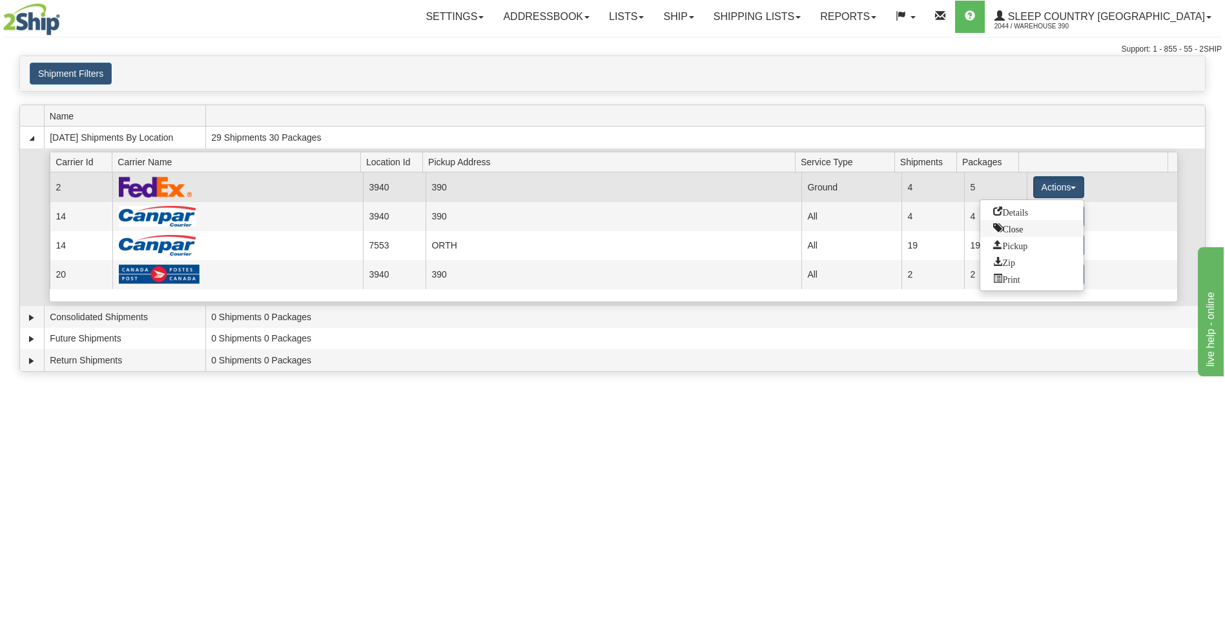
click at [1012, 229] on span "Close" at bounding box center [1008, 227] width 30 height 9
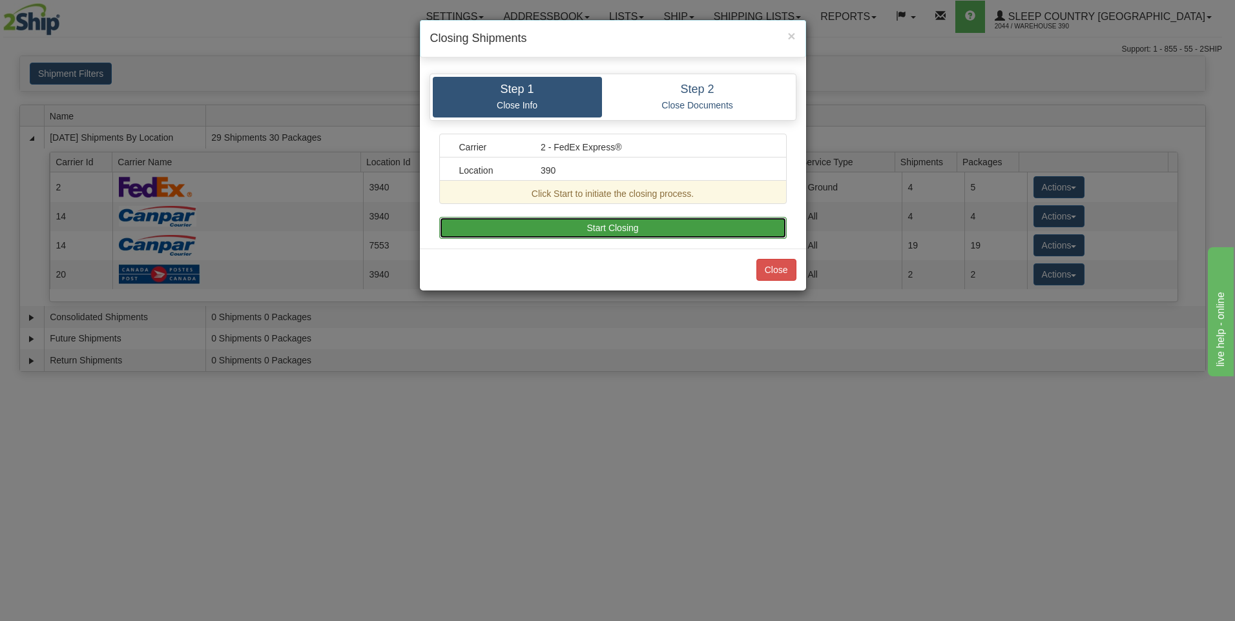
click at [680, 231] on button "Start Closing" at bounding box center [612, 228] width 347 height 22
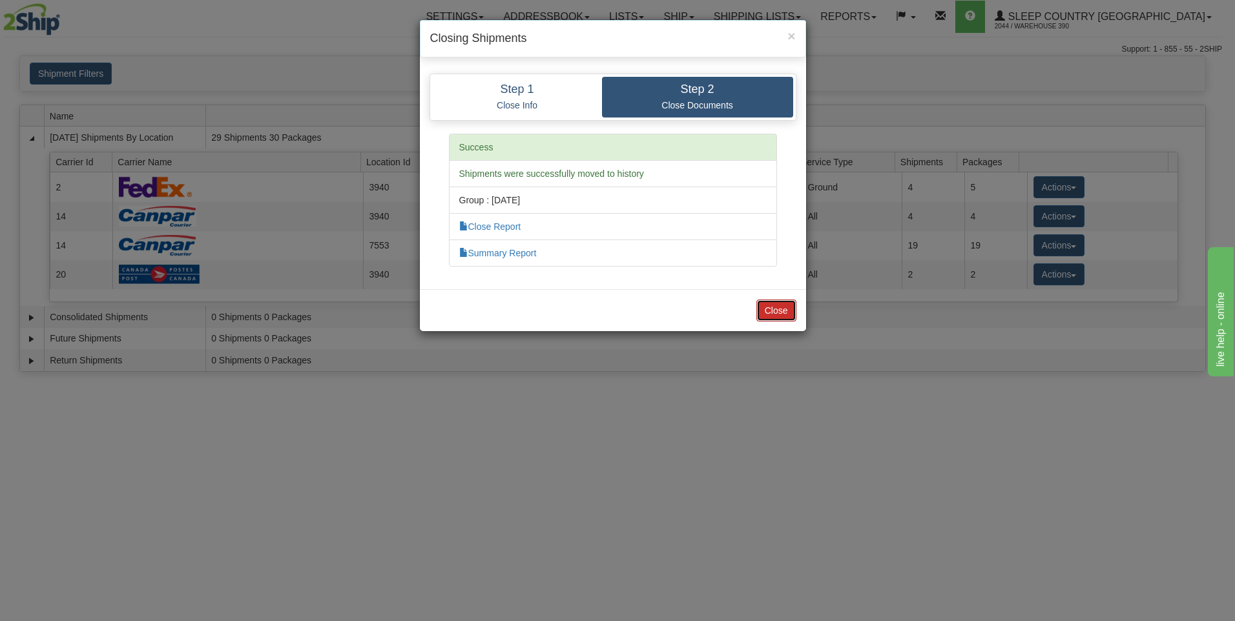
click at [771, 313] on button "Close" at bounding box center [776, 311] width 40 height 22
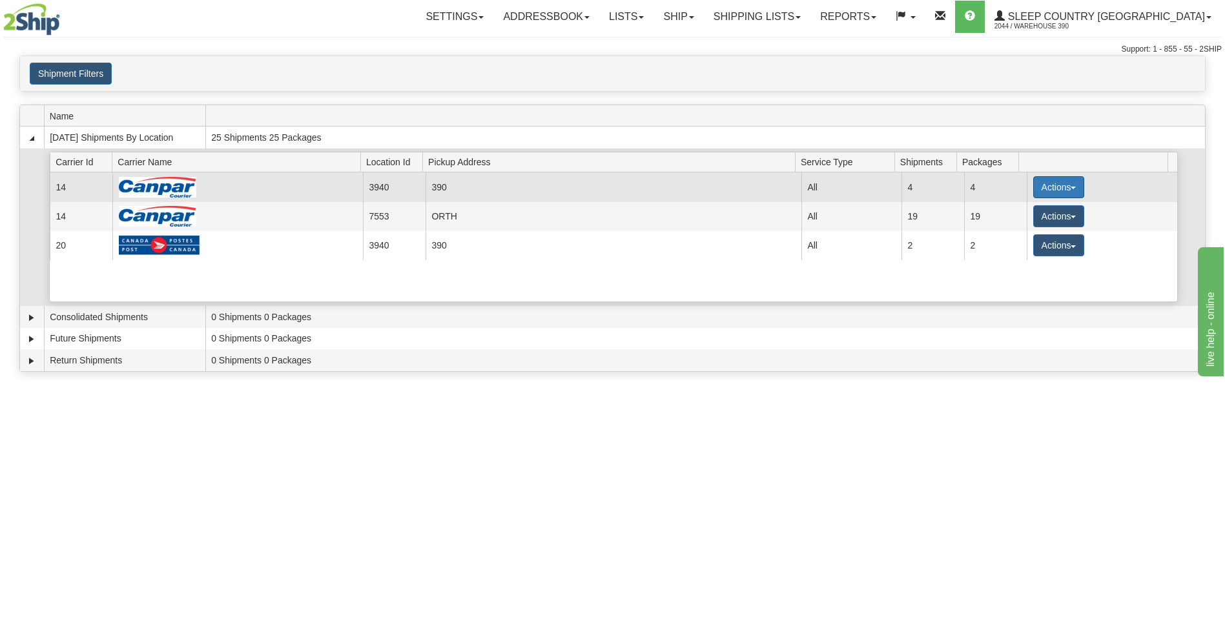
click at [1049, 186] on button "Actions" at bounding box center [1059, 187] width 52 height 22
click at [1018, 226] on span "Close" at bounding box center [1008, 227] width 30 height 9
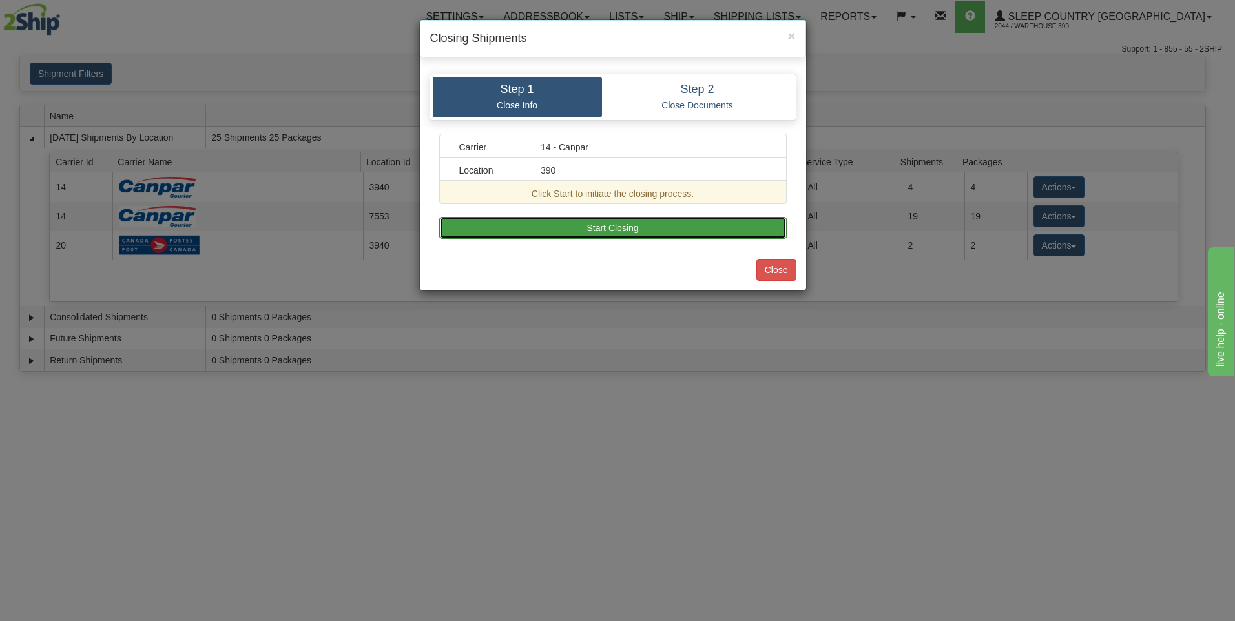
click at [731, 224] on button "Start Closing" at bounding box center [612, 228] width 347 height 22
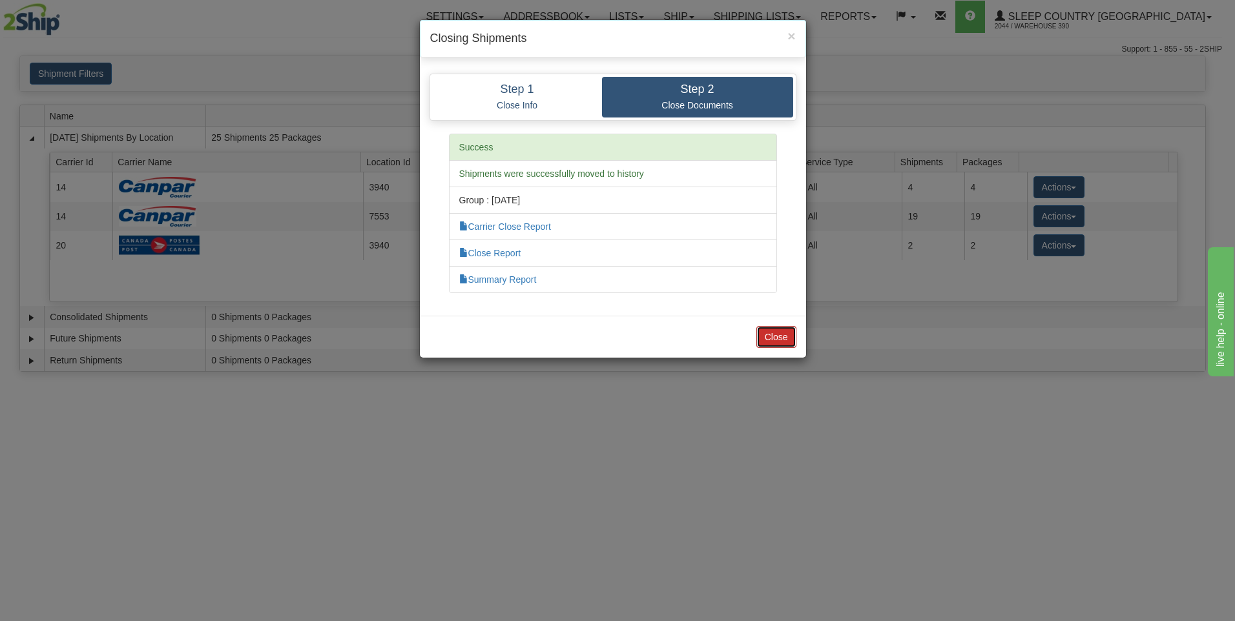
click at [766, 334] on button "Close" at bounding box center [776, 337] width 40 height 22
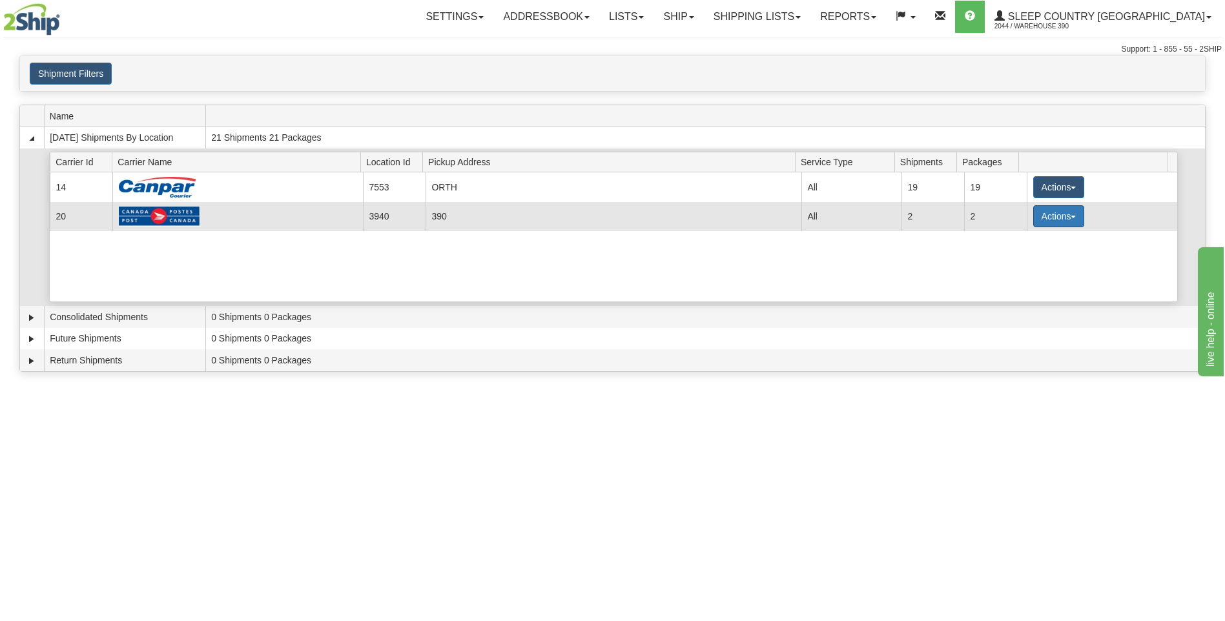
click at [1045, 221] on button "Actions" at bounding box center [1059, 216] width 52 height 22
click at [1013, 254] on span "Close" at bounding box center [1008, 256] width 30 height 9
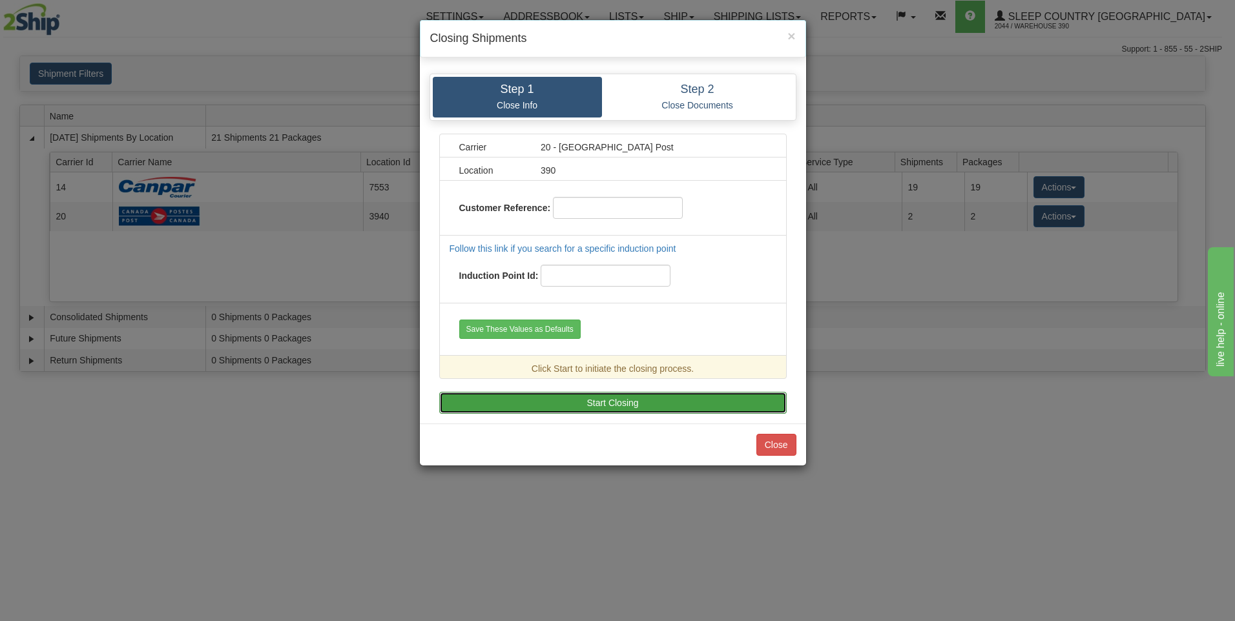
click at [717, 399] on button "Start Closing" at bounding box center [612, 403] width 347 height 22
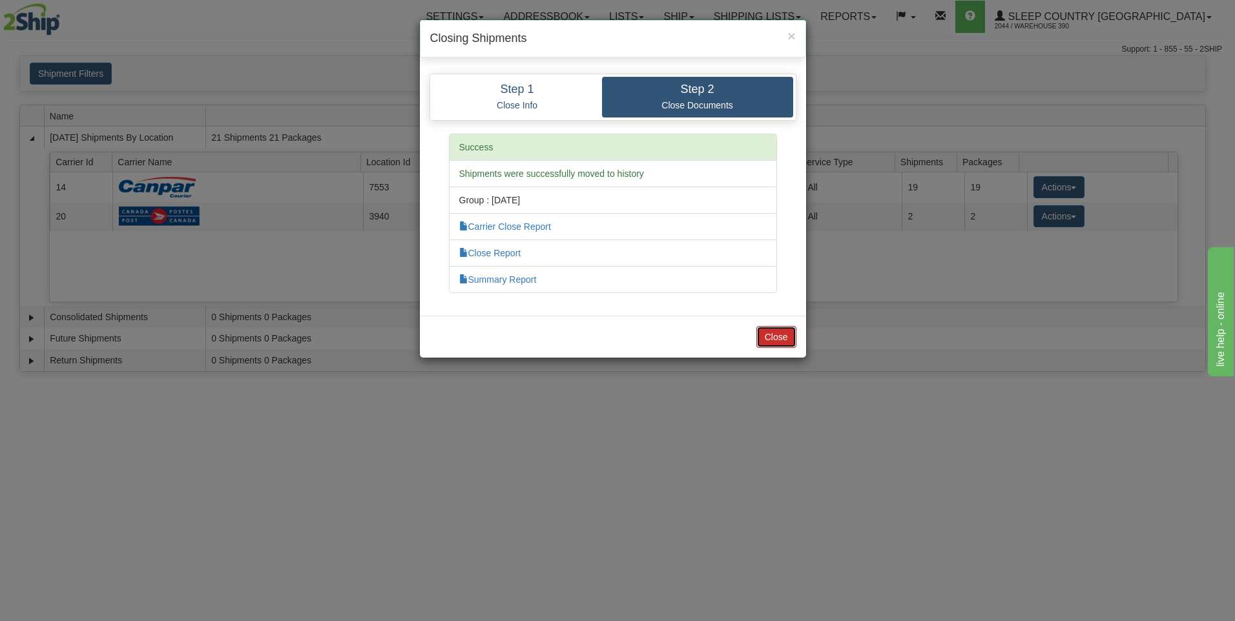
click at [767, 335] on button "Close" at bounding box center [776, 337] width 40 height 22
